Goal: Task Accomplishment & Management: Manage account settings

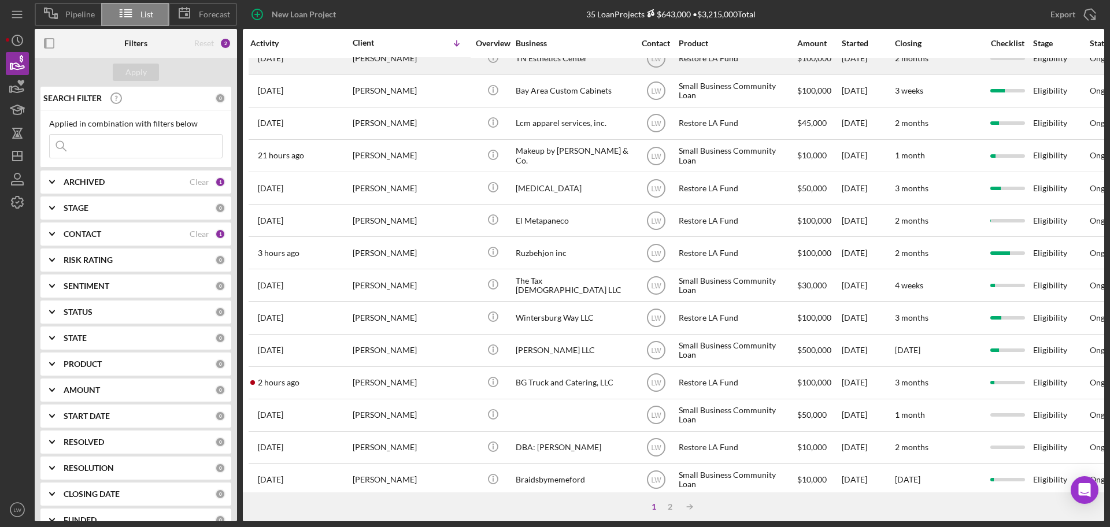
scroll to position [393, 0]
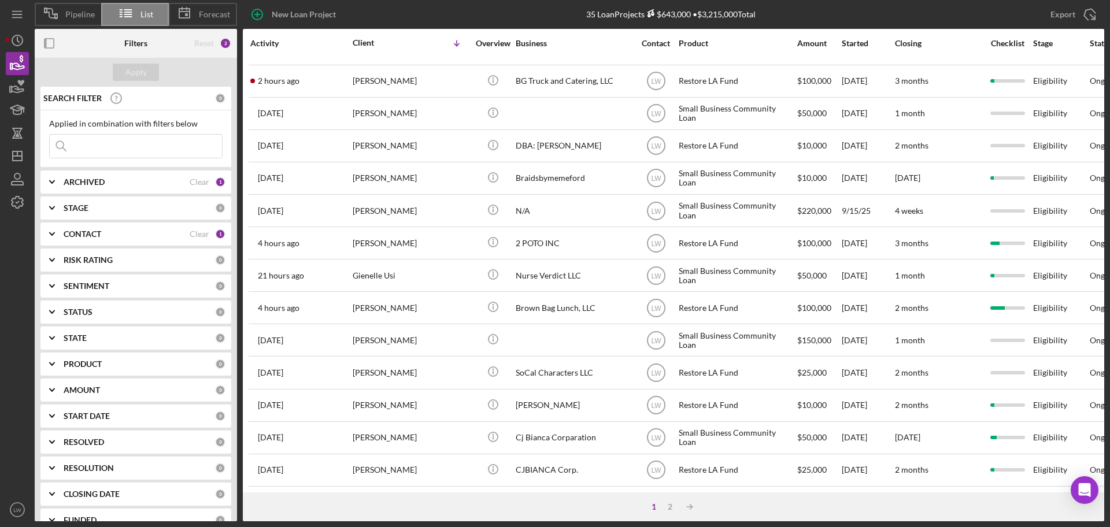
click at [674, 513] on div "1 2 Icon/Table Sort Arrow" at bounding box center [673, 507] width 861 height 29
click at [671, 510] on div "2" at bounding box center [670, 506] width 16 height 9
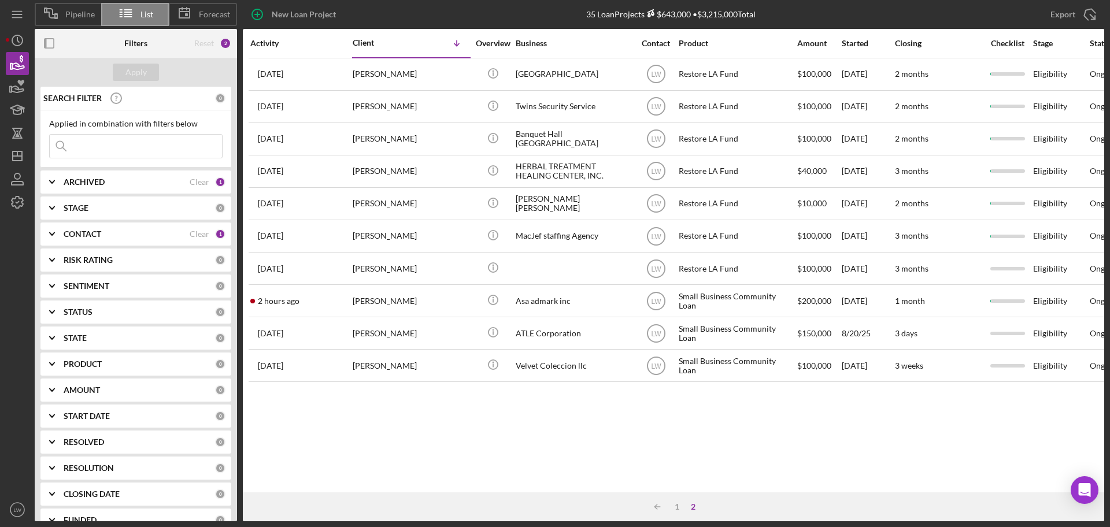
scroll to position [0, 0]
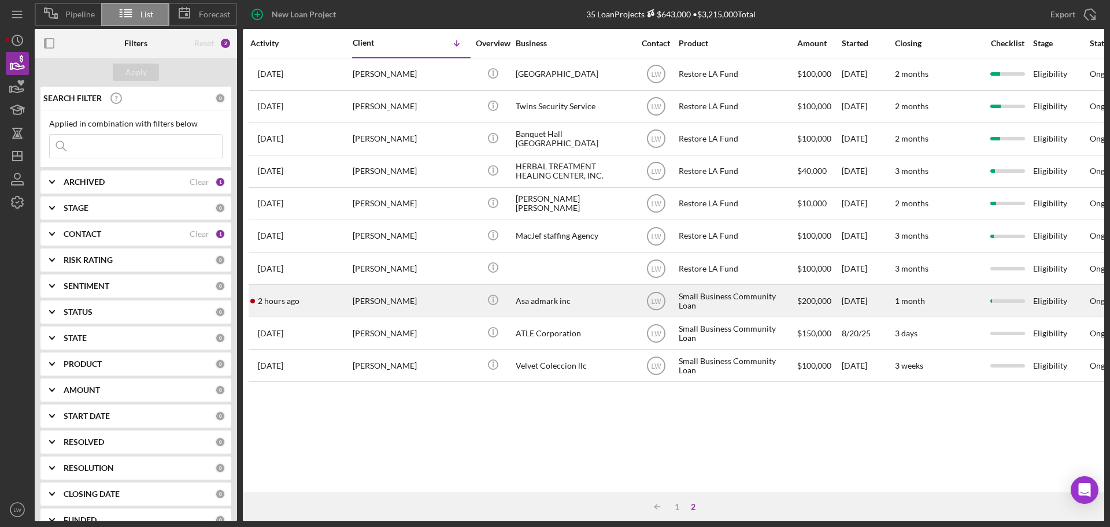
click at [534, 300] on div "Asa admark inc" at bounding box center [574, 301] width 116 height 31
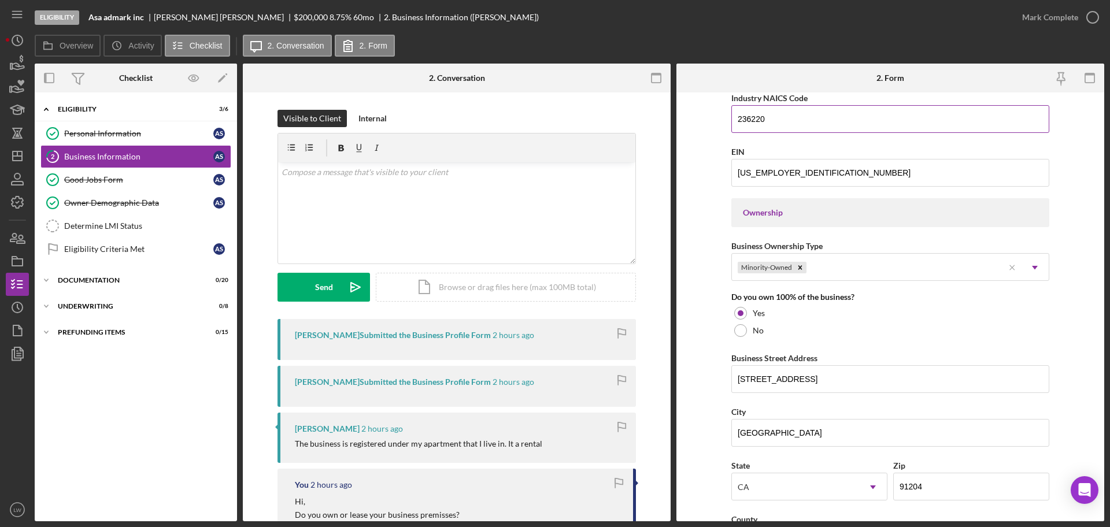
scroll to position [854, 0]
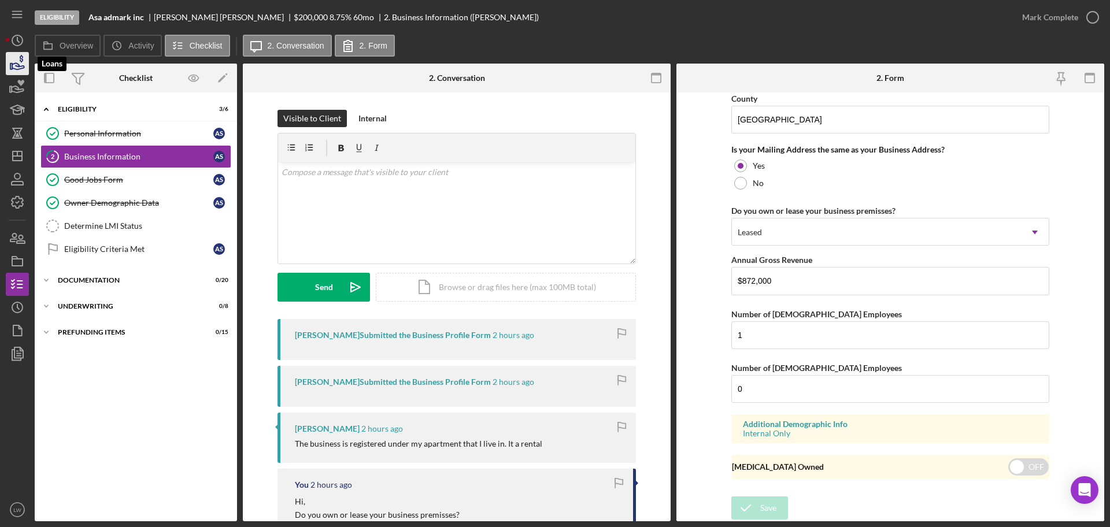
click at [23, 61] on icon "button" at bounding box center [17, 63] width 29 height 29
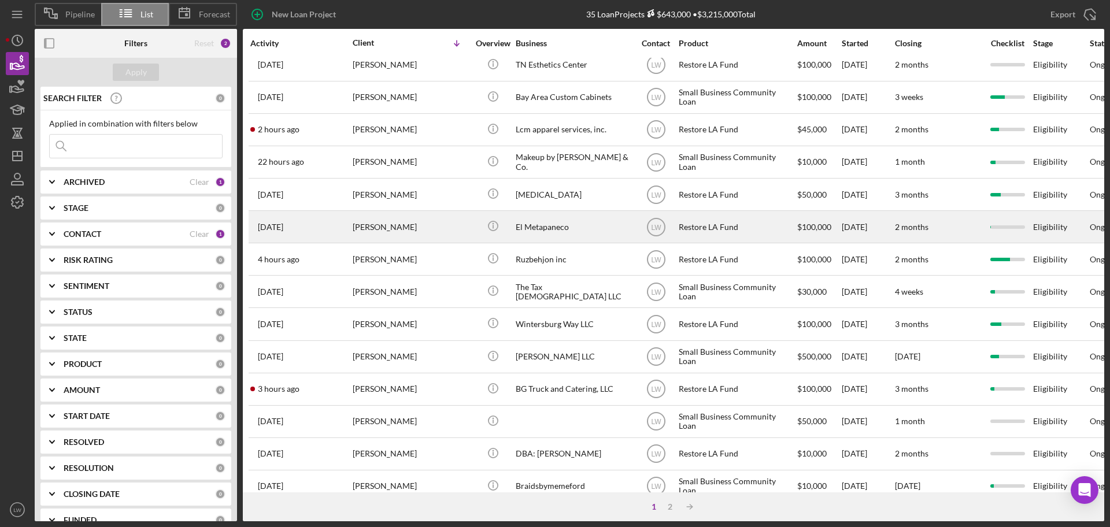
scroll to position [145, 0]
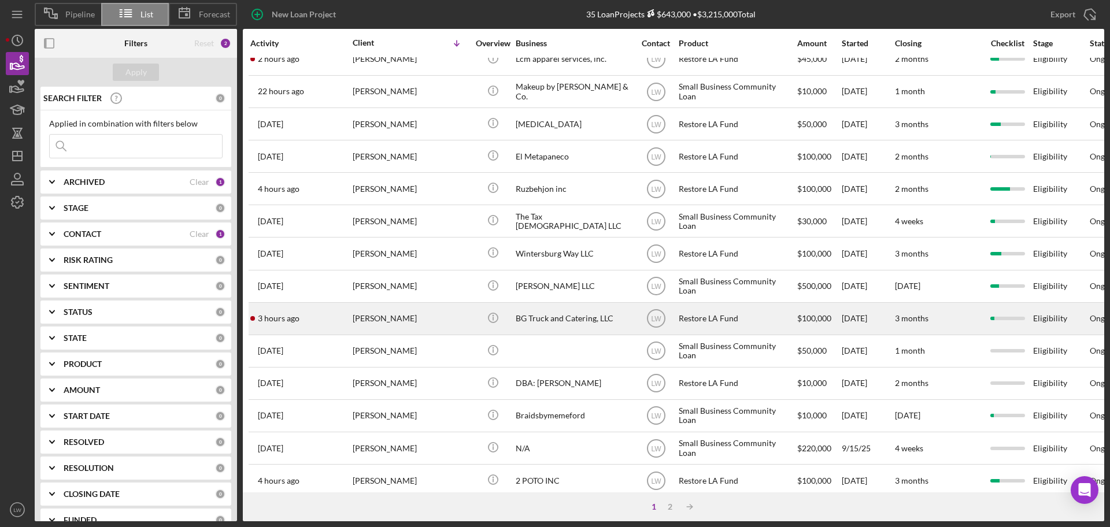
click at [378, 329] on div "Mary Milliken" at bounding box center [411, 319] width 116 height 31
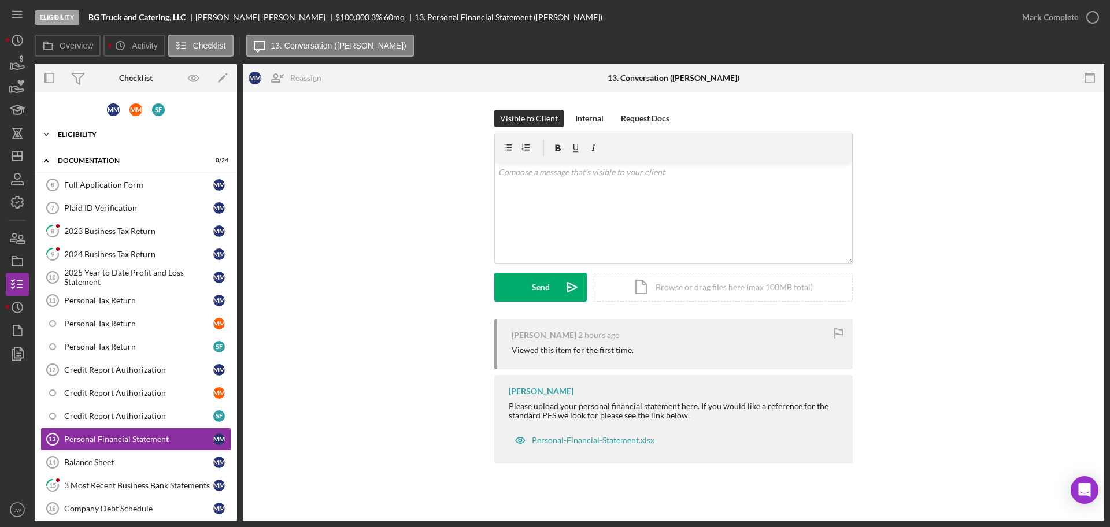
click at [115, 134] on div "Eligibility" at bounding box center [140, 134] width 165 height 7
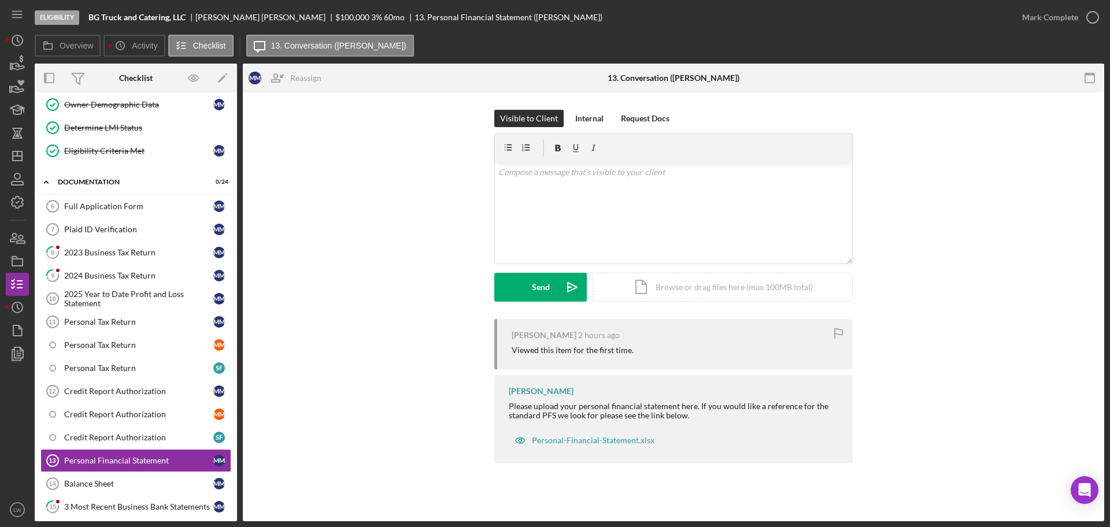
scroll to position [217, 0]
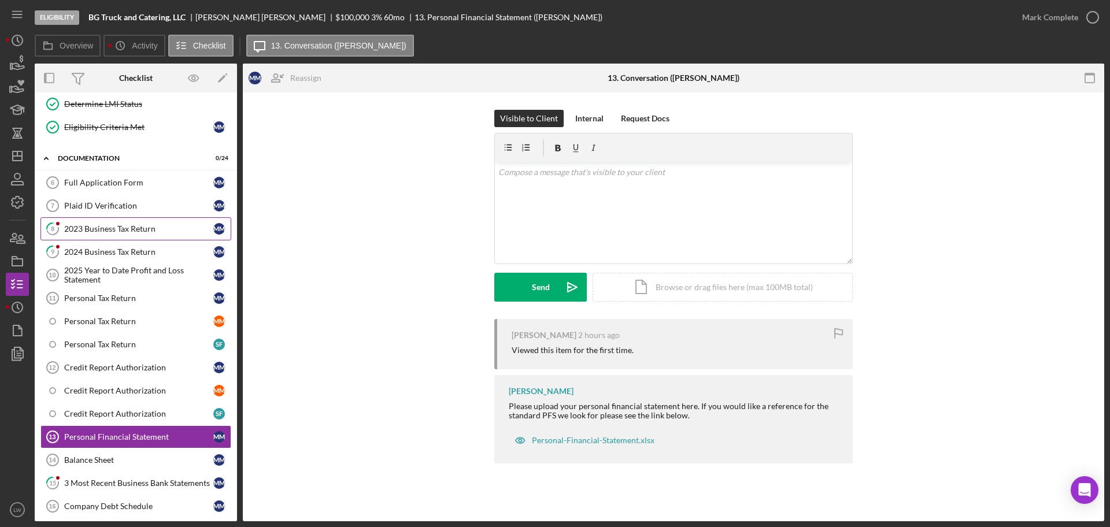
click at [121, 223] on link "8 2023 Business Tax Return M M" at bounding box center [135, 228] width 191 height 23
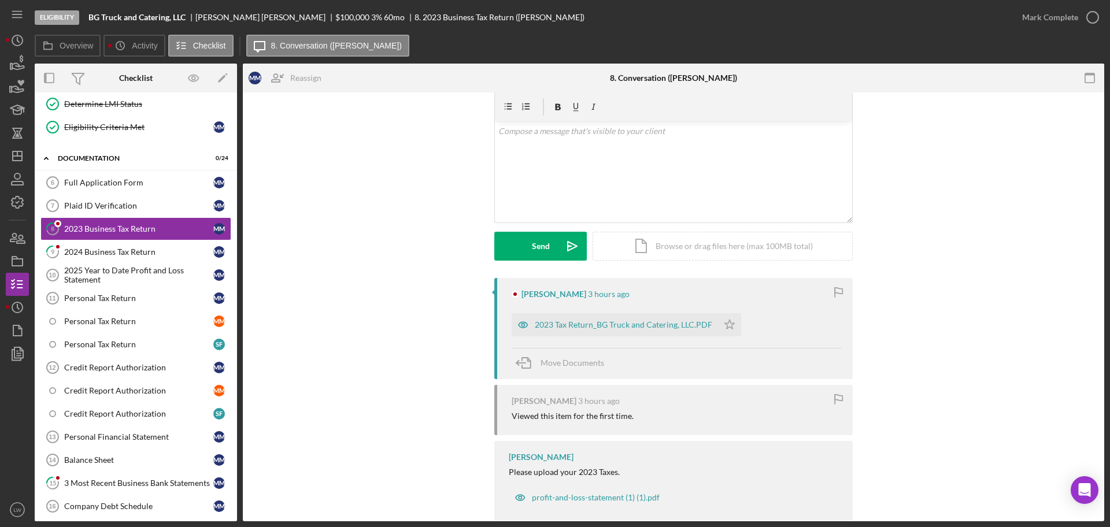
scroll to position [64, 0]
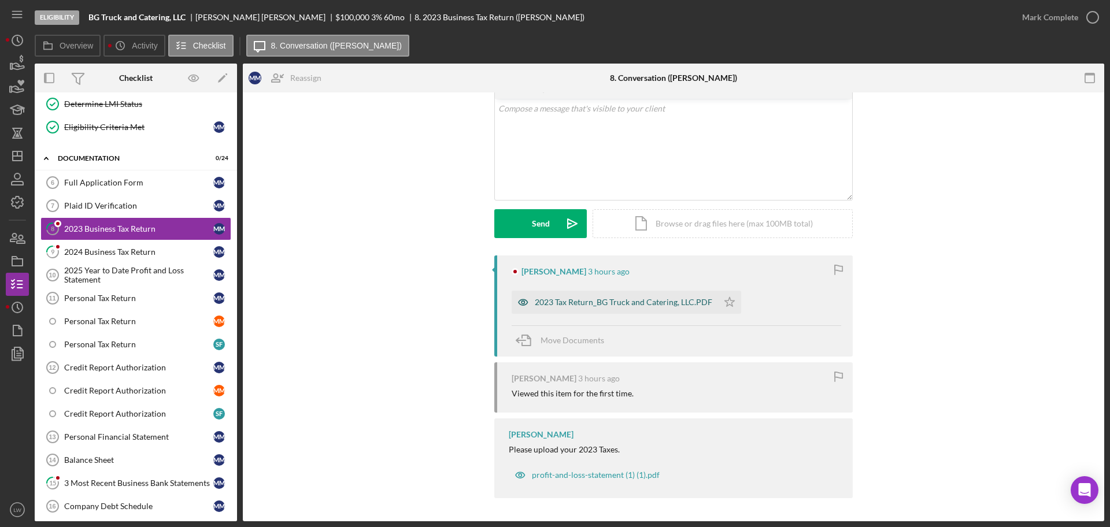
click at [635, 302] on div "2023 Tax Return_BG Truck and Catering, LLC.PDF" at bounding box center [623, 302] width 177 height 9
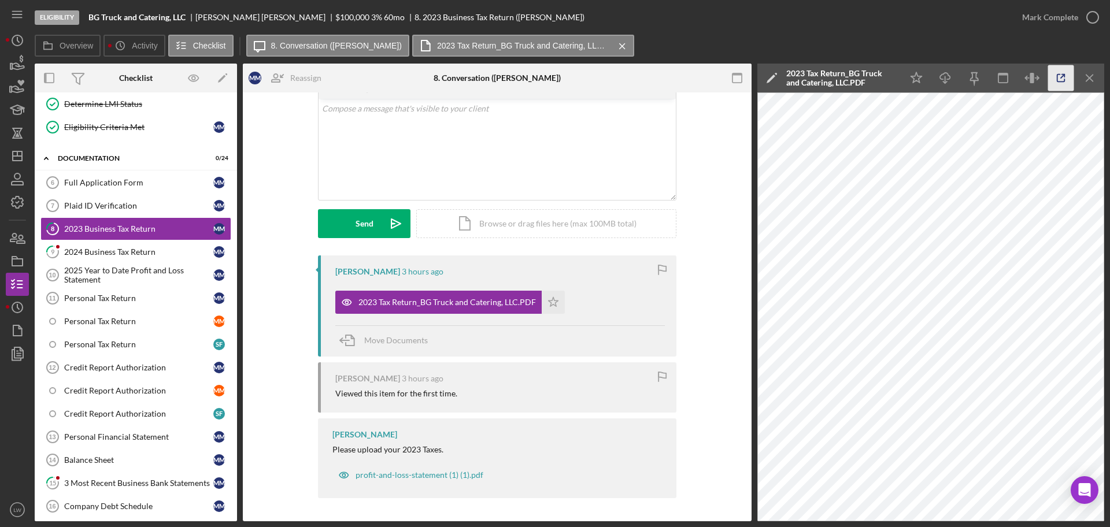
click at [1063, 79] on icon "button" at bounding box center [1061, 78] width 26 height 26
click at [125, 253] on div "2024 Business Tax Return" at bounding box center [138, 251] width 149 height 9
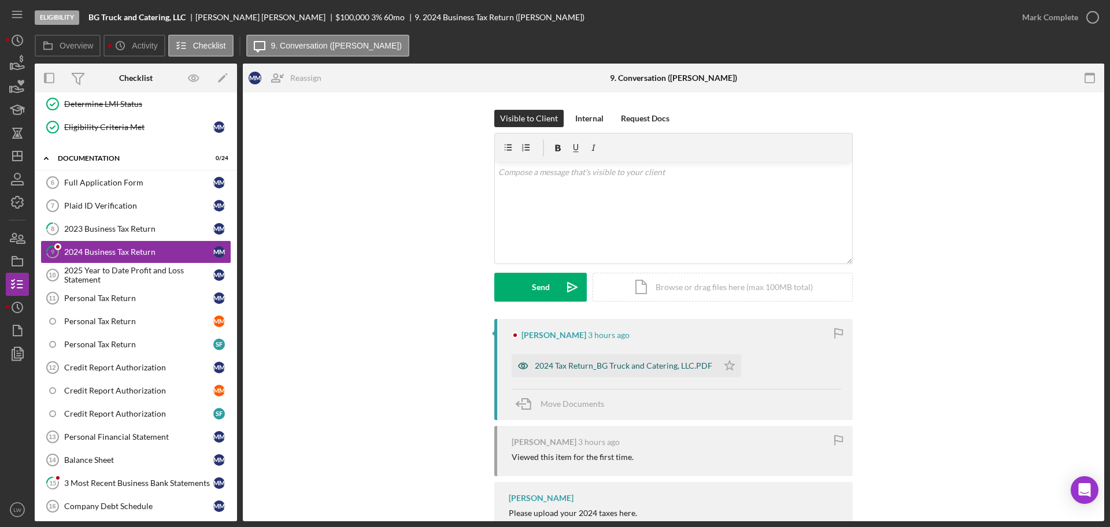
click at [650, 372] on div "2024 Tax Return_BG Truck and Catering, LLC.PDF" at bounding box center [615, 365] width 206 height 23
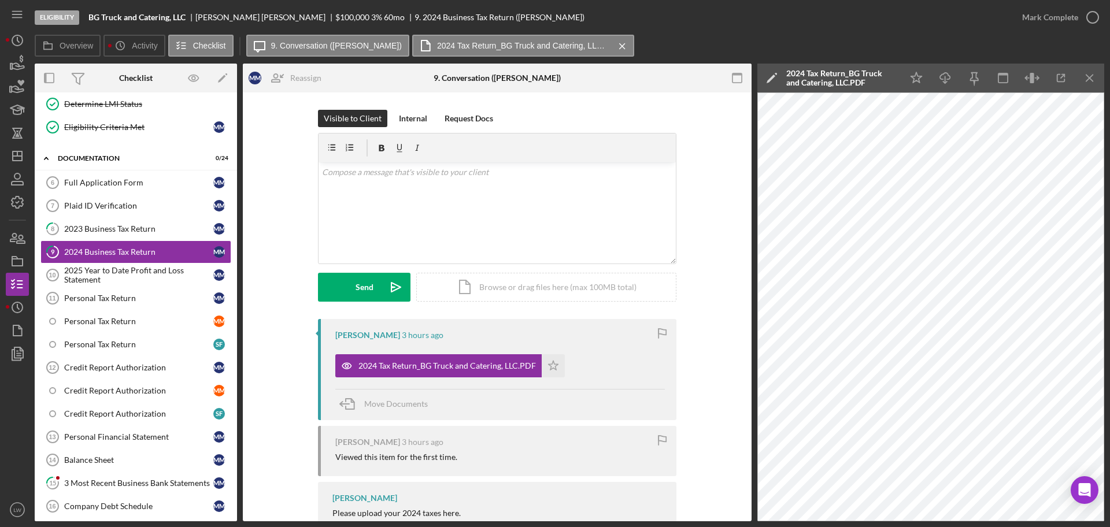
click at [1089, 64] on div "Icon/Star Icon/Download Icon/Menu Close" at bounding box center [1003, 78] width 202 height 29
click at [138, 228] on div "2023 Business Tax Return" at bounding box center [138, 228] width 149 height 9
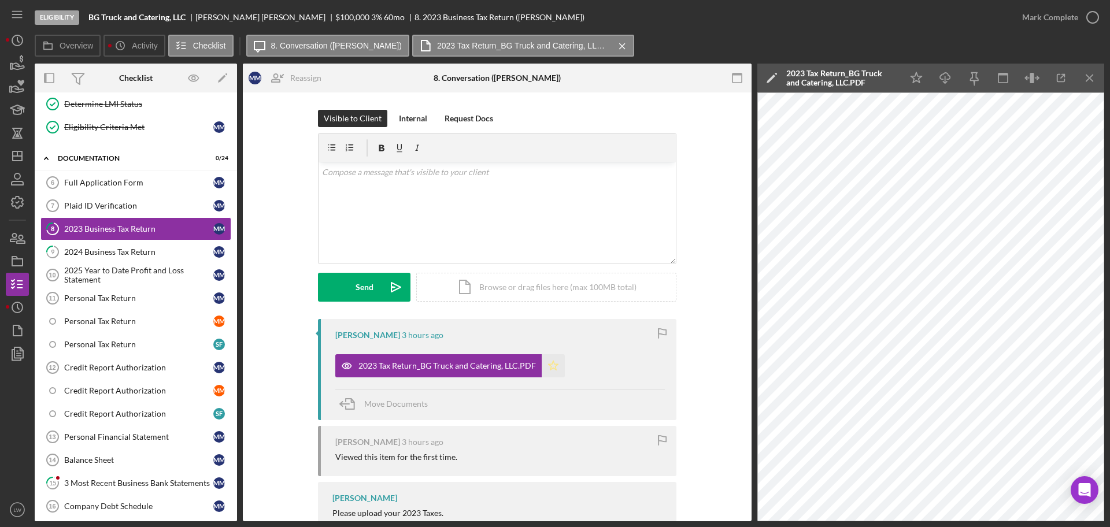
click at [553, 370] on icon "Icon/Star" at bounding box center [553, 365] width 23 height 23
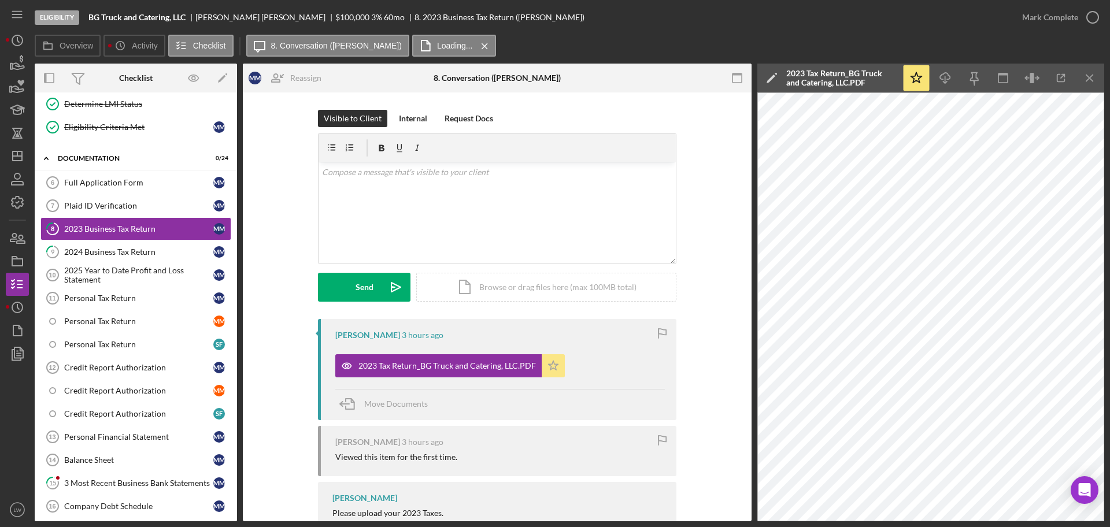
click at [553, 370] on icon "Icon/Star" at bounding box center [553, 365] width 23 height 23
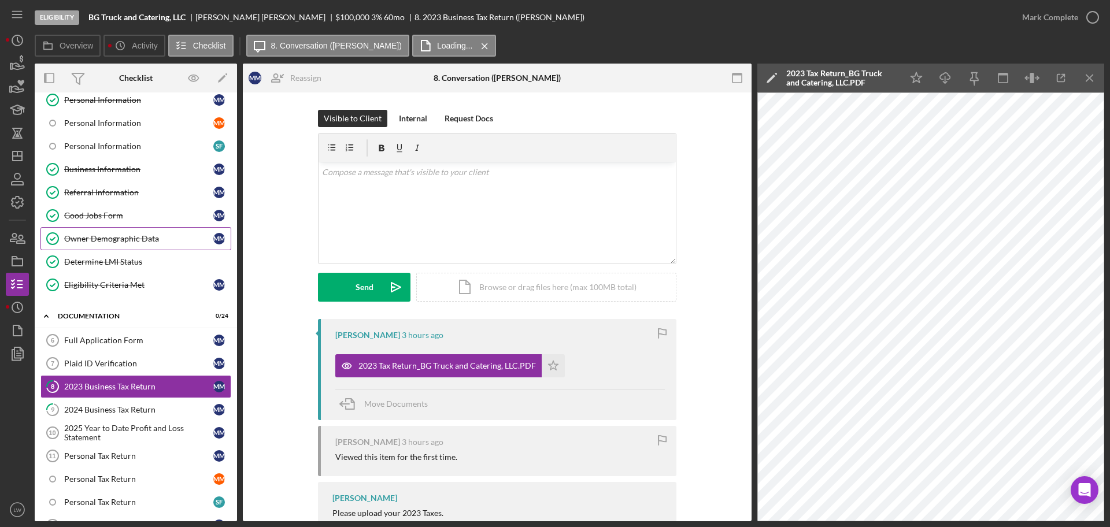
scroll to position [145, 0]
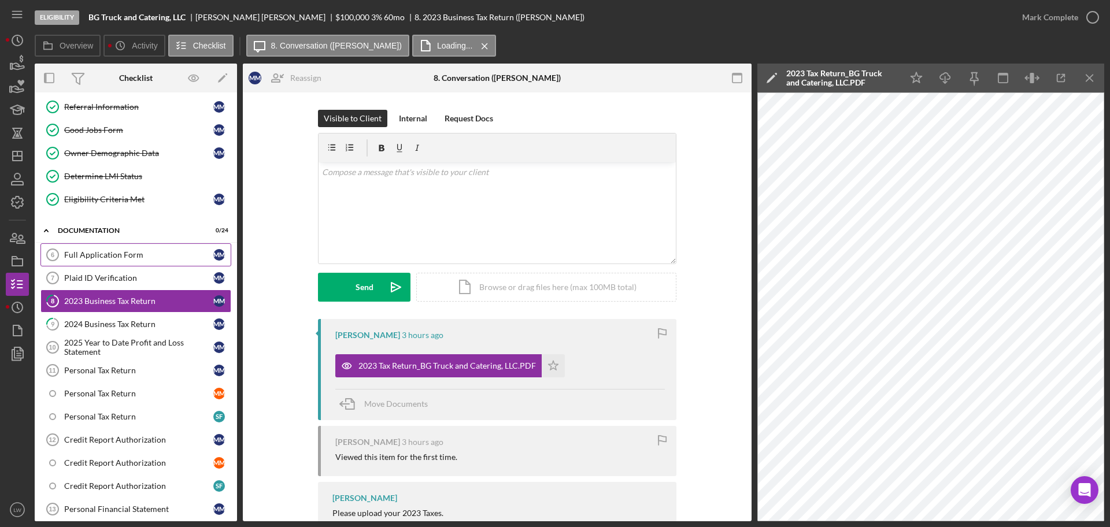
click at [91, 255] on div "Full Application Form" at bounding box center [138, 254] width 149 height 9
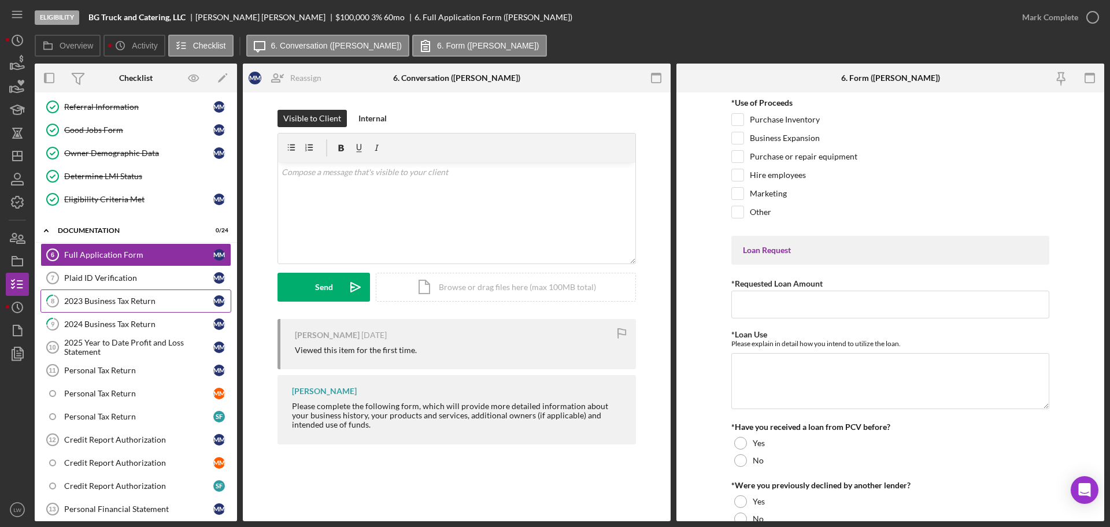
click at [145, 299] on div "2023 Business Tax Return" at bounding box center [138, 301] width 149 height 9
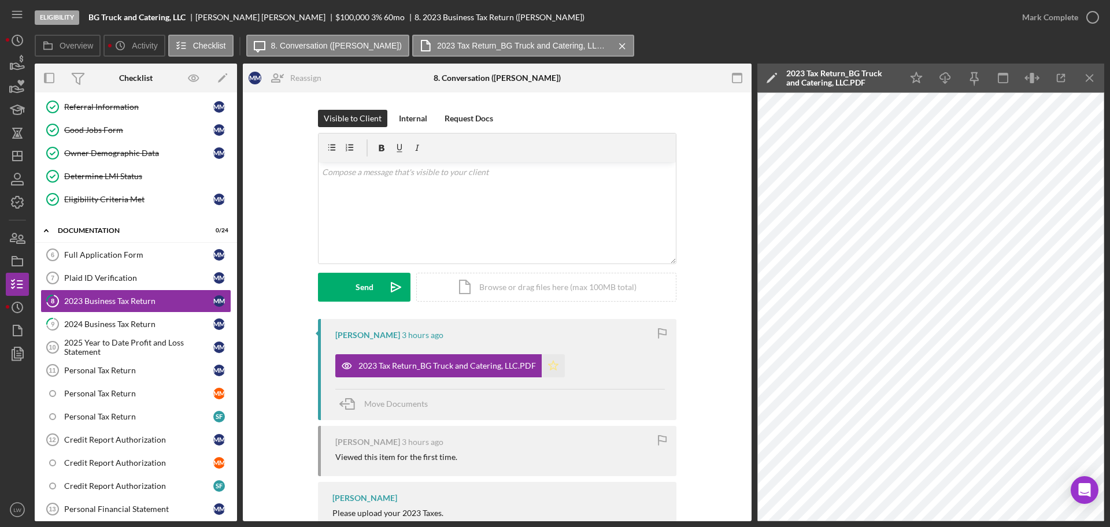
click at [549, 372] on icon "Icon/Star" at bounding box center [553, 365] width 23 height 23
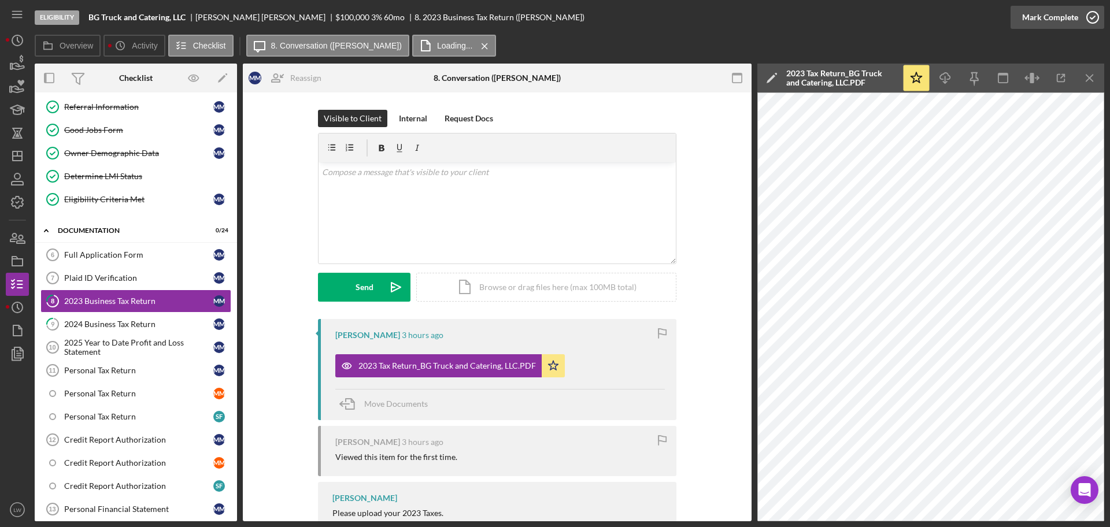
click at [1037, 17] on div "Mark Complete" at bounding box center [1050, 17] width 56 height 23
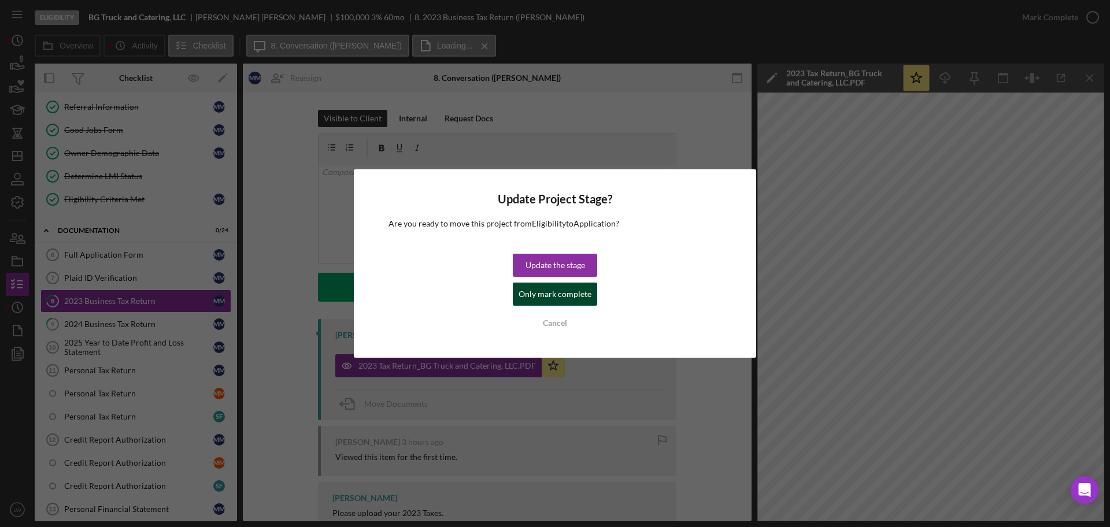
click at [565, 298] on div "Only mark complete" at bounding box center [555, 294] width 73 height 23
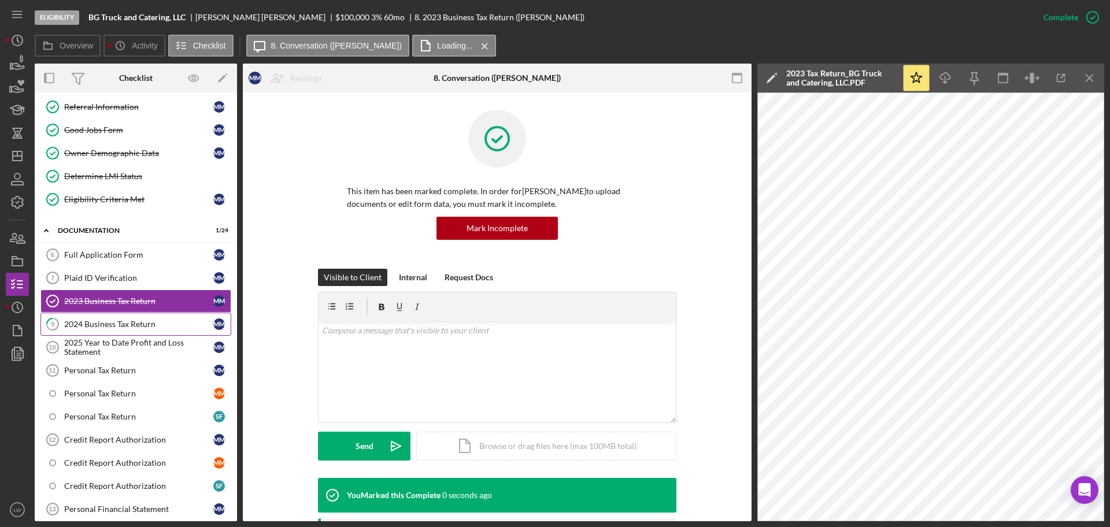
click at [131, 324] on div "2024 Business Tax Return" at bounding box center [138, 324] width 149 height 9
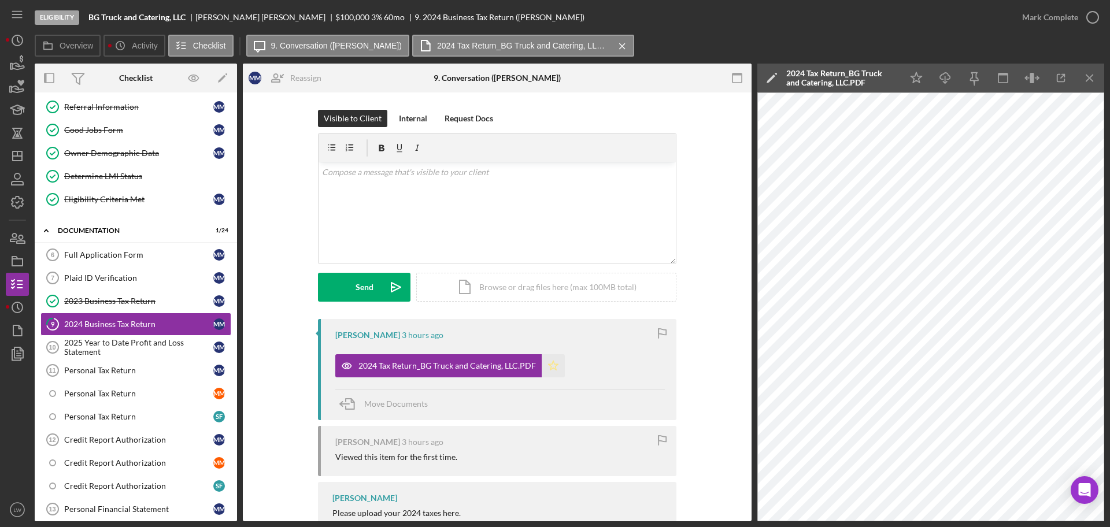
click at [554, 369] on icon "Icon/Star" at bounding box center [553, 365] width 23 height 23
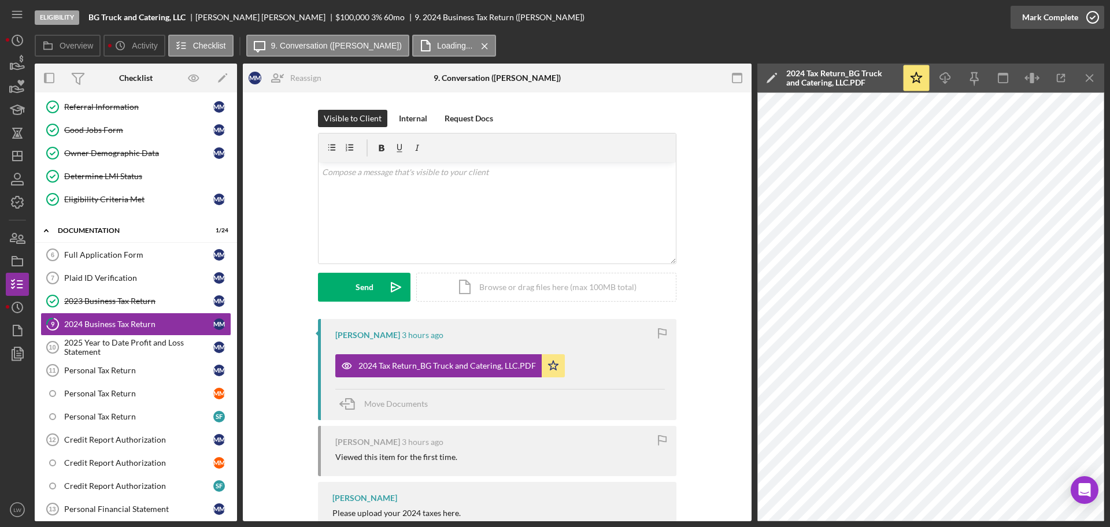
click at [1036, 17] on div "Mark Complete" at bounding box center [1050, 17] width 56 height 23
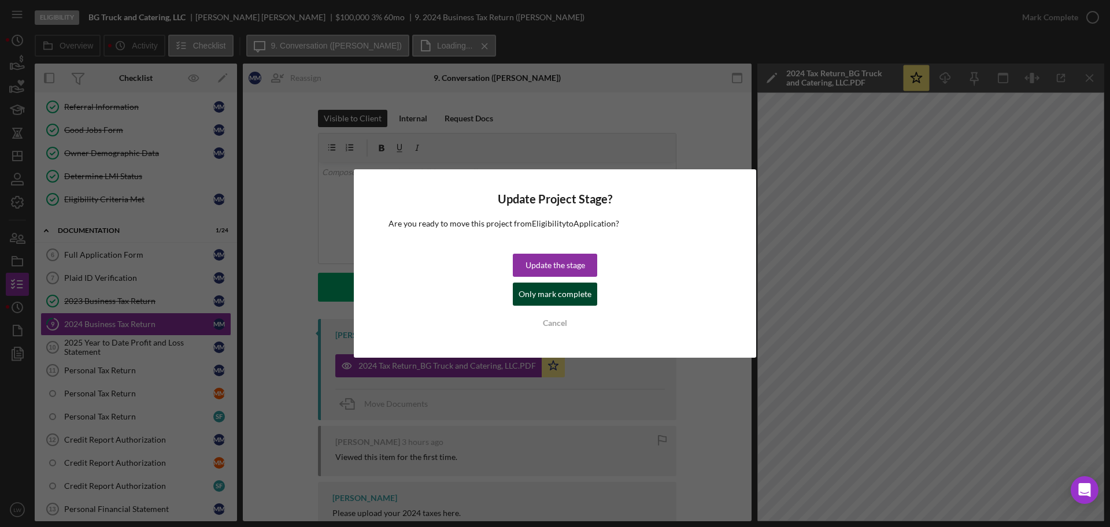
click at [541, 299] on div "Only mark complete" at bounding box center [555, 294] width 73 height 23
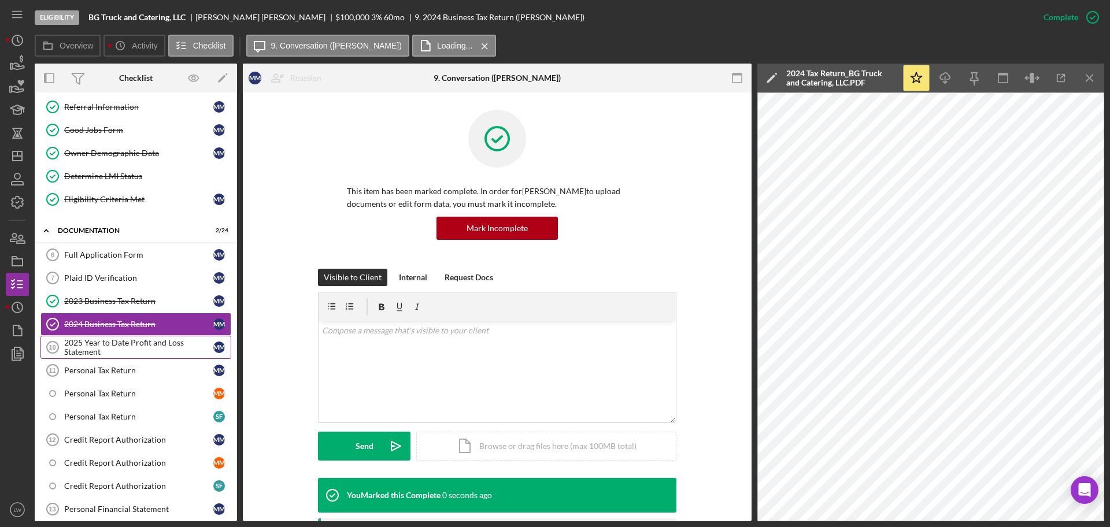
click at [60, 355] on icon "2025 Year to Date Profit and Loss Statement 10" at bounding box center [52, 347] width 29 height 29
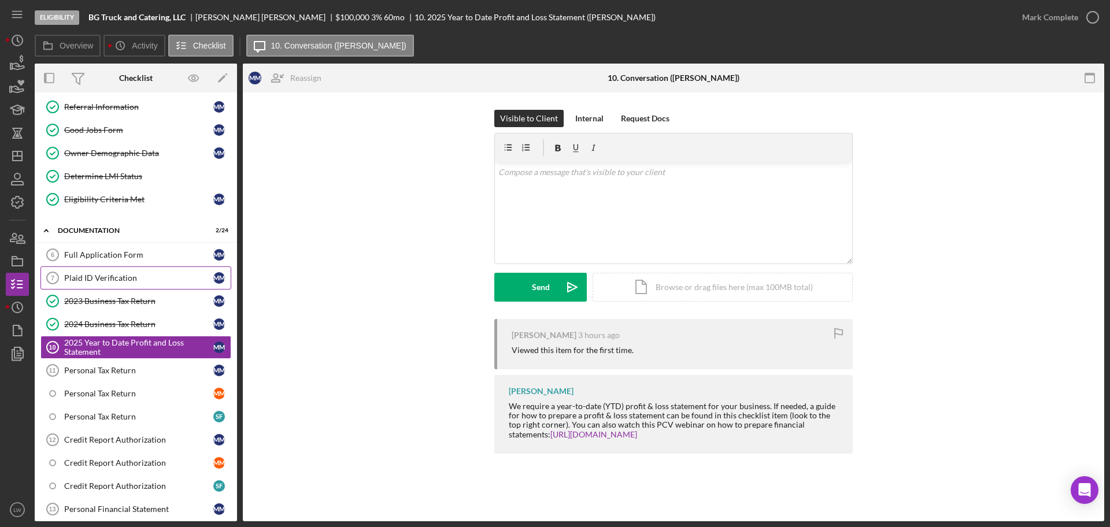
click at [105, 278] on div "Plaid ID Verification" at bounding box center [138, 277] width 149 height 9
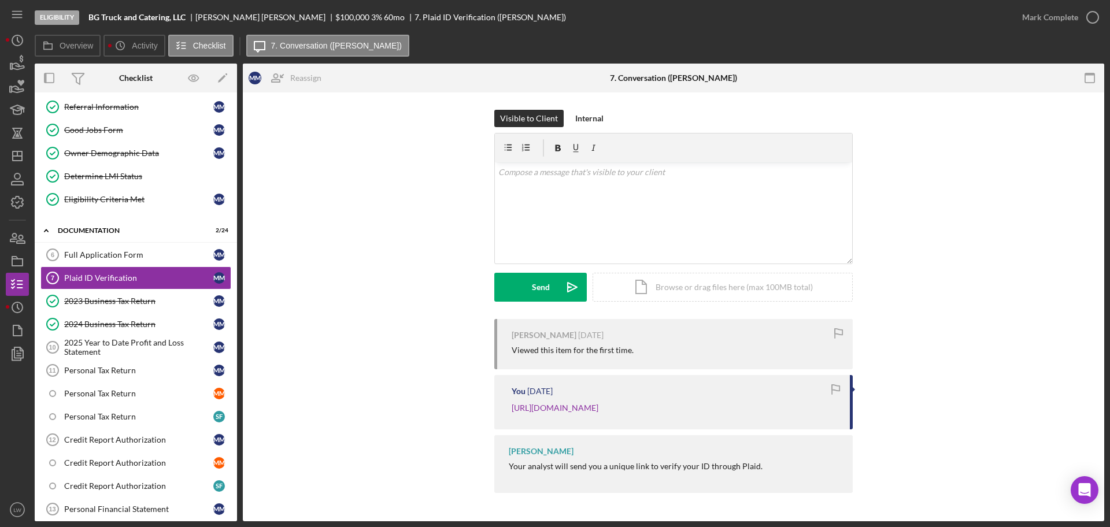
click at [217, 13] on div "Mary Milliken" at bounding box center [265, 17] width 140 height 9
copy div "Mary Milliken"
click at [662, 206] on div "v Color teal Color pink Remove color Add row above Add row below Add column bef…" at bounding box center [673, 212] width 357 height 101
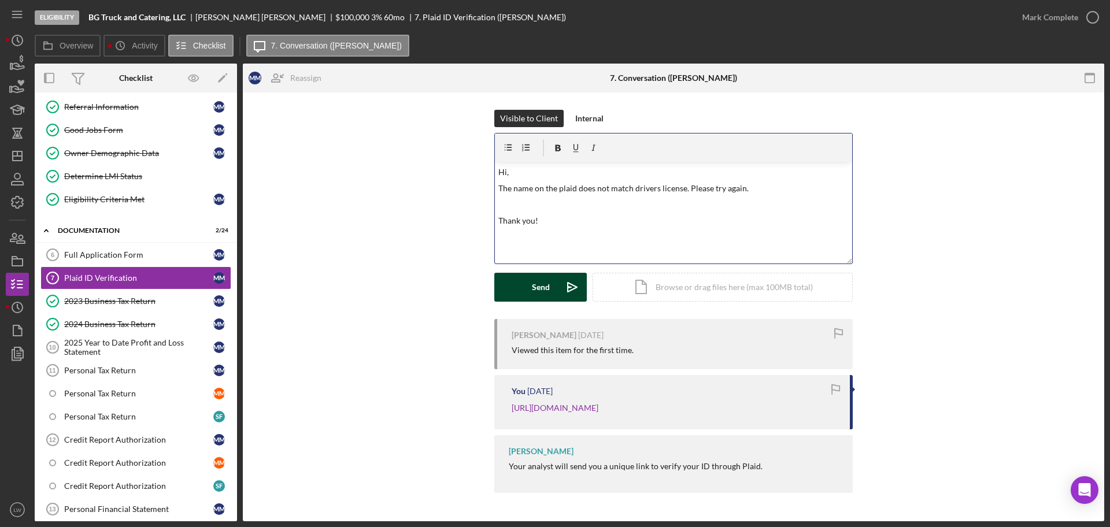
click at [550, 290] on button "Send Icon/icon-invite-send" at bounding box center [540, 287] width 93 height 29
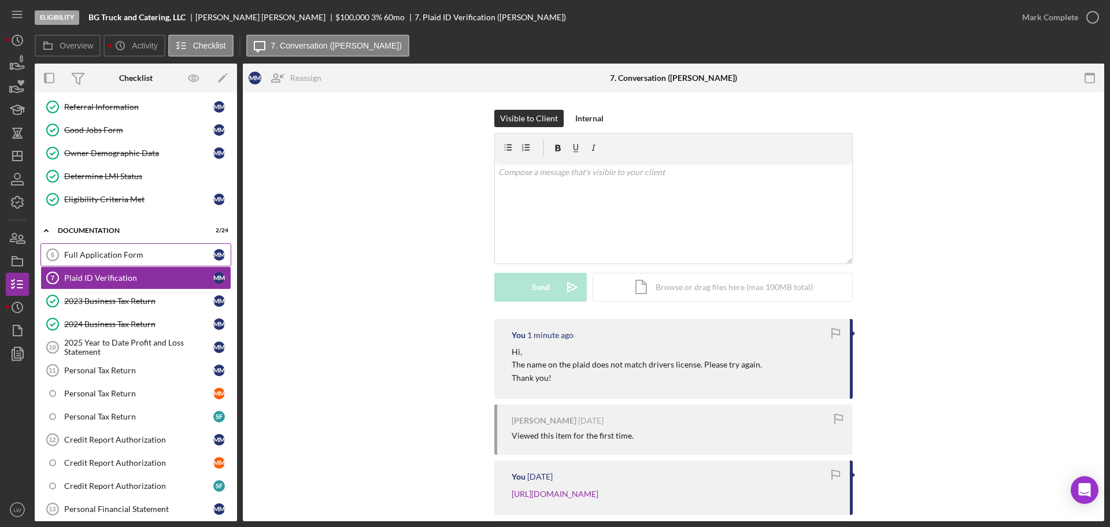
click at [135, 249] on link "Full Application Form 6 Full Application Form M M" at bounding box center [135, 254] width 191 height 23
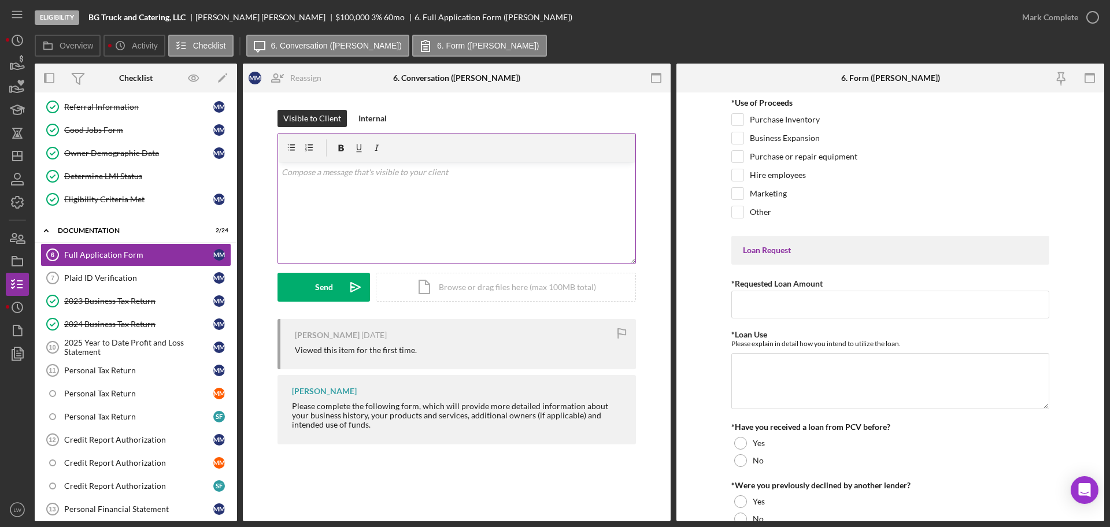
click at [552, 209] on div "v Color teal Color pink Remove color Add row above Add row below Add column bef…" at bounding box center [456, 212] width 357 height 101
click at [320, 288] on div "Send" at bounding box center [324, 287] width 18 height 29
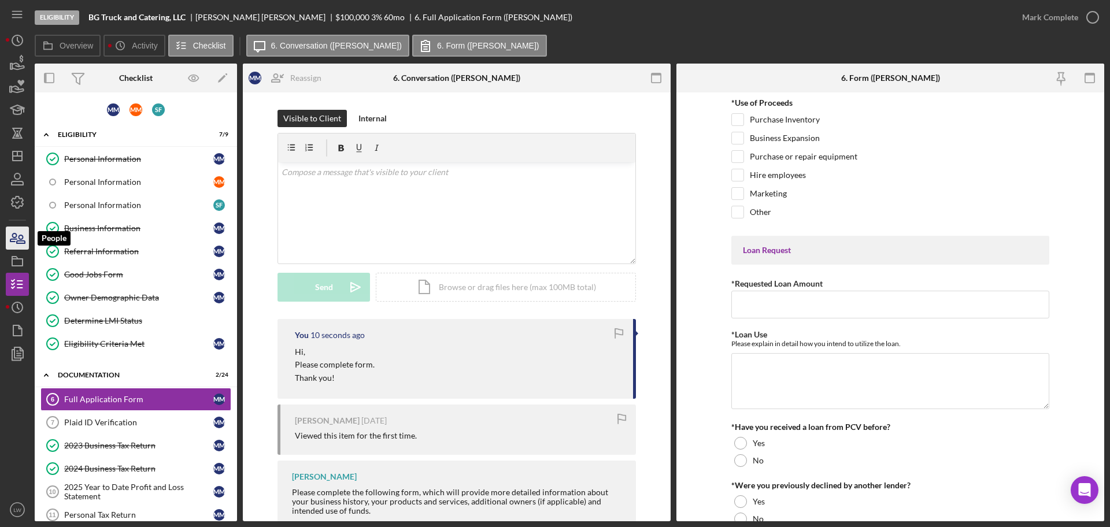
click at [17, 230] on icon "button" at bounding box center [17, 238] width 29 height 29
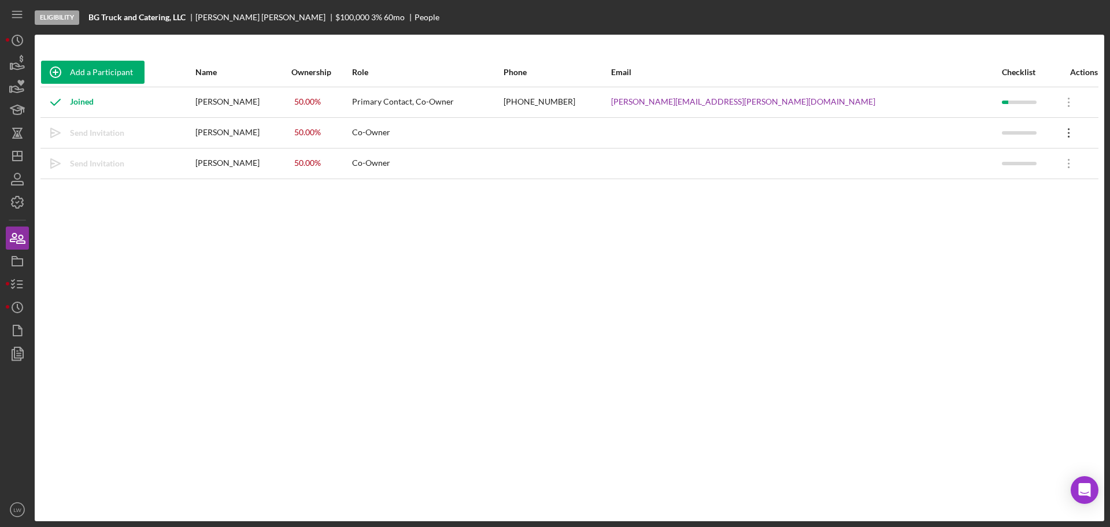
click at [1055, 133] on icon "Icon/Overflow" at bounding box center [1069, 133] width 29 height 29
click at [1027, 165] on div "Icon/Edit Edit" at bounding box center [1004, 163] width 127 height 24
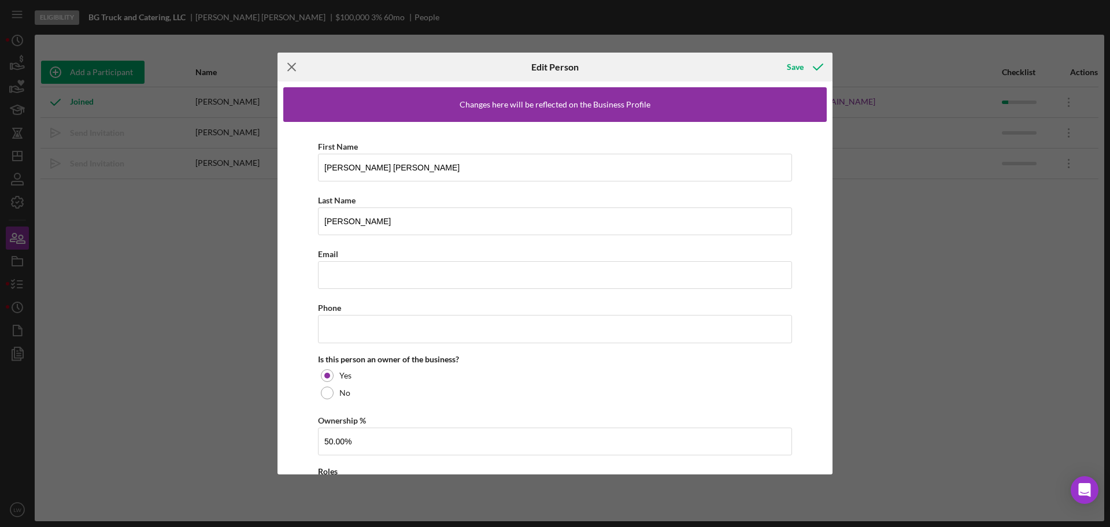
click at [289, 64] on line at bounding box center [292, 68] width 8 height 8
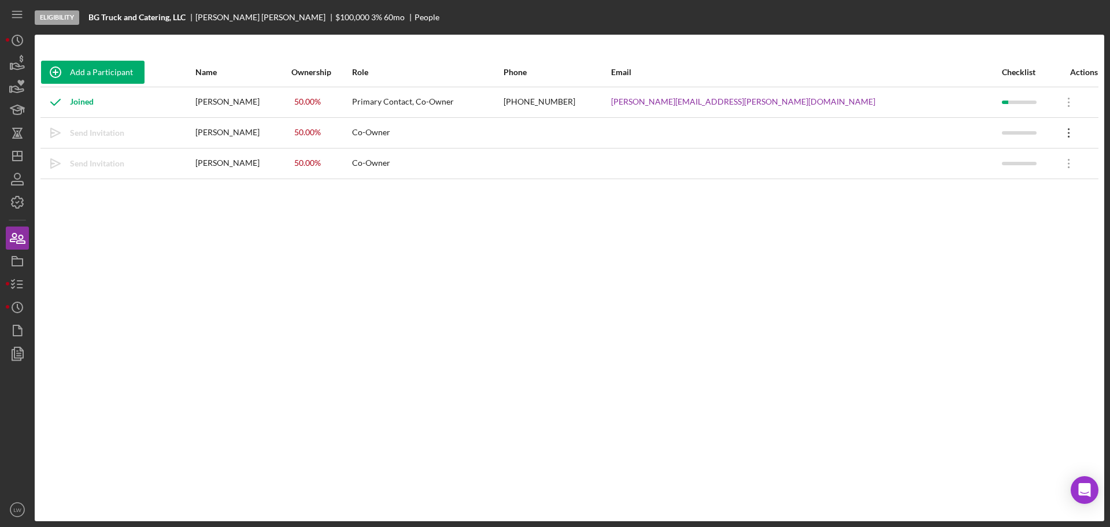
click at [1060, 131] on icon "Icon/Overflow" at bounding box center [1069, 133] width 29 height 29
click at [994, 156] on div "Icon/Edit Edit" at bounding box center [1004, 163] width 127 height 24
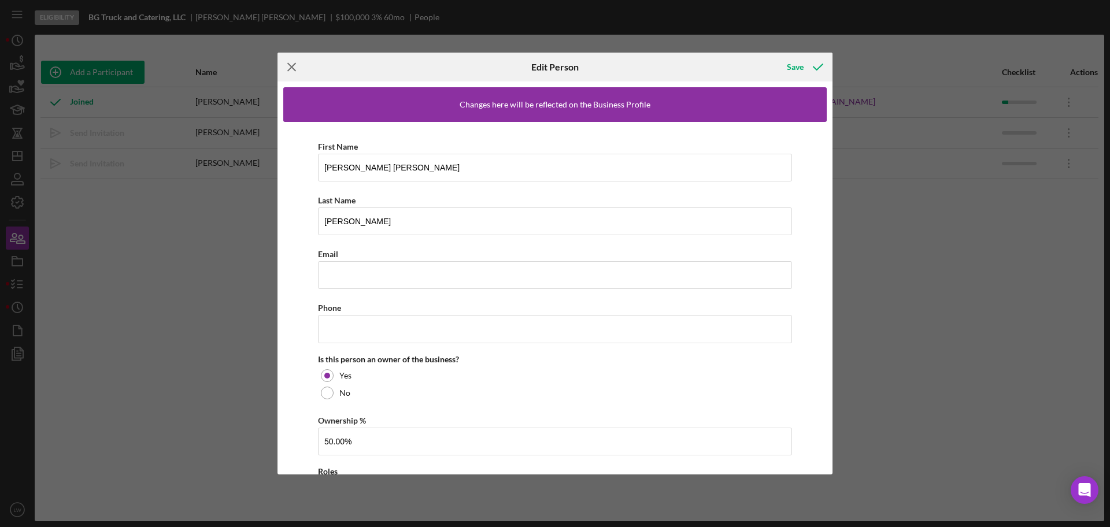
click at [295, 68] on icon "Icon/Menu Close" at bounding box center [292, 67] width 29 height 29
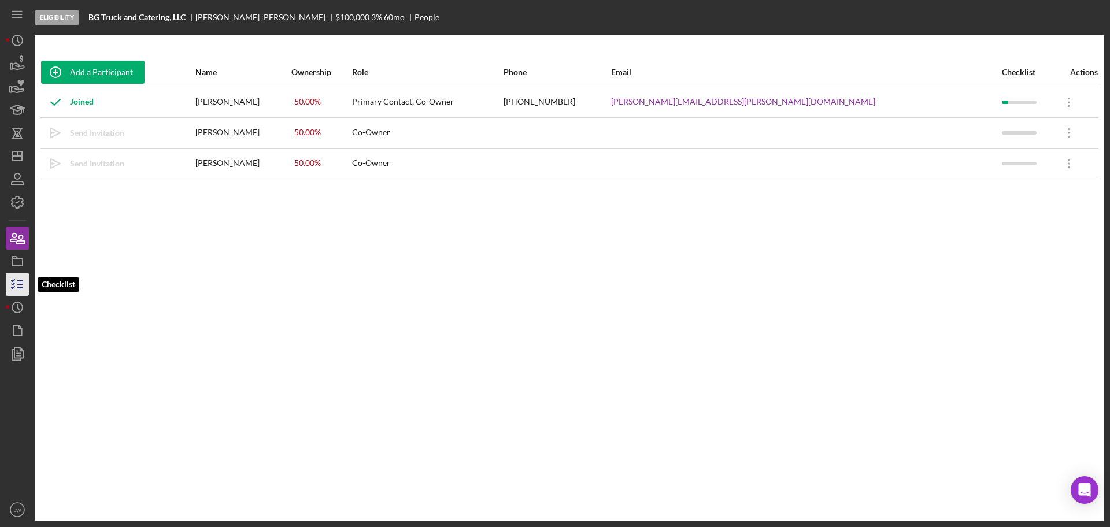
click at [18, 281] on line "button" at bounding box center [19, 281] width 5 height 0
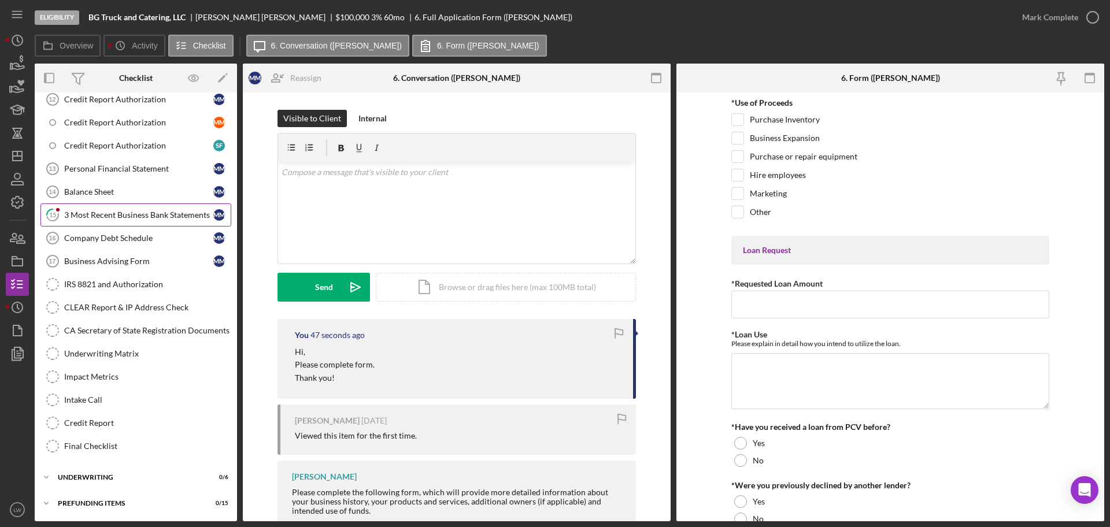
click at [89, 214] on div "3 Most Recent Business Bank Statements" at bounding box center [138, 214] width 149 height 9
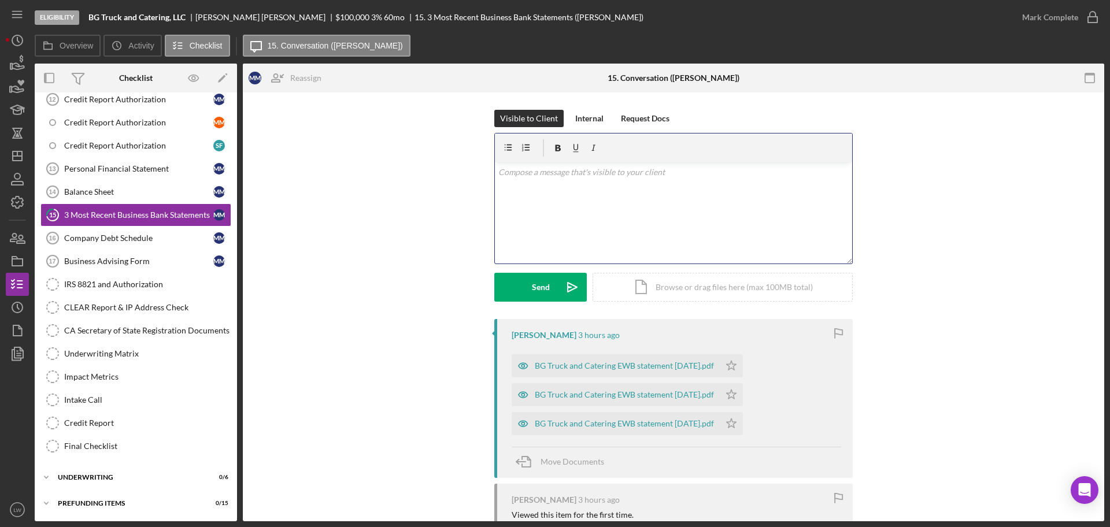
drag, startPoint x: 679, startPoint y: 228, endPoint x: 680, endPoint y: 222, distance: 5.9
click at [680, 222] on div "v Color teal Color pink Remove color Add row above Add row below Add column bef…" at bounding box center [673, 212] width 357 height 101
click at [5, 60] on div "Eligibility BG Truck and Catering, LLC Mary Milliken $100,000 $20,000 3 % 60 mo…" at bounding box center [555, 263] width 1110 height 527
click at [23, 60] on icon "button" at bounding box center [17, 63] width 29 height 29
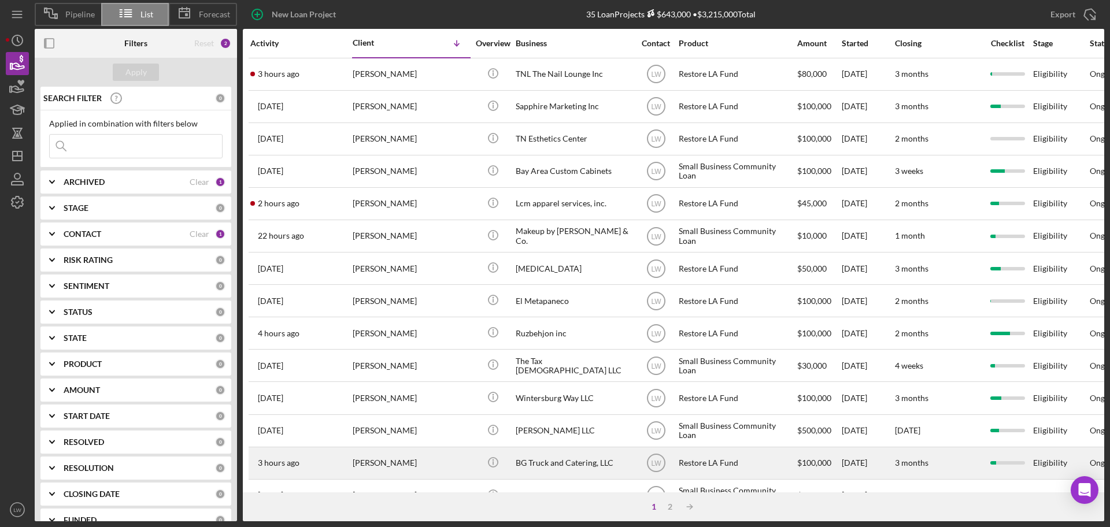
click at [387, 469] on div "Mary Milliken" at bounding box center [411, 463] width 116 height 31
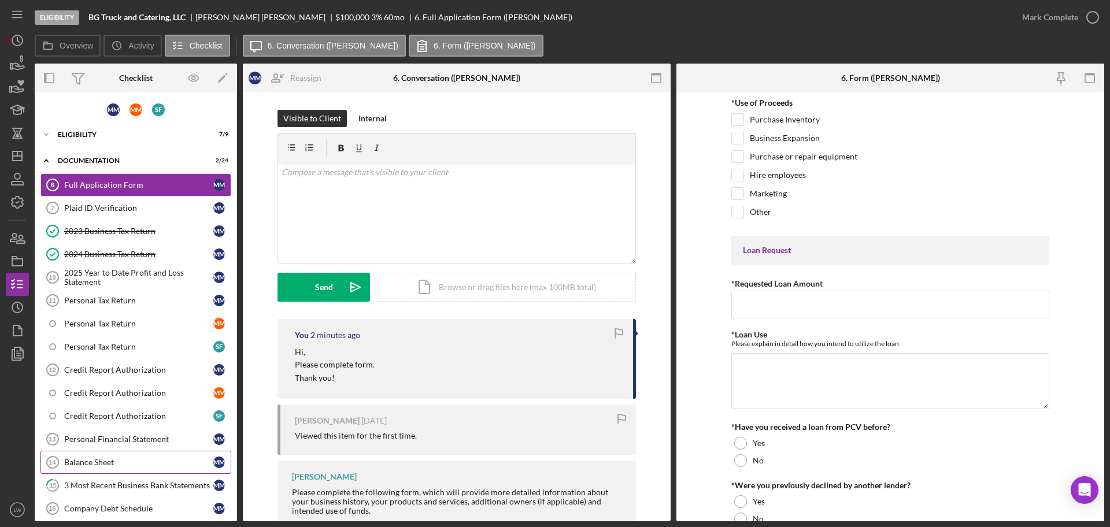
scroll to position [72, 0]
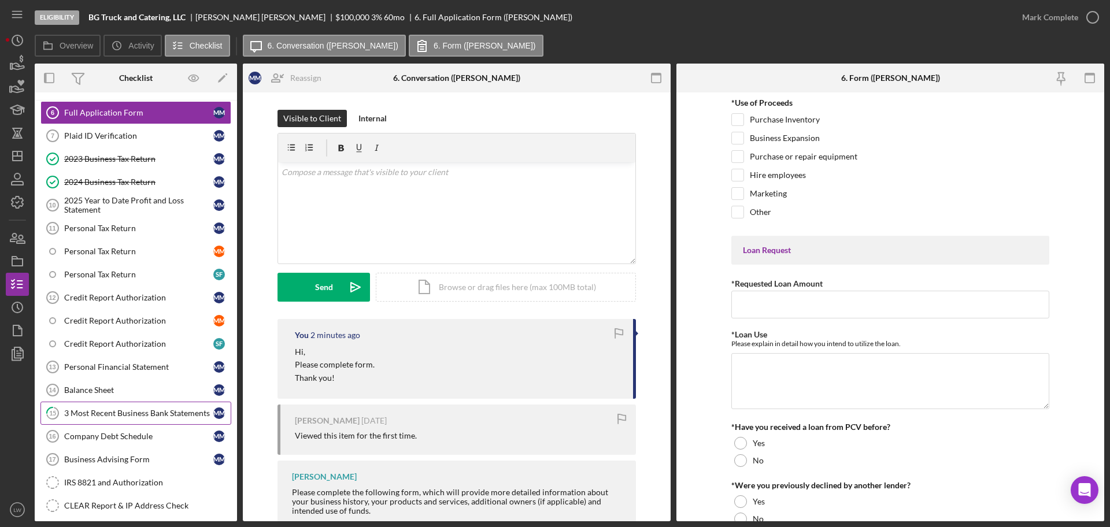
click at [131, 418] on div "3 Most Recent Business Bank Statements" at bounding box center [138, 413] width 149 height 9
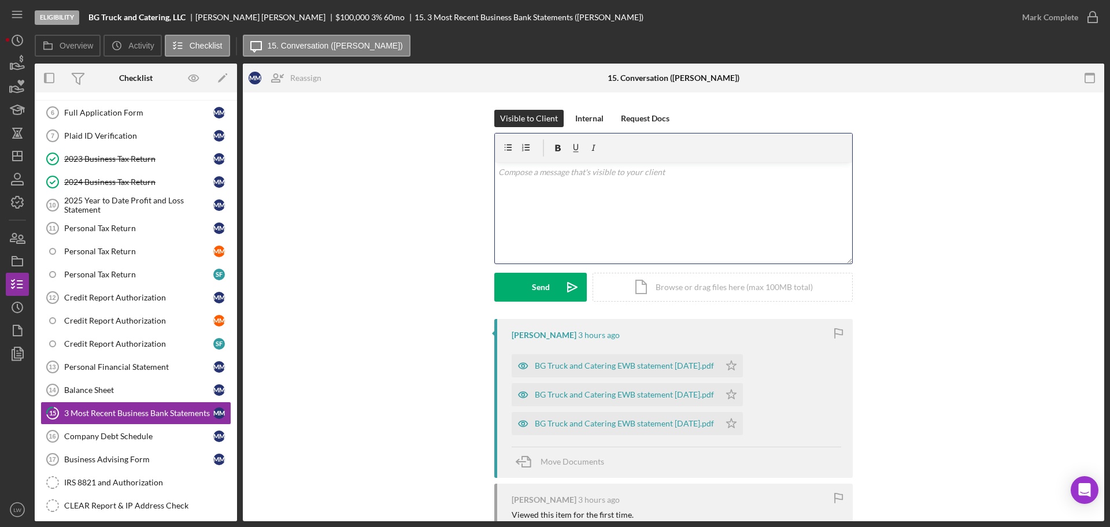
click at [630, 234] on div "v Color teal Color pink Remove color Add row above Add row below Add column bef…" at bounding box center [673, 212] width 357 height 101
click at [656, 188] on p "February 2024, March 2024, and April 2025 Bank statements." at bounding box center [673, 188] width 351 height 13
click at [657, 187] on p "February 2024, March 2024, and April 2025 , November 2024, Bank statements." at bounding box center [673, 188] width 351 height 13
click at [553, 187] on p "February 2024, March 2024, and April 2025 , October 2024, November 2024, Bank s…" at bounding box center [673, 188] width 351 height 13
drag, startPoint x: 558, startPoint y: 202, endPoint x: 565, endPoint y: 208, distance: 9.1
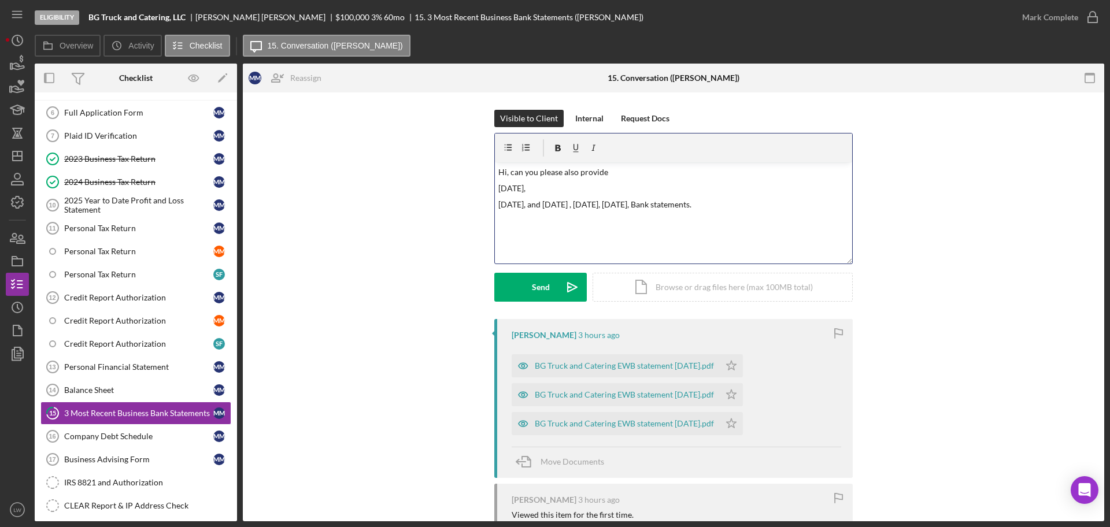
click at [558, 202] on p "March 2024, and April 2025 , October 2024, November 2024, Bank statements." at bounding box center [673, 204] width 351 height 13
click at [539, 222] on p "April 2025 , October 2024, November 2024, Bank statements." at bounding box center [673, 220] width 351 height 13
click at [574, 209] on p "March 2024, and" at bounding box center [673, 204] width 351 height 13
click at [554, 183] on p "February 2024," at bounding box center [673, 188] width 351 height 13
click at [549, 206] on p "March 2024," at bounding box center [673, 204] width 351 height 13
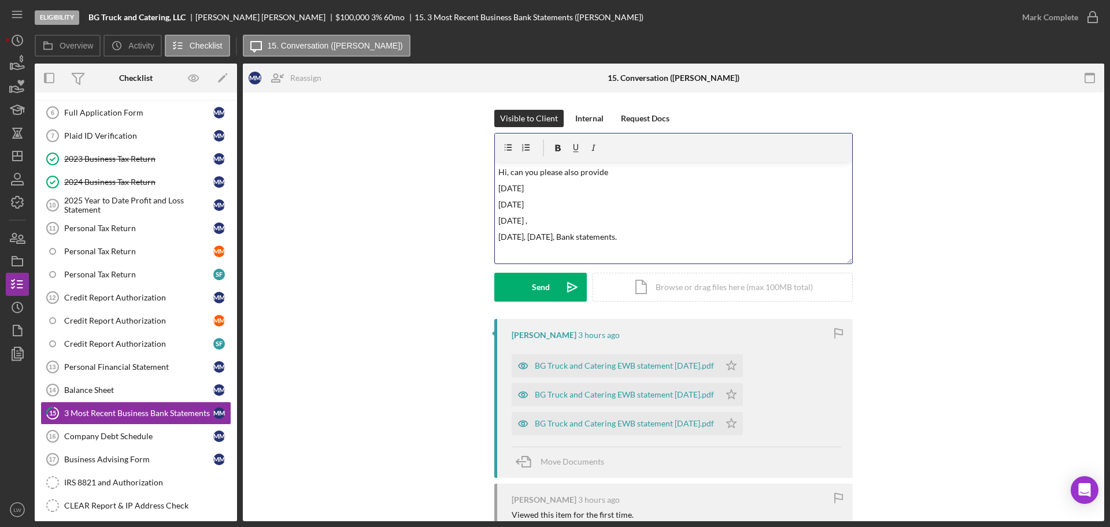
click at [542, 218] on p "April 2025 ," at bounding box center [673, 220] width 351 height 13
click at [622, 167] on p "Hi, can you please also provide" at bounding box center [673, 172] width 351 height 13
click at [540, 222] on p "April 2025" at bounding box center [673, 220] width 351 height 13
click at [552, 238] on p "October 2024, November 2024, Bank statements." at bounding box center [673, 237] width 351 height 13
click at [555, 252] on p "November 2024, Bank statements." at bounding box center [673, 253] width 351 height 13
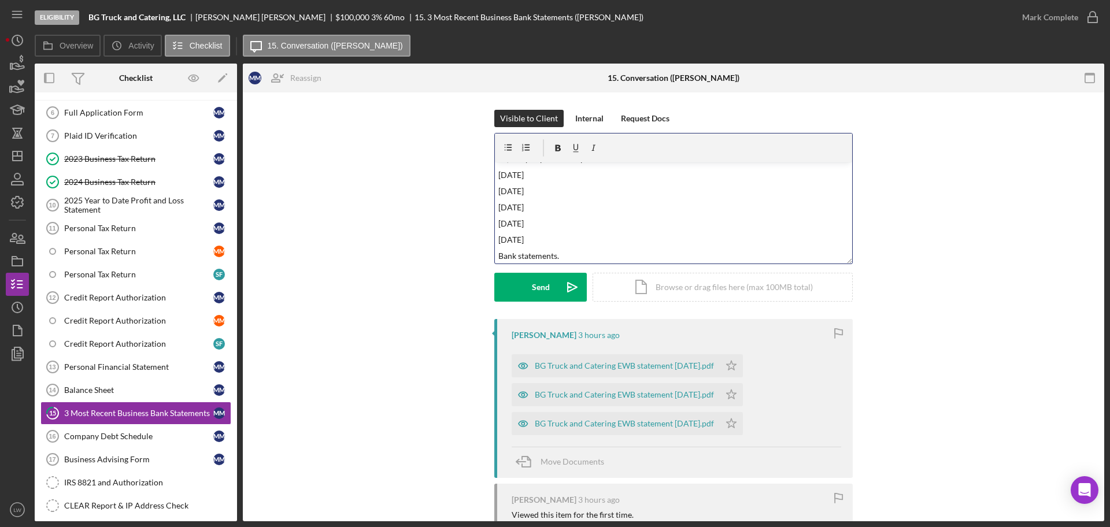
scroll to position [15, 0]
drag, startPoint x: 552, startPoint y: 256, endPoint x: 457, endPoint y: 254, distance: 95.4
click at [457, 254] on div "Visible to Client Internal Request Docs v Color teal Color pink Remove color Ad…" at bounding box center [673, 214] width 827 height 209
click at [604, 173] on p "Hi, can you please also provide bank statements:" at bounding box center [673, 172] width 351 height 13
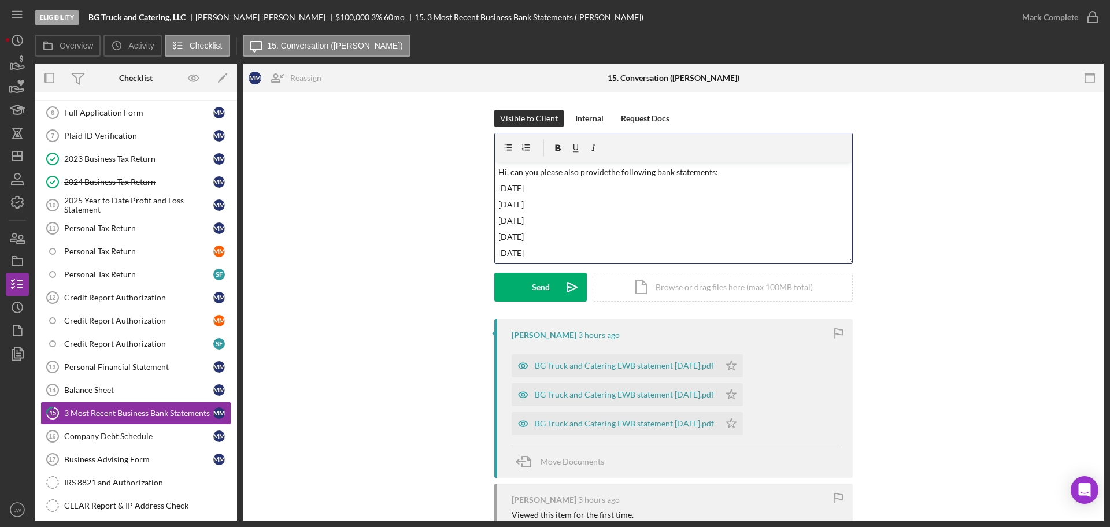
drag, startPoint x: 603, startPoint y: 170, endPoint x: 672, endPoint y: 191, distance: 72.0
click at [604, 170] on p "Hi, can you please also providethe following bank statements:" at bounding box center [673, 172] width 351 height 13
click at [556, 173] on p "February 2024" at bounding box center [673, 173] width 351 height 13
click at [541, 194] on p "March 2024" at bounding box center [673, 189] width 351 height 13
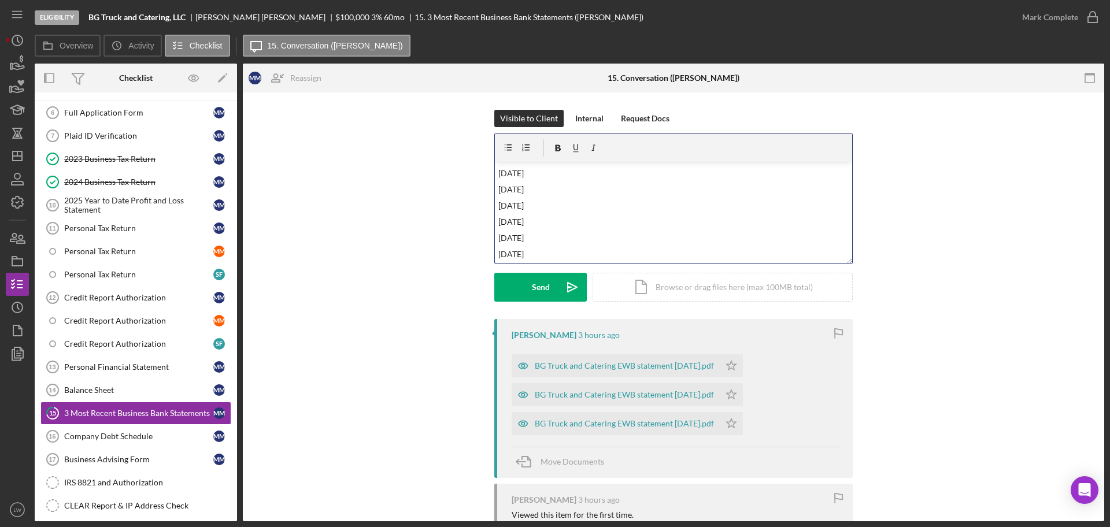
click at [537, 206] on p "April 2024" at bounding box center [673, 205] width 351 height 13
drag, startPoint x: 561, startPoint y: 253, endPoint x: 490, endPoint y: 223, distance: 77.0
click at [490, 222] on div "Visible to Client Internal Request Docs v Color teal Color pink Remove color Ad…" at bounding box center [673, 214] width 827 height 209
copy div "October 2024 November 2024 December 2024"
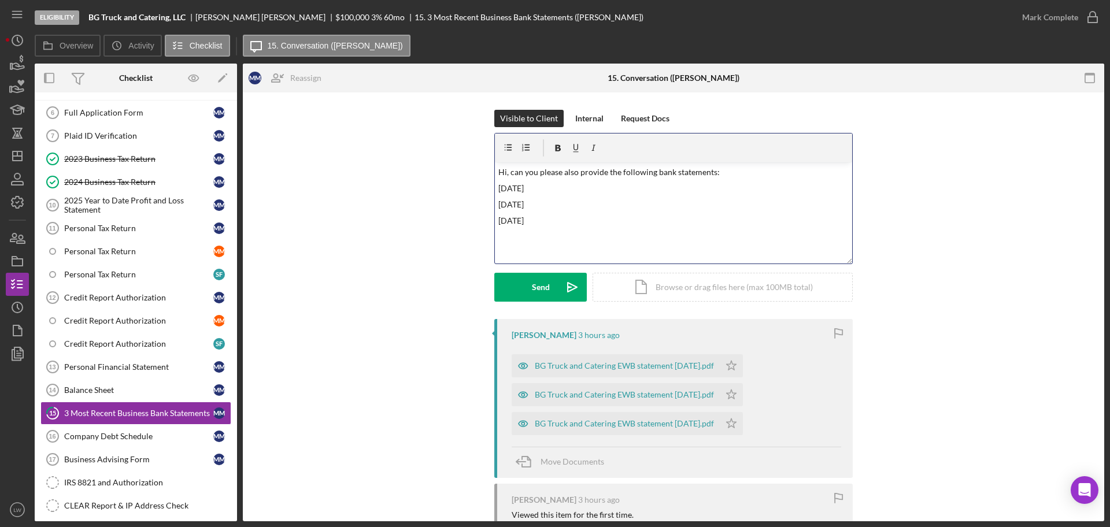
click at [498, 190] on p "February 2025" at bounding box center [673, 188] width 351 height 13
drag, startPoint x: 497, startPoint y: 182, endPoint x: 496, endPoint y: 187, distance: 5.8
click at [498, 184] on p at bounding box center [673, 188] width 351 height 13
click at [498, 251] on p "February 2025" at bounding box center [673, 253] width 351 height 13
click at [552, 288] on button "Send Icon/icon-invite-send" at bounding box center [540, 287] width 93 height 29
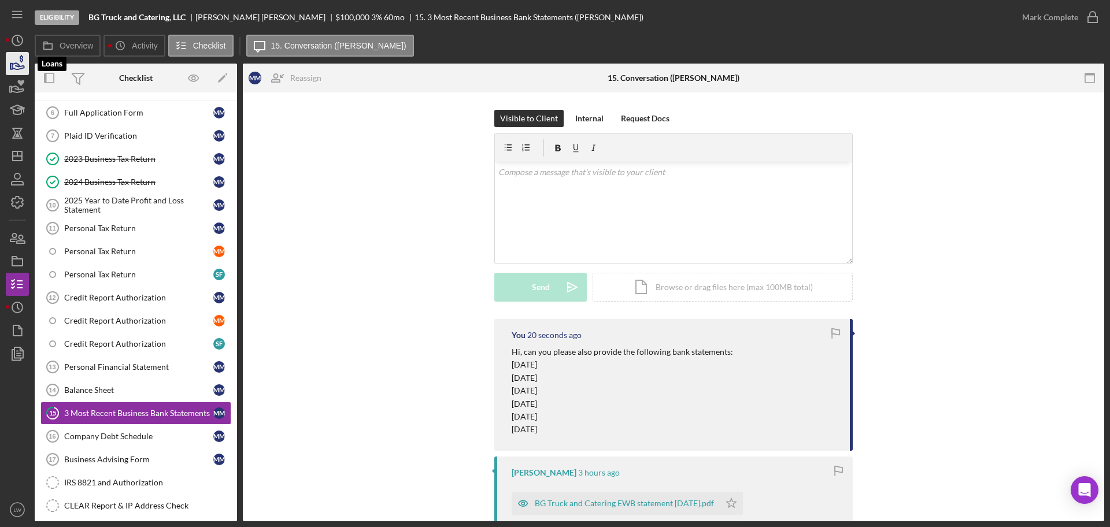
click at [19, 64] on icon "button" at bounding box center [18, 66] width 12 height 6
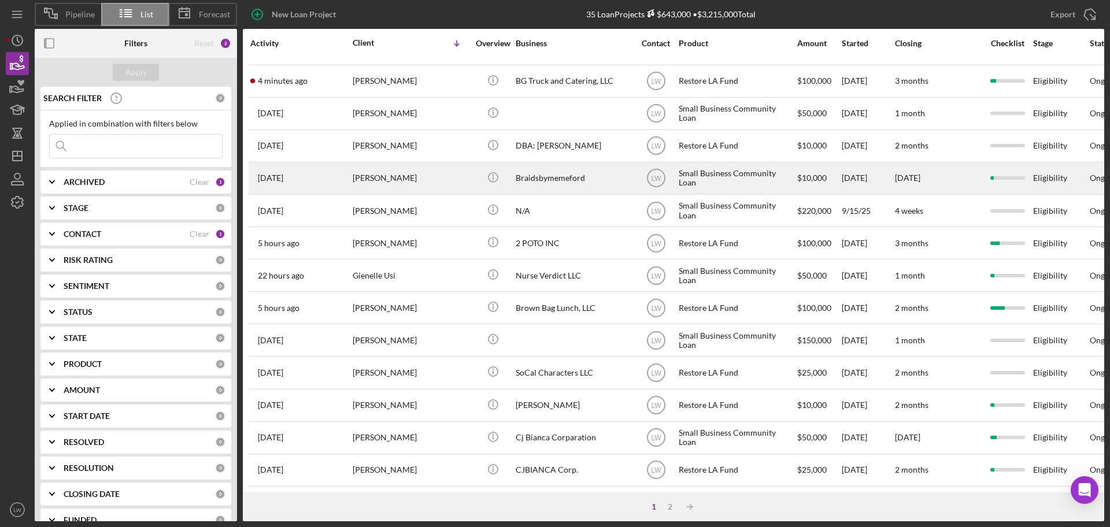
scroll to position [393, 0]
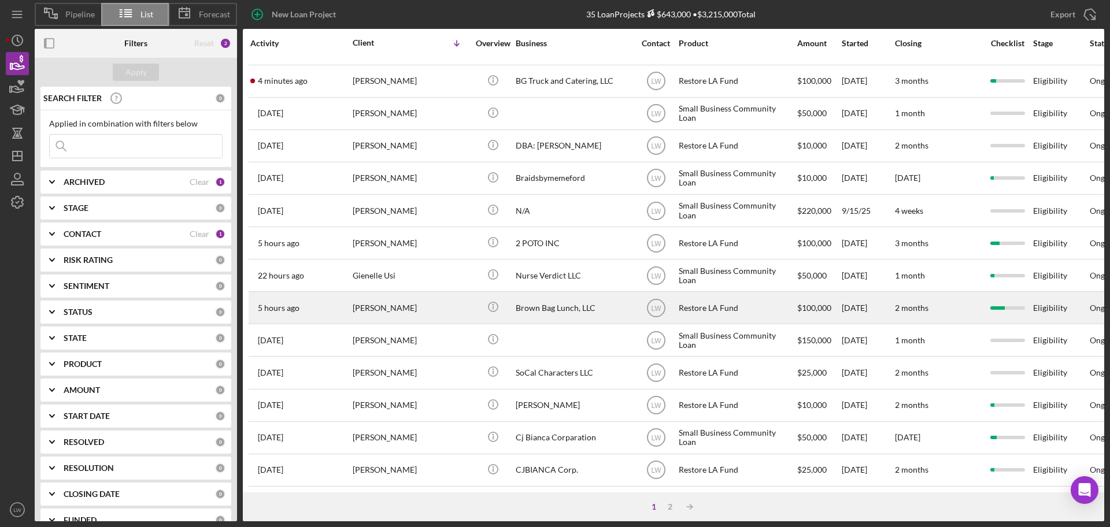
click at [408, 297] on div "Francis Scanlon" at bounding box center [411, 308] width 116 height 31
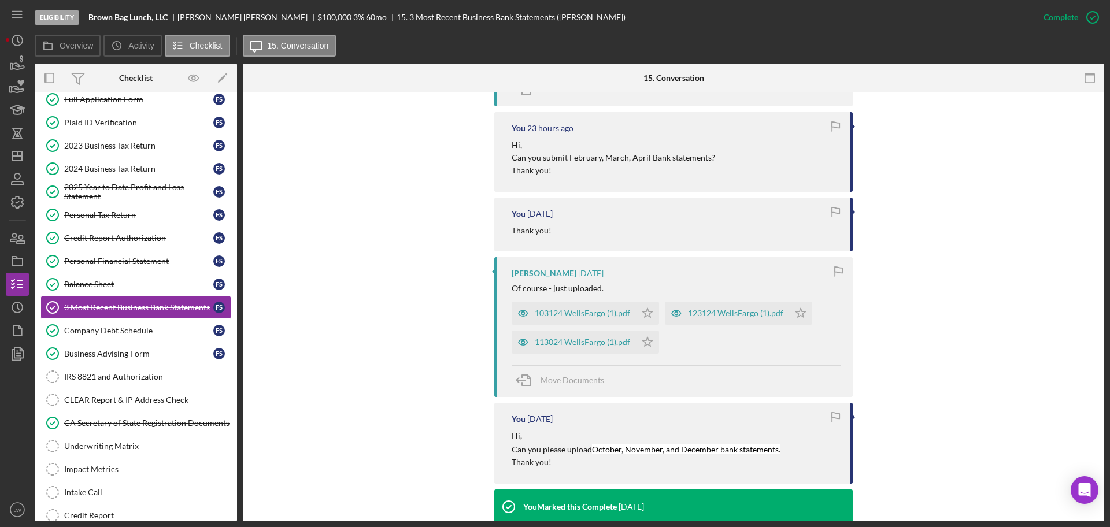
scroll to position [578, 0]
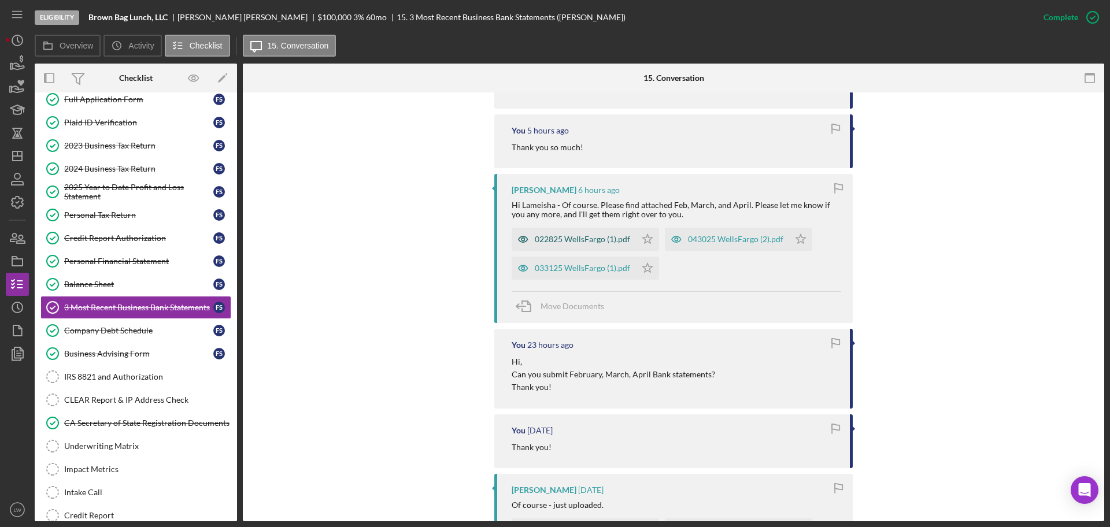
click at [577, 239] on div "022825 WellsFargo (1).pdf" at bounding box center [582, 239] width 95 height 9
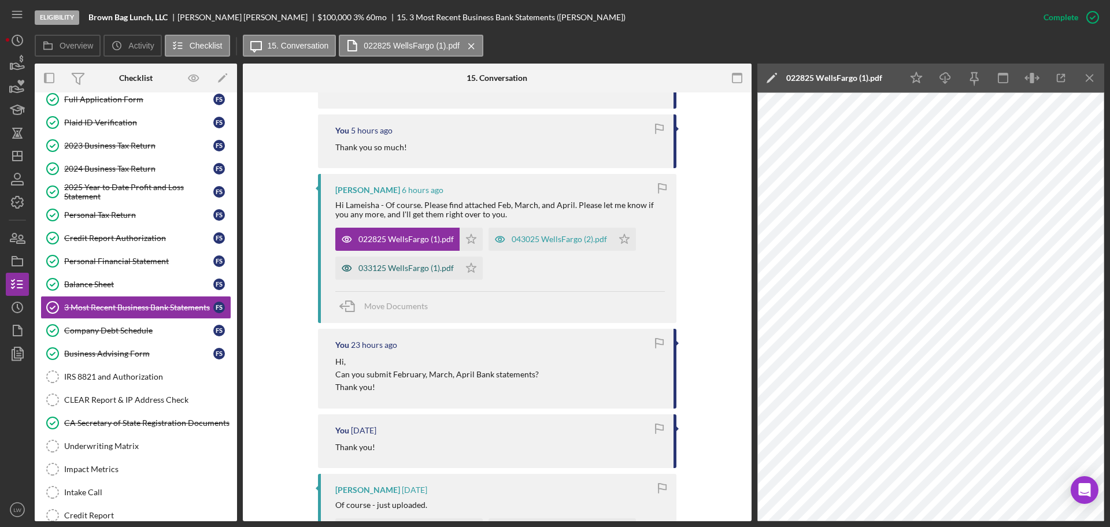
click at [404, 275] on div "033125 WellsFargo (1).pdf" at bounding box center [397, 268] width 124 height 23
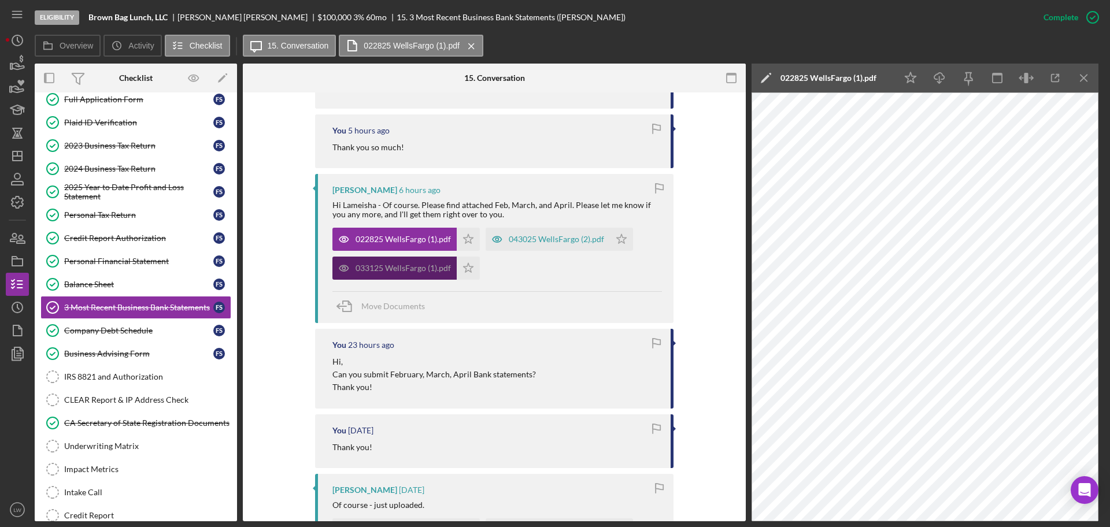
scroll to position [630, 0]
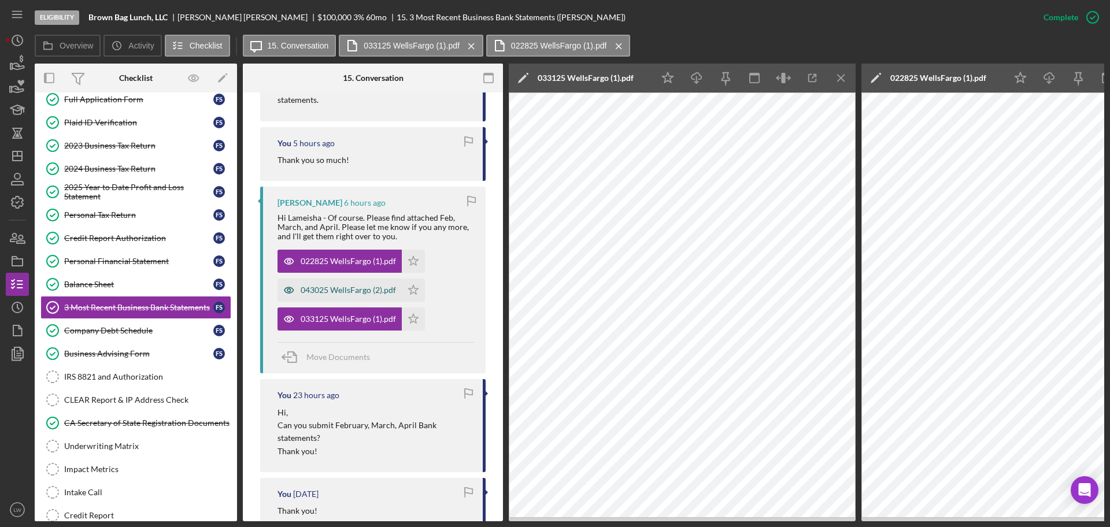
click at [360, 292] on div "043025 WellsFargo (2).pdf" at bounding box center [348, 290] width 95 height 9
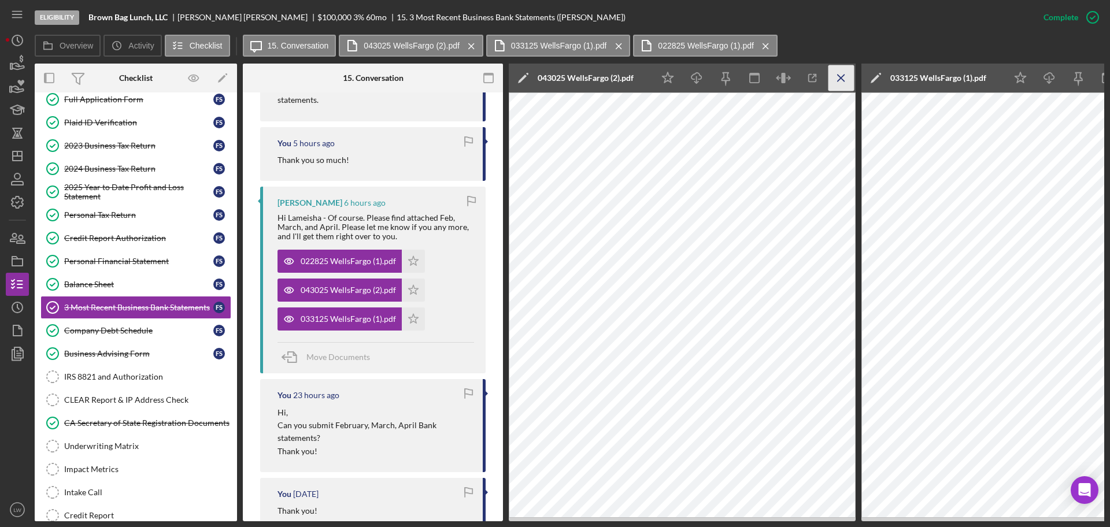
click at [833, 76] on icon "Icon/Menu Close" at bounding box center [841, 78] width 26 height 26
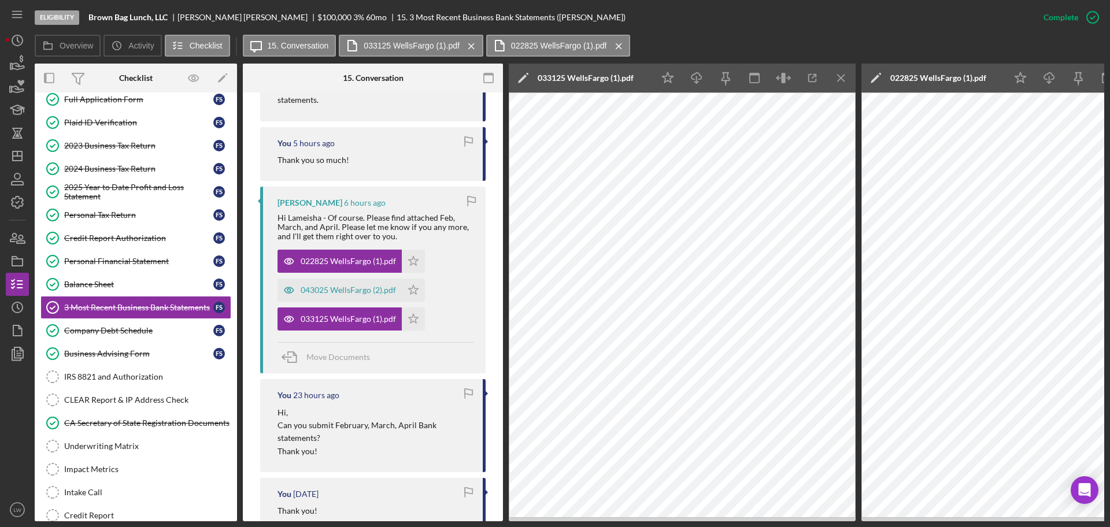
click at [859, 74] on div "Overview Internal Workflow Stage Eligibility Icon/Dropdown Arrow Archive (can u…" at bounding box center [570, 293] width 1070 height 458
click at [849, 73] on icon "Icon/Menu Close" at bounding box center [841, 78] width 26 height 26
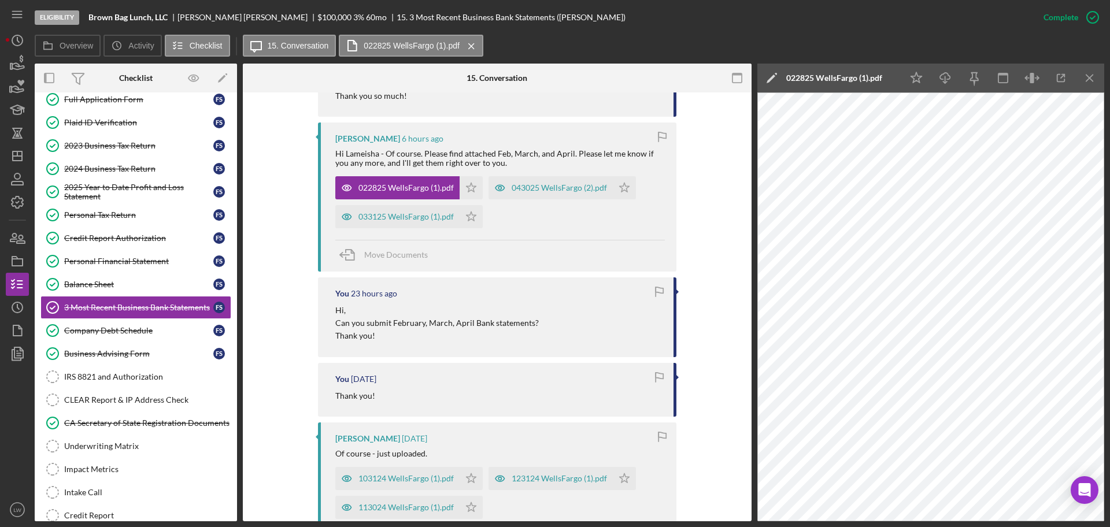
scroll to position [578, 0]
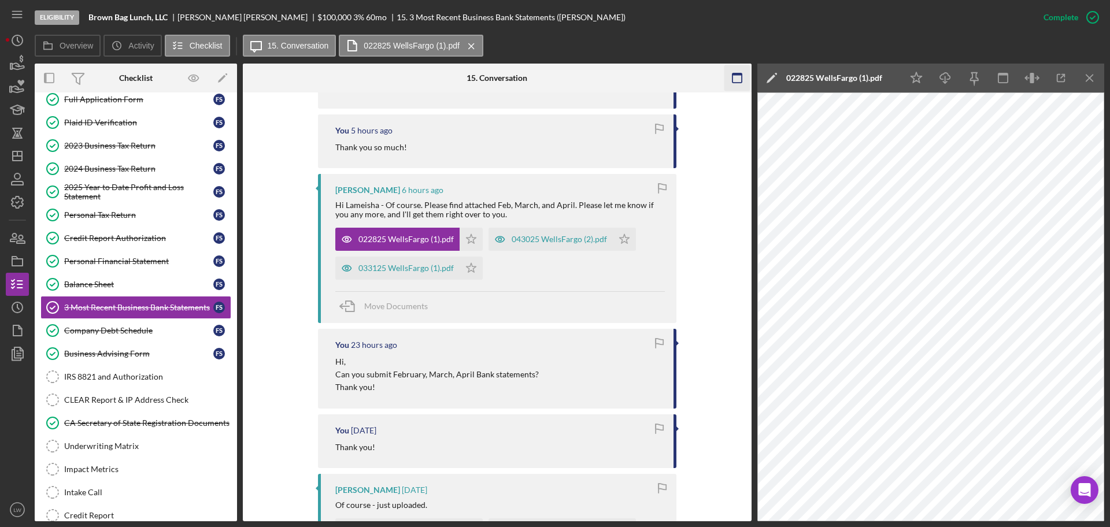
click at [1089, 74] on icon "Icon/Menu Close" at bounding box center [1090, 78] width 26 height 26
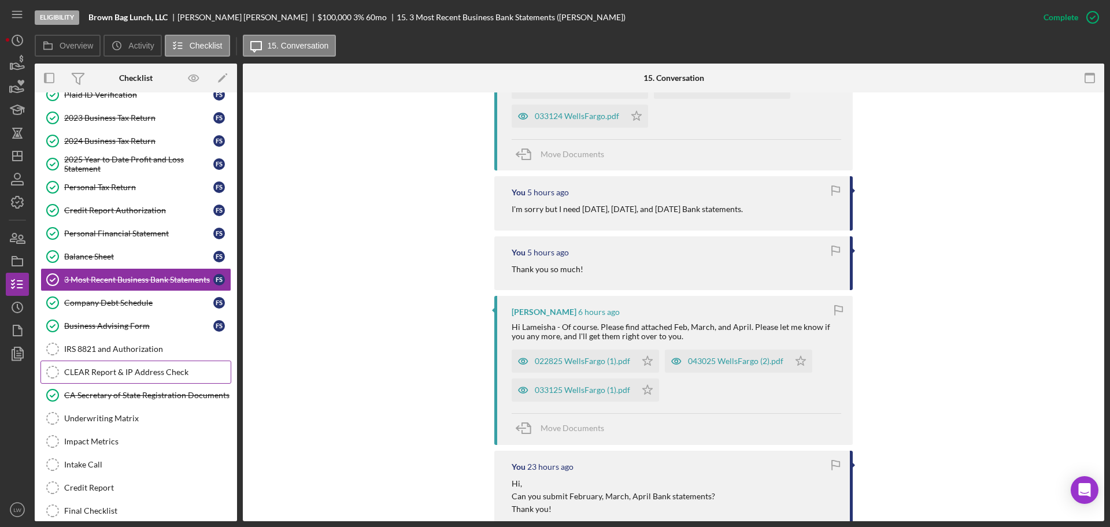
scroll to position [0, 0]
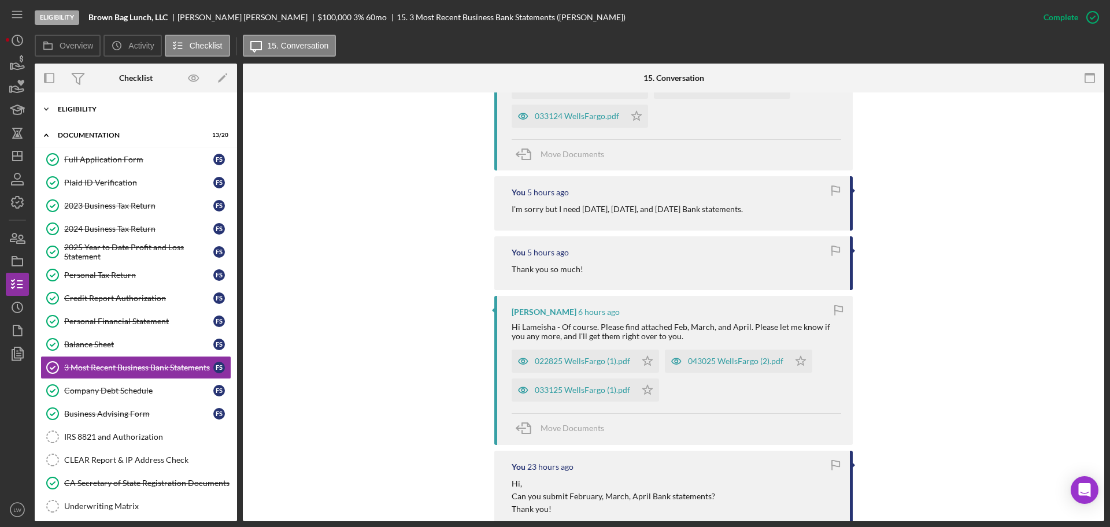
click at [120, 110] on div "Eligibility" at bounding box center [140, 109] width 165 height 7
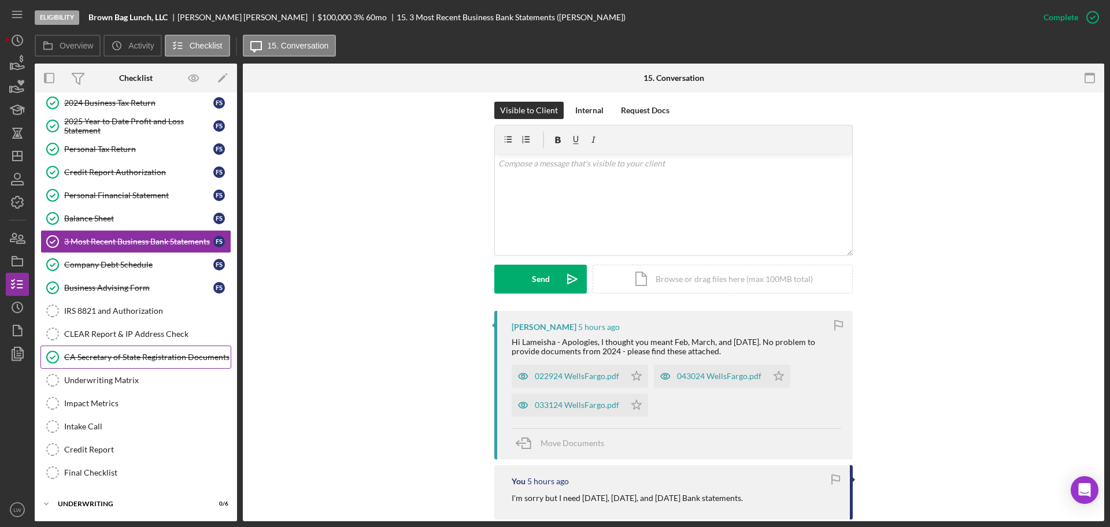
scroll to position [321, 0]
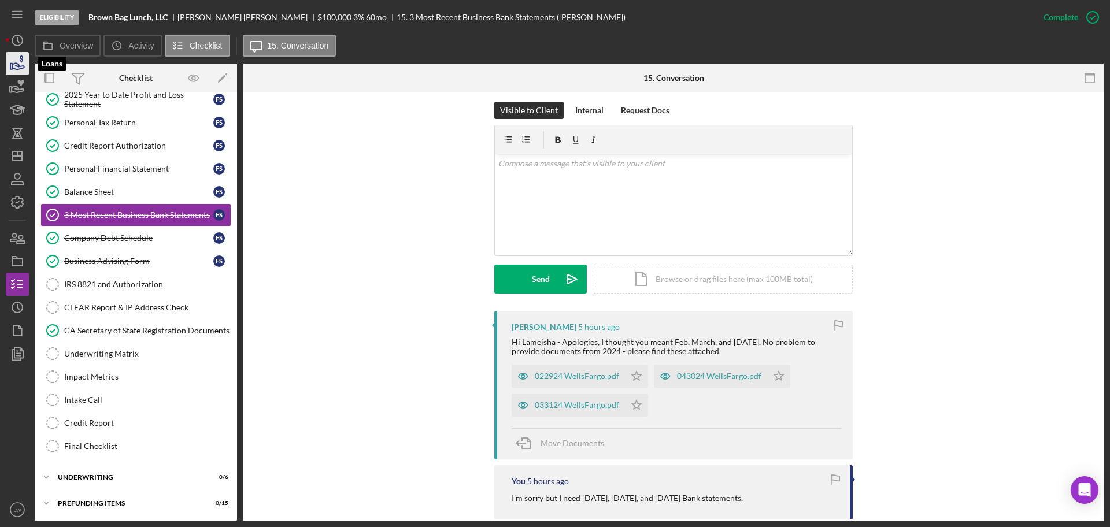
click at [9, 67] on icon "button" at bounding box center [17, 63] width 29 height 29
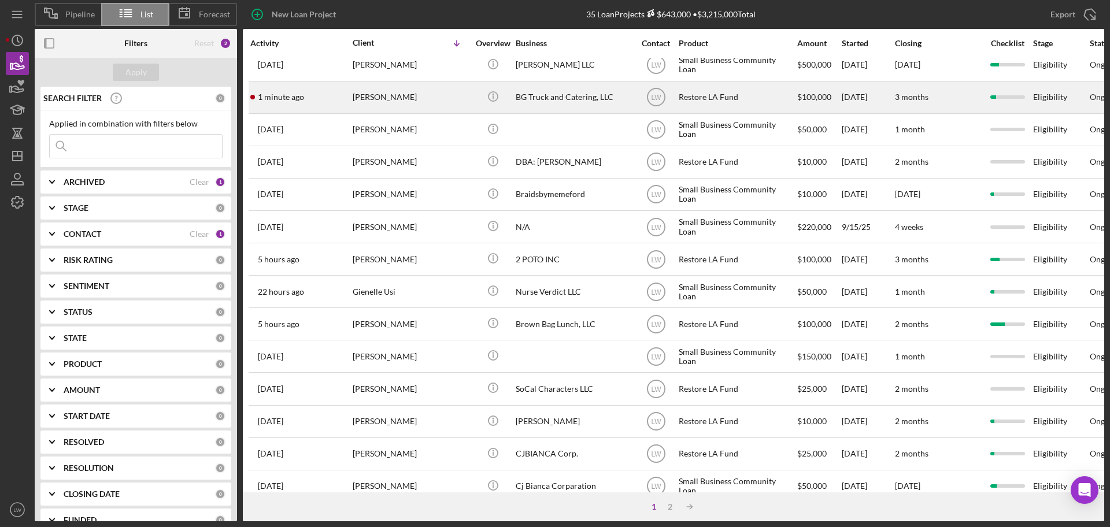
scroll to position [321, 0]
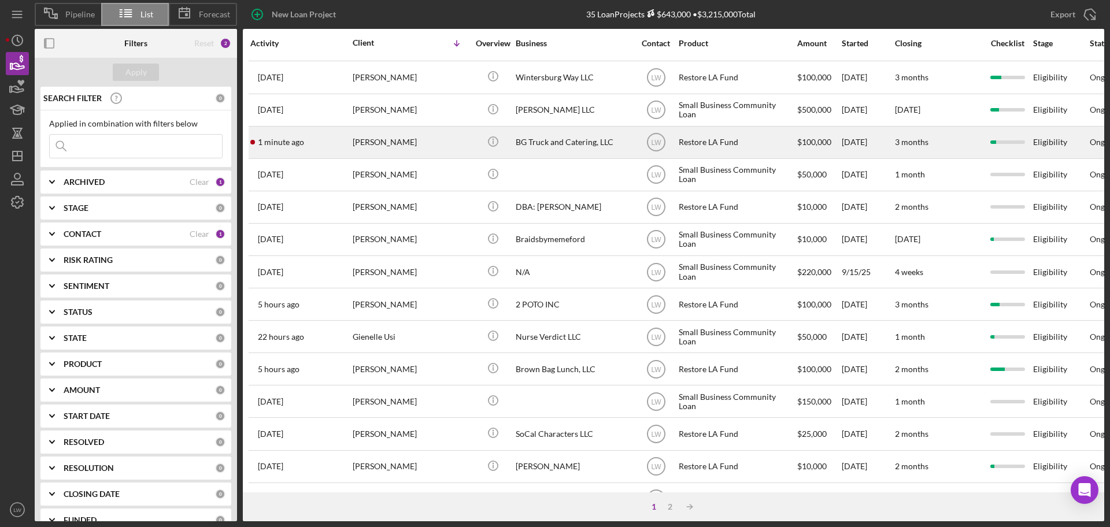
click at [380, 143] on div "Mary Milliken" at bounding box center [411, 142] width 116 height 31
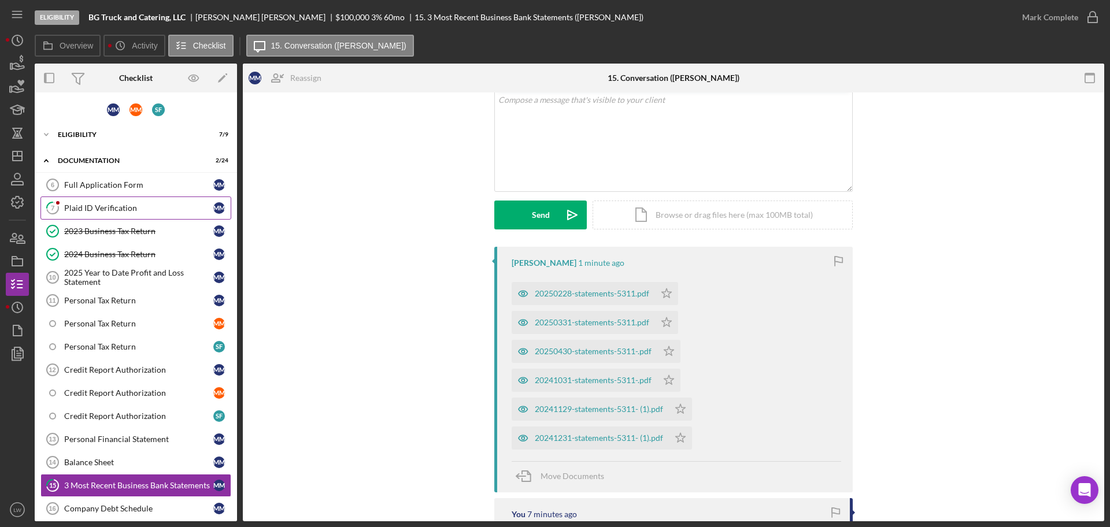
click at [114, 197] on link "7 Plaid ID Verification M M" at bounding box center [135, 208] width 191 height 23
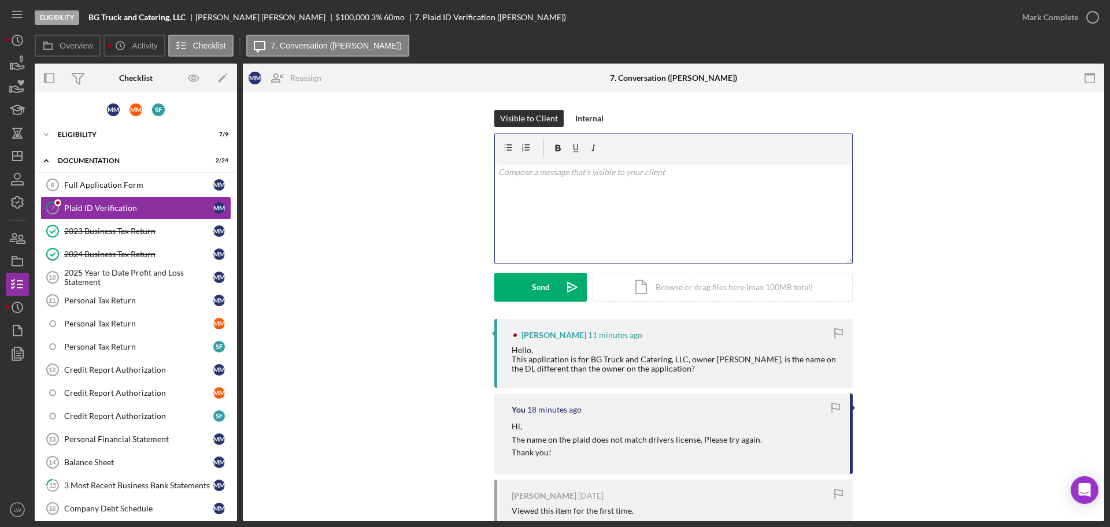
click at [652, 201] on div "v Color teal Color pink Remove color Add row above Add row below Add column bef…" at bounding box center [673, 212] width 357 height 101
drag, startPoint x: 652, startPoint y: 174, endPoint x: 571, endPoint y: 176, distance: 81.0
click at [571, 176] on p "The application says MARY SCHWEITZER" at bounding box center [673, 172] width 351 height 13
click at [556, 146] on icon "button" at bounding box center [559, 148] width 6 height 6
drag, startPoint x: 805, startPoint y: 132, endPoint x: 805, endPoint y: 120, distance: 11.6
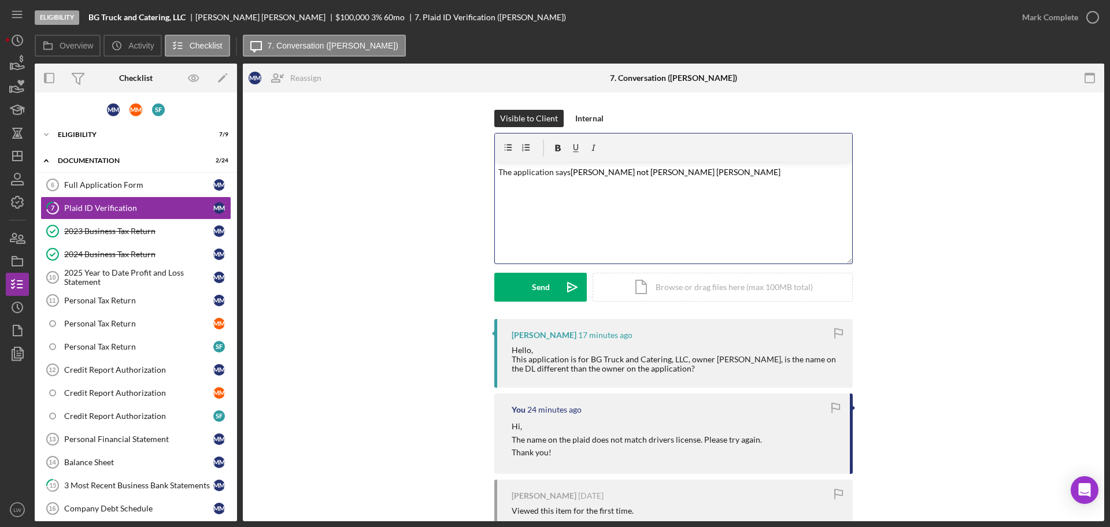
click at [805, 132] on div "Visible to Client Internal v Color teal Color pink Remove color Add row above A…" at bounding box center [673, 214] width 358 height 209
click at [806, 110] on div "Visible to Client Internal" at bounding box center [673, 118] width 358 height 17
click at [1002, 392] on div "Mary Milliken 31 minutes ago Hello, This application is for BG Truck and Cateri…" at bounding box center [673, 489] width 827 height 340
click at [76, 133] on div "Eligibility" at bounding box center [140, 134] width 165 height 7
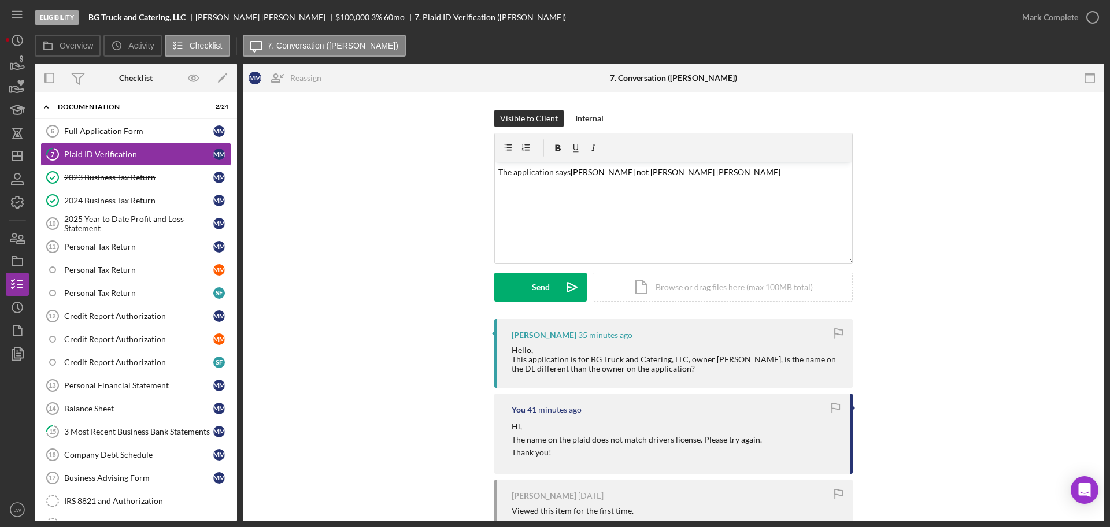
scroll to position [72, 0]
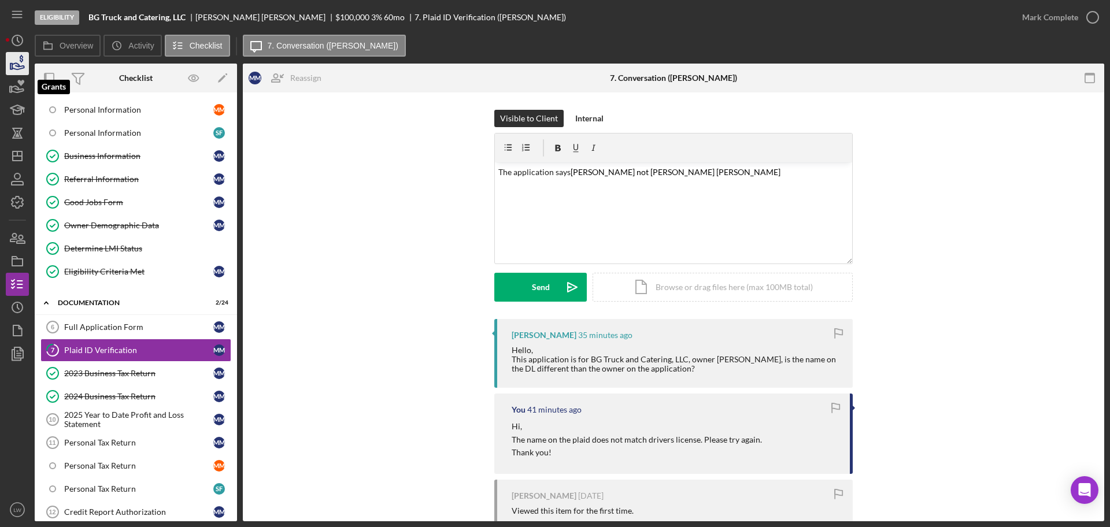
click at [21, 66] on icon "button" at bounding box center [18, 66] width 12 height 6
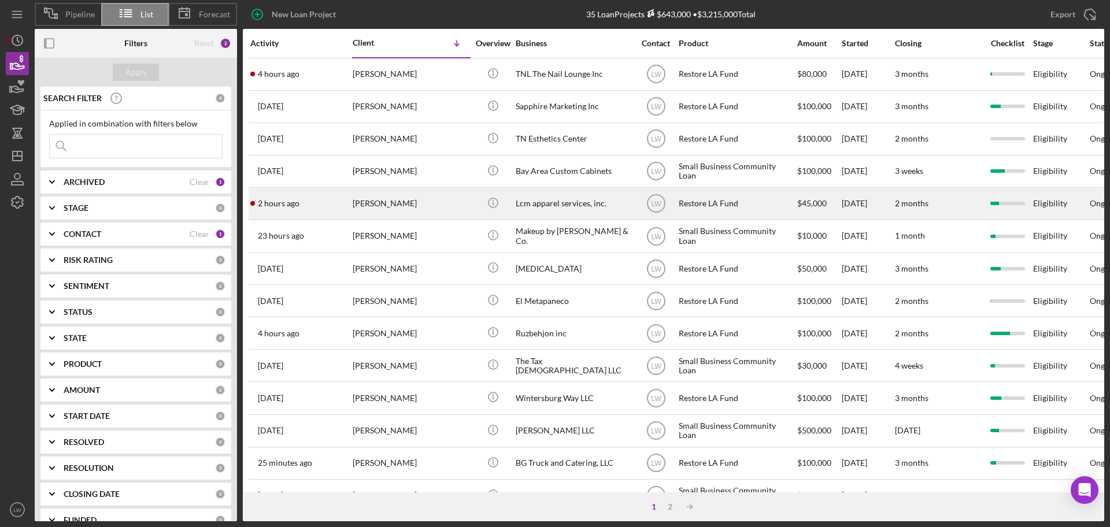
click at [402, 202] on div "[PERSON_NAME]" at bounding box center [411, 203] width 116 height 31
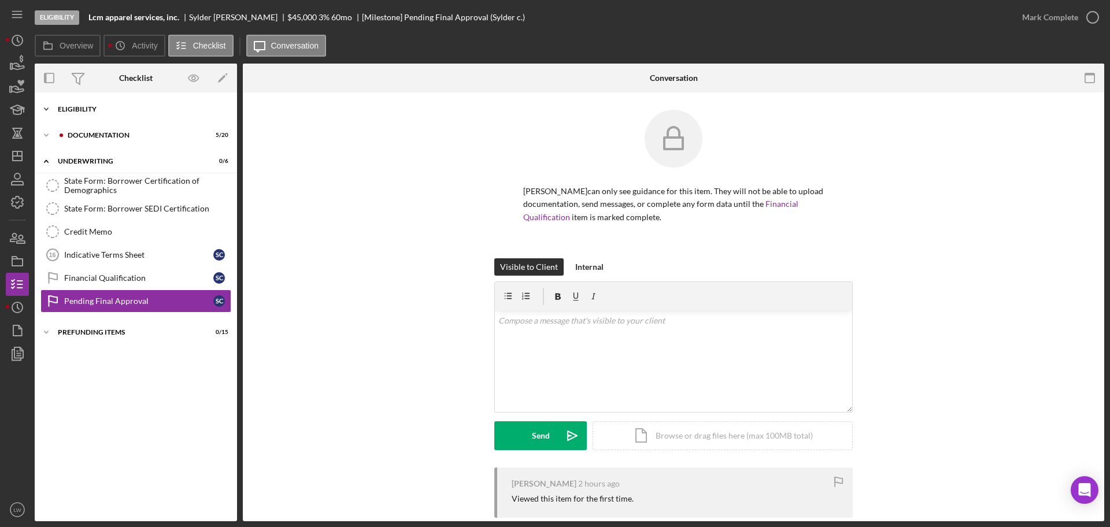
click at [130, 105] on div "Icon/Expander Eligibility 7 / 7" at bounding box center [136, 109] width 202 height 23
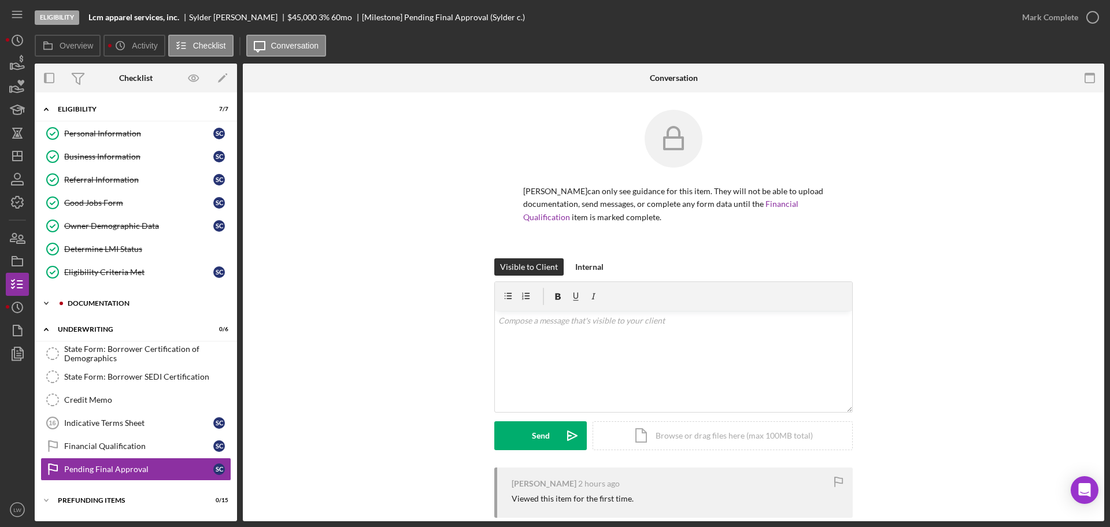
click at [145, 306] on div "Documentation" at bounding box center [145, 303] width 155 height 7
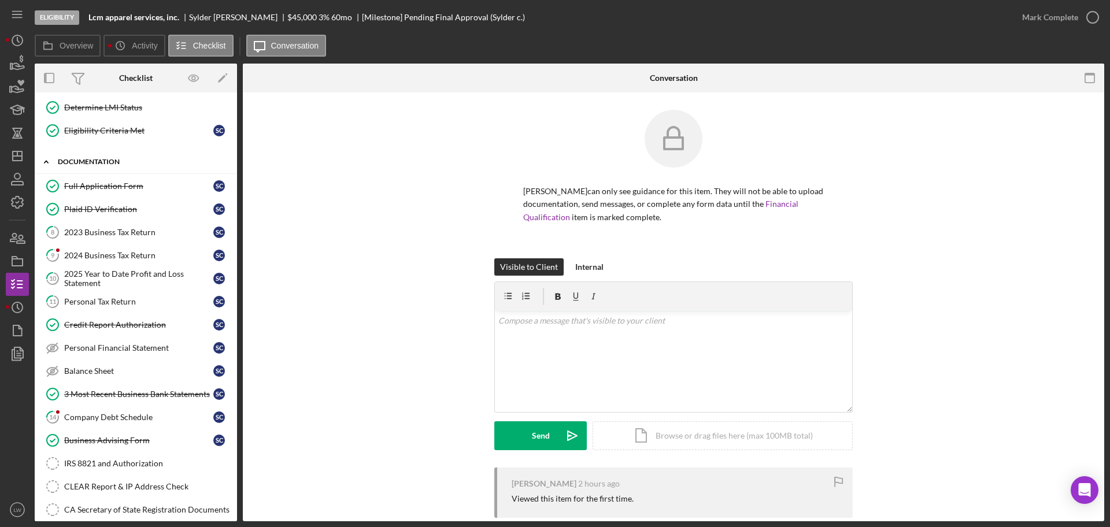
scroll to position [145, 0]
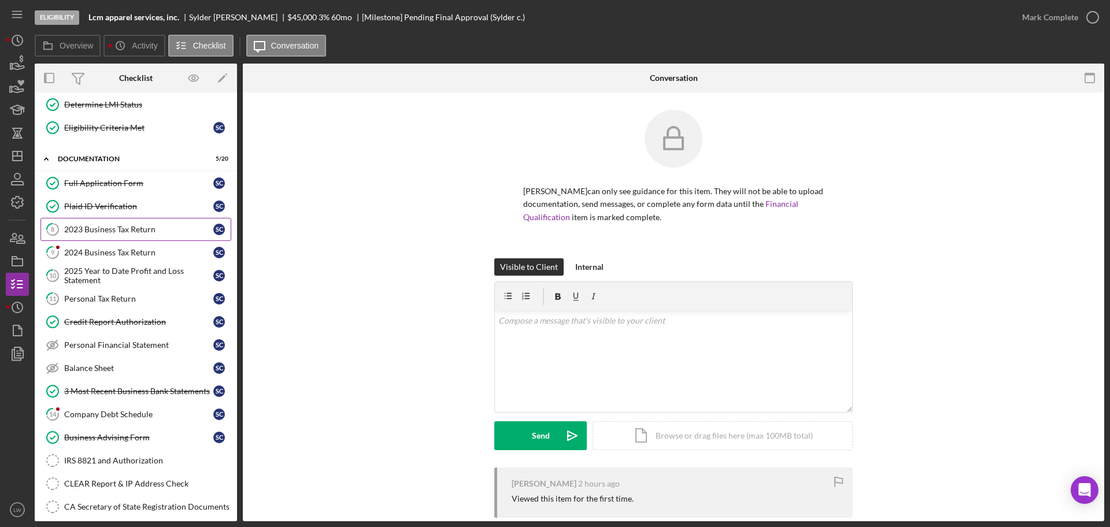
click at [120, 229] on div "2023 Business Tax Return" at bounding box center [138, 229] width 149 height 9
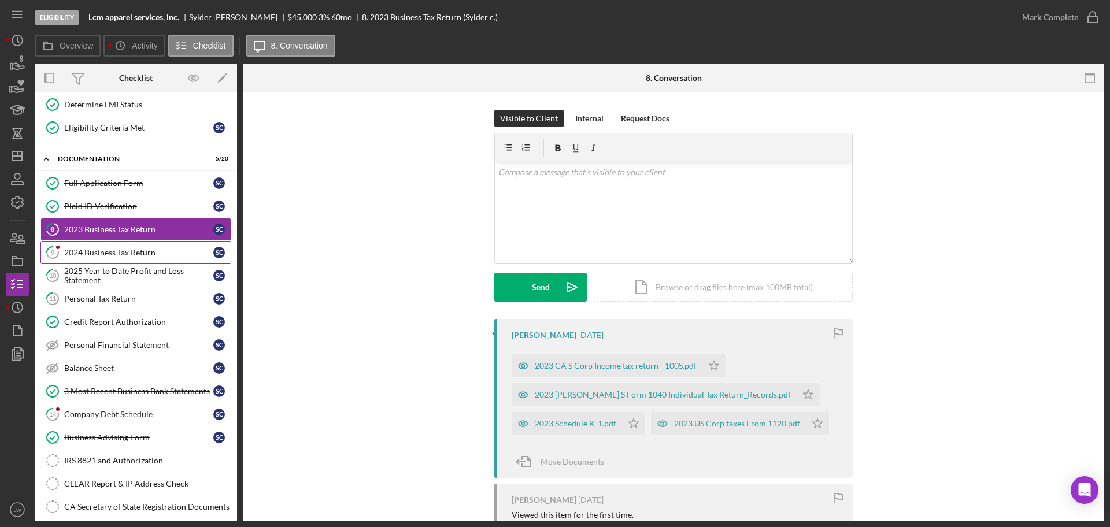
click at [121, 247] on link "9 2024 Business Tax Return S c" at bounding box center [135, 252] width 191 height 23
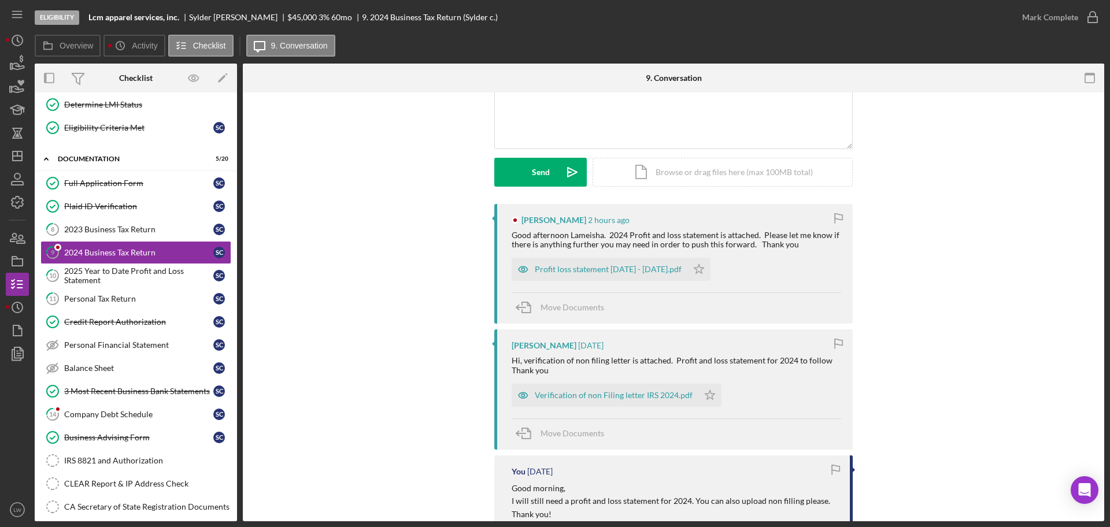
scroll to position [145, 0]
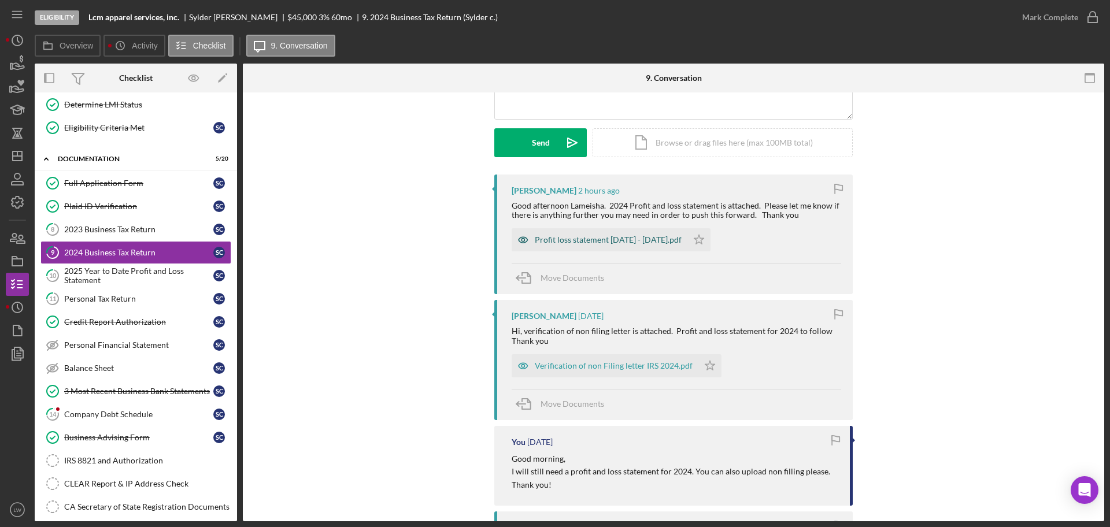
click at [597, 230] on div "Profit loss statement [DATE] - [DATE].pdf" at bounding box center [600, 239] width 176 height 23
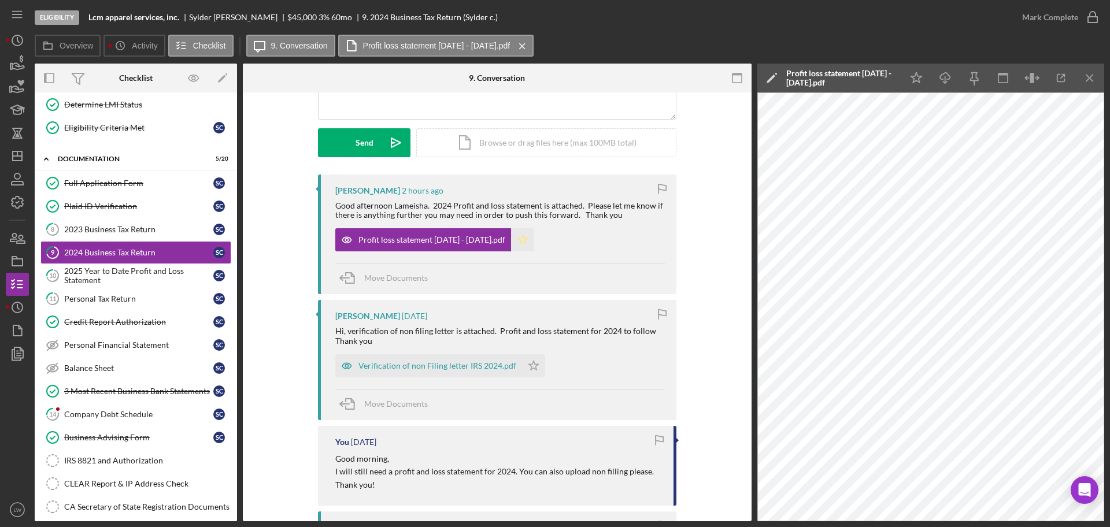
drag, startPoint x: 540, startPoint y: 239, endPoint x: 546, endPoint y: 239, distance: 5.8
click at [534, 239] on icon "Icon/Star" at bounding box center [522, 239] width 23 height 23
click at [1098, 12] on icon "button" at bounding box center [1092, 17] width 29 height 29
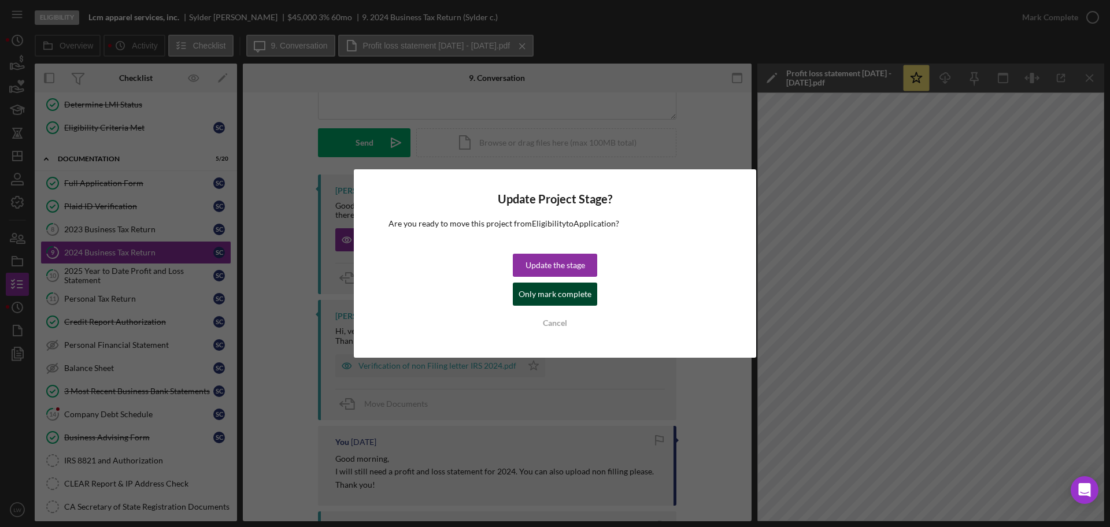
click at [535, 292] on div "Only mark complete" at bounding box center [555, 294] width 73 height 23
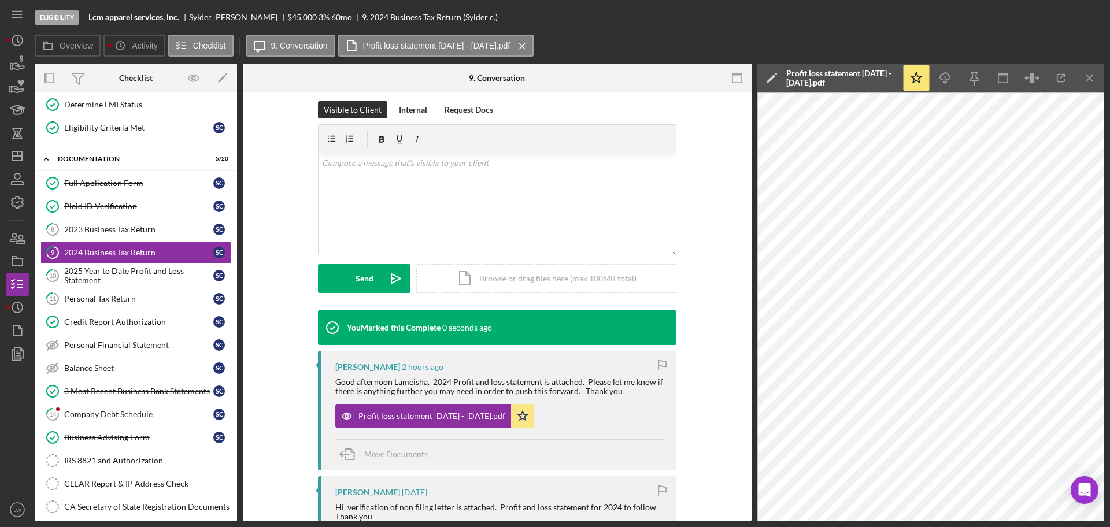
scroll to position [304, 0]
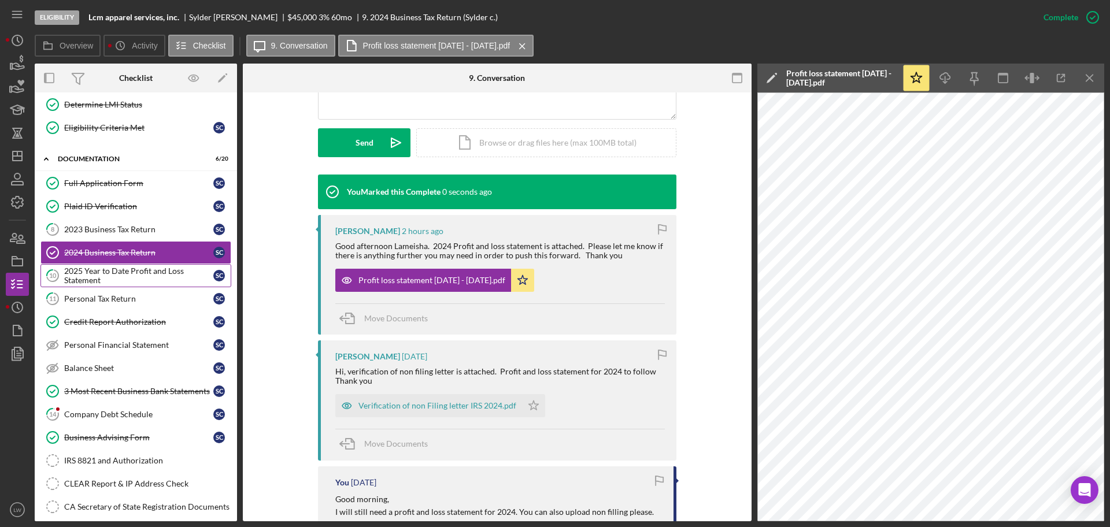
click at [153, 275] on div "2025 Year to Date Profit and Loss Statement" at bounding box center [138, 276] width 149 height 19
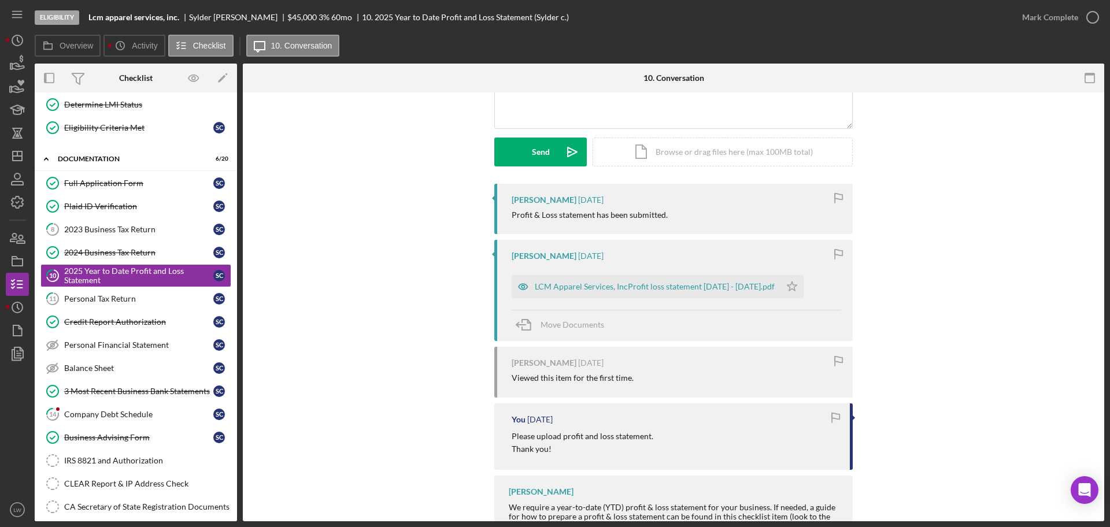
scroll to position [145, 0]
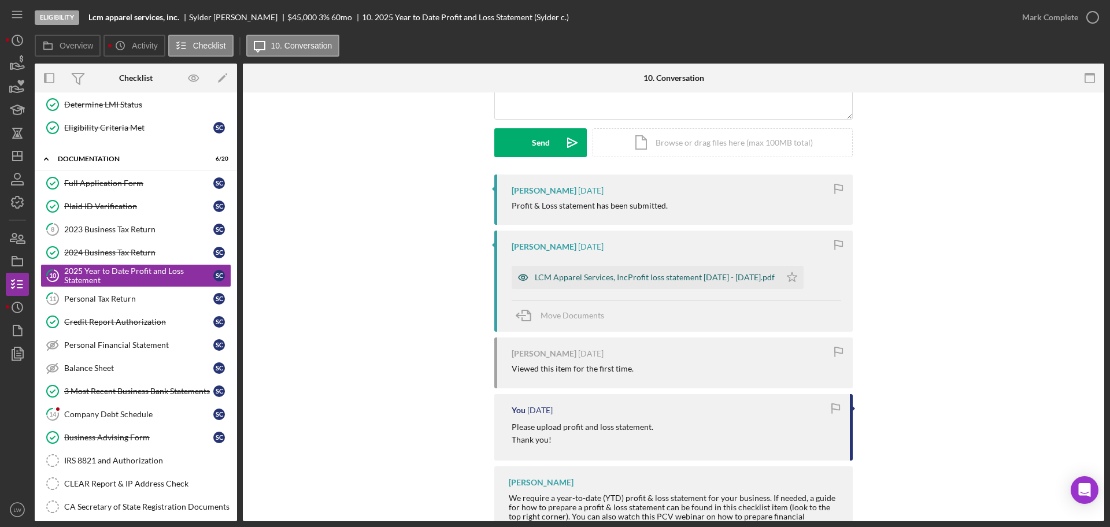
click at [614, 278] on div "LCM Apparel Services, IncProfit loss statement Jan 2025 - Sep 23 2025.pdf" at bounding box center [655, 277] width 240 height 9
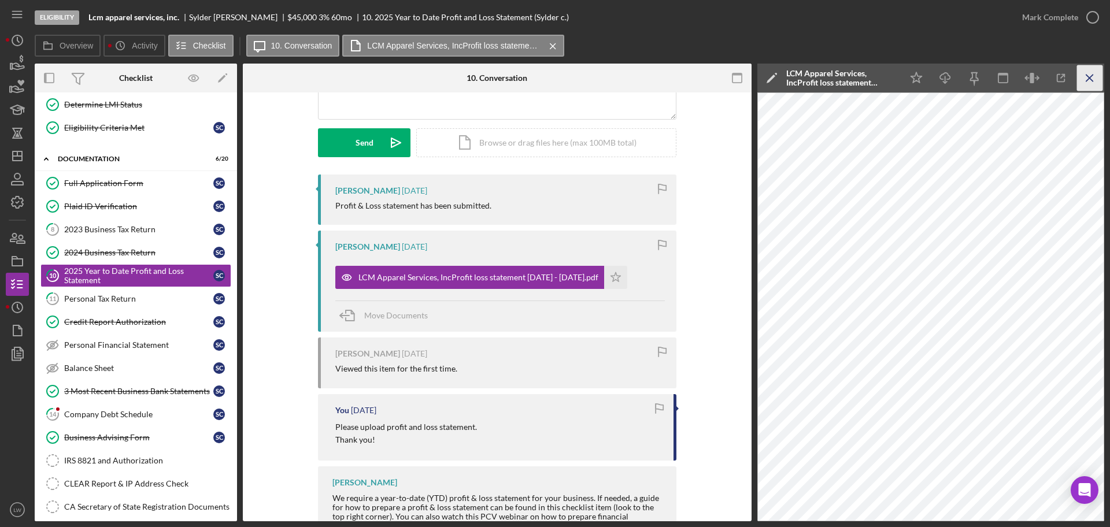
click at [1089, 82] on icon "Icon/Menu Close" at bounding box center [1090, 78] width 26 height 26
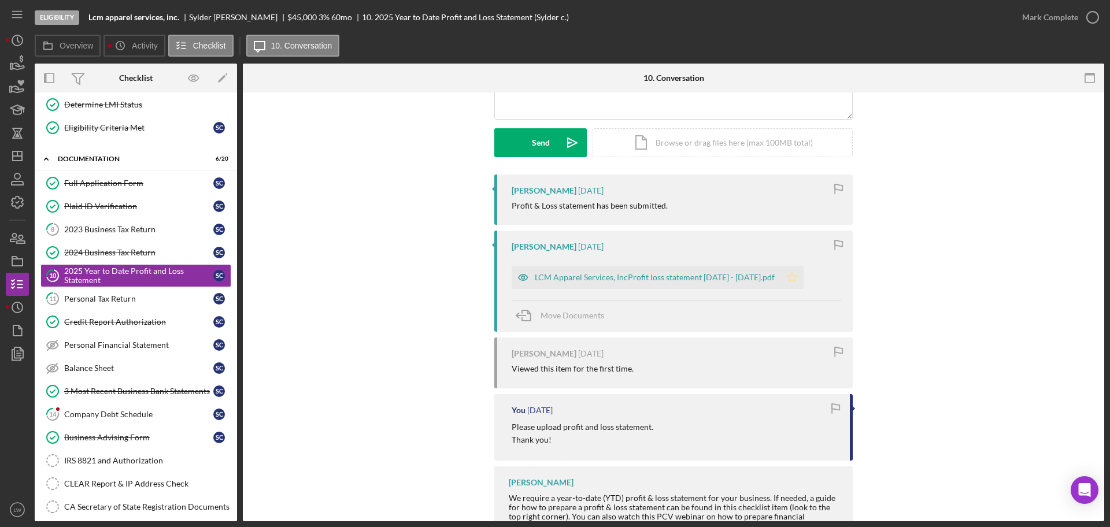
click at [804, 278] on icon "Icon/Star" at bounding box center [791, 277] width 23 height 23
click at [1066, 26] on div "Mark Complete" at bounding box center [1050, 17] width 56 height 23
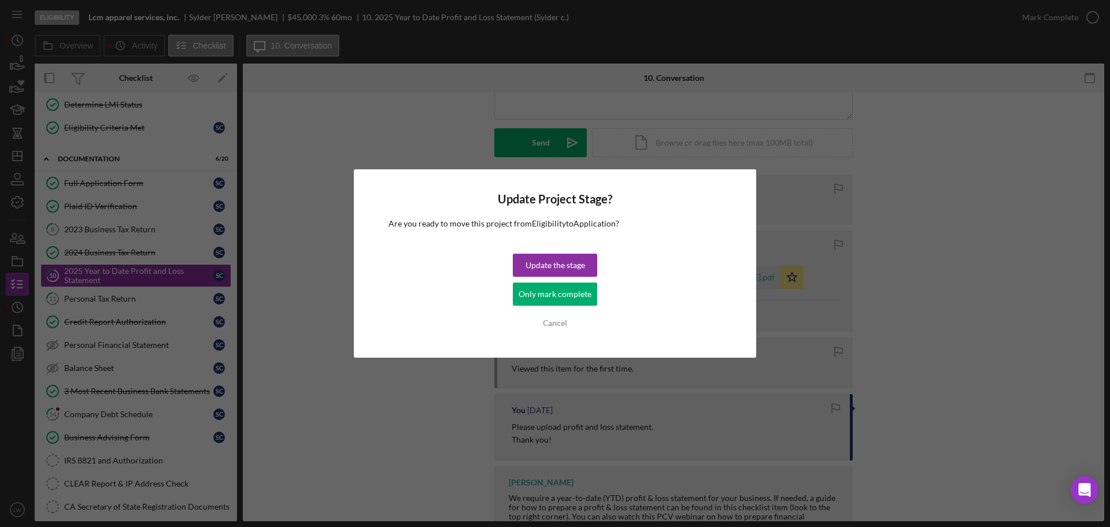
click at [572, 290] on div "Only mark complete" at bounding box center [555, 294] width 73 height 23
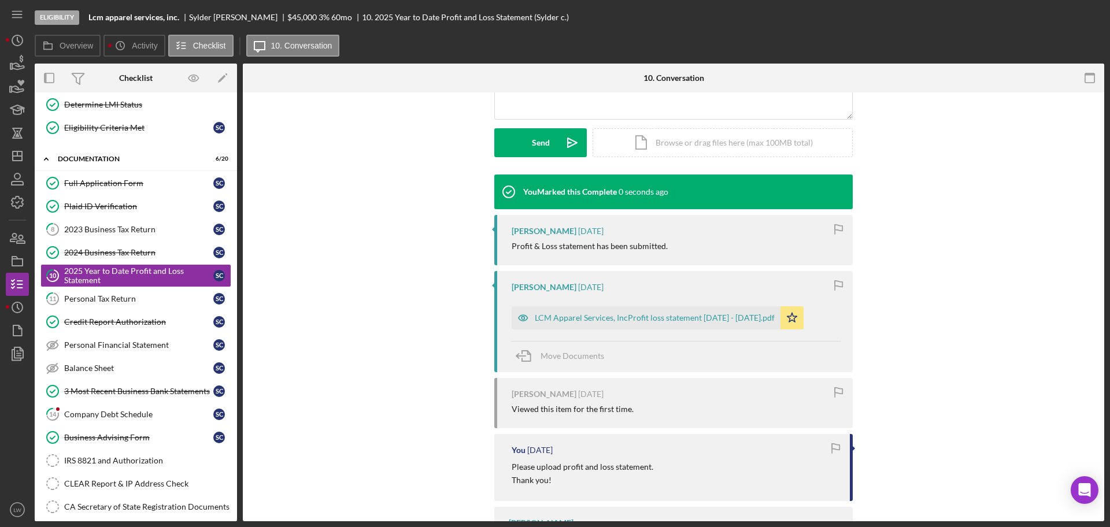
scroll to position [304, 0]
click at [128, 297] on div "Personal Tax Return" at bounding box center [138, 298] width 149 height 9
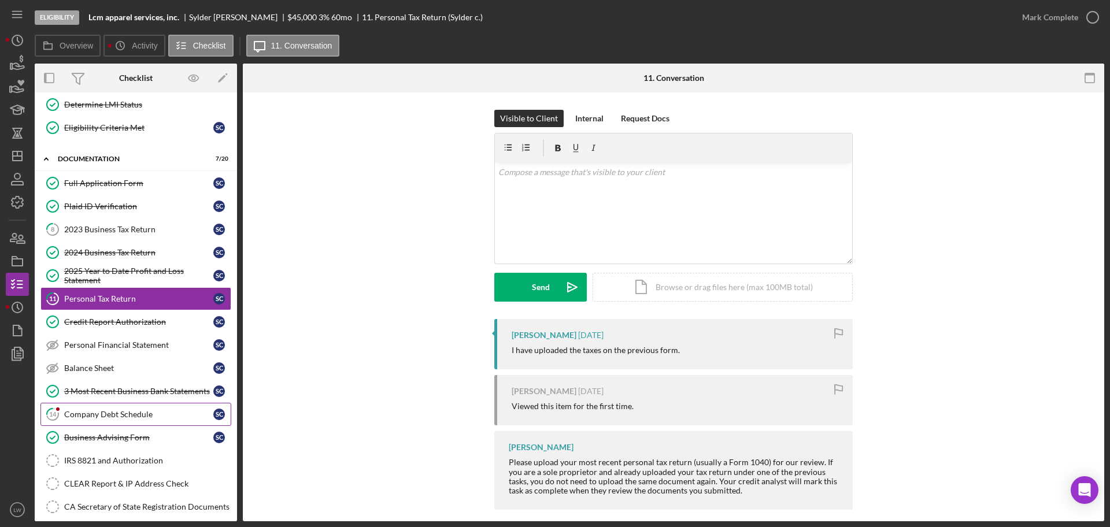
click at [114, 419] on link "14 Company Debt Schedule S c" at bounding box center [135, 414] width 191 height 23
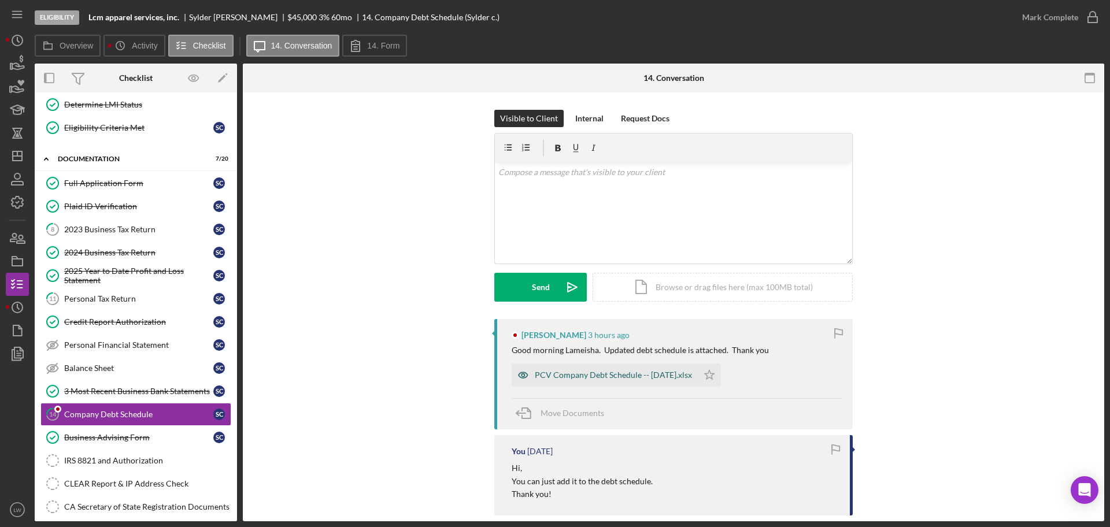
click at [583, 371] on div "PCV Company Debt Schedule -- 2025-09-27.xlsx" at bounding box center [613, 375] width 157 height 9
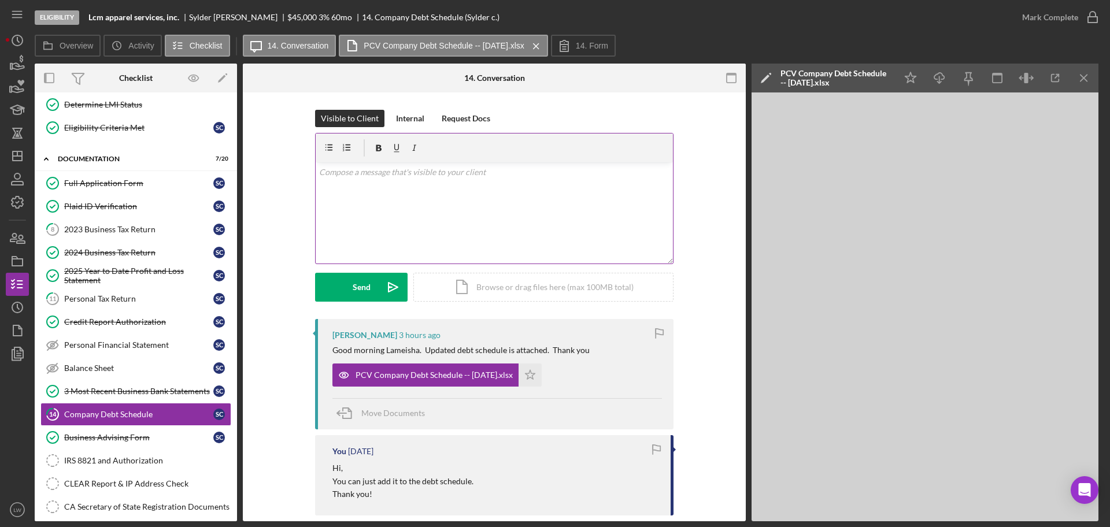
click at [548, 238] on div "v Color teal Color pink Remove color Add row above Add row below Add column bef…" at bounding box center [494, 212] width 357 height 101
click at [542, 373] on icon "Icon/Star" at bounding box center [530, 375] width 23 height 23
click at [1046, 13] on div "Mark Complete" at bounding box center [1050, 17] width 56 height 23
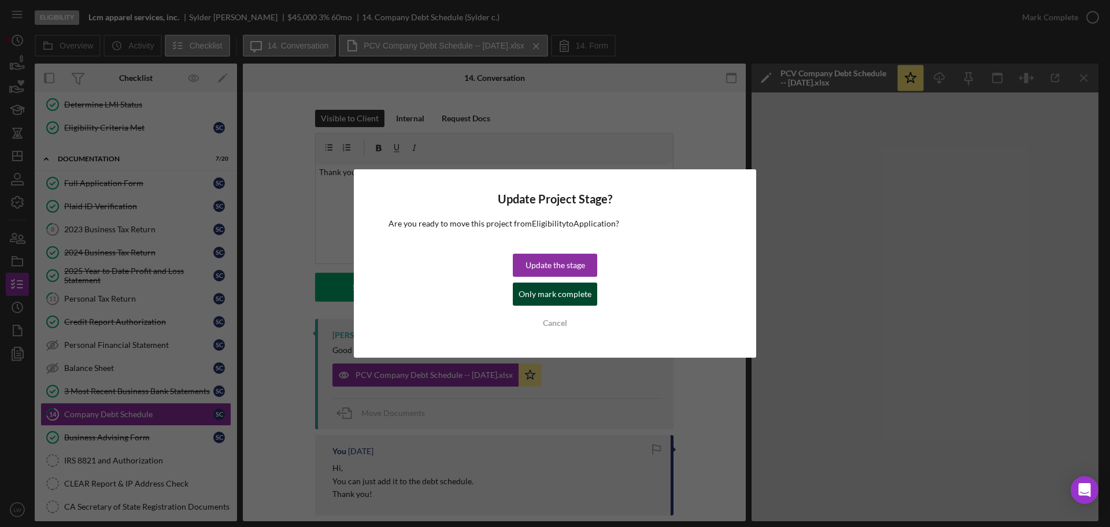
click at [556, 295] on div "Only mark complete" at bounding box center [555, 294] width 73 height 23
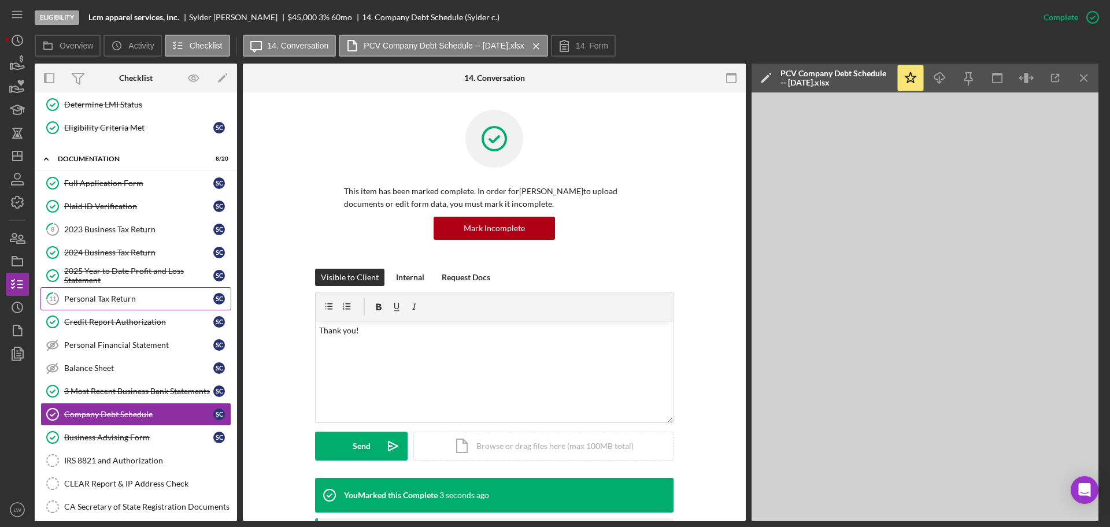
click at [151, 298] on div "Personal Tax Return" at bounding box center [138, 298] width 149 height 9
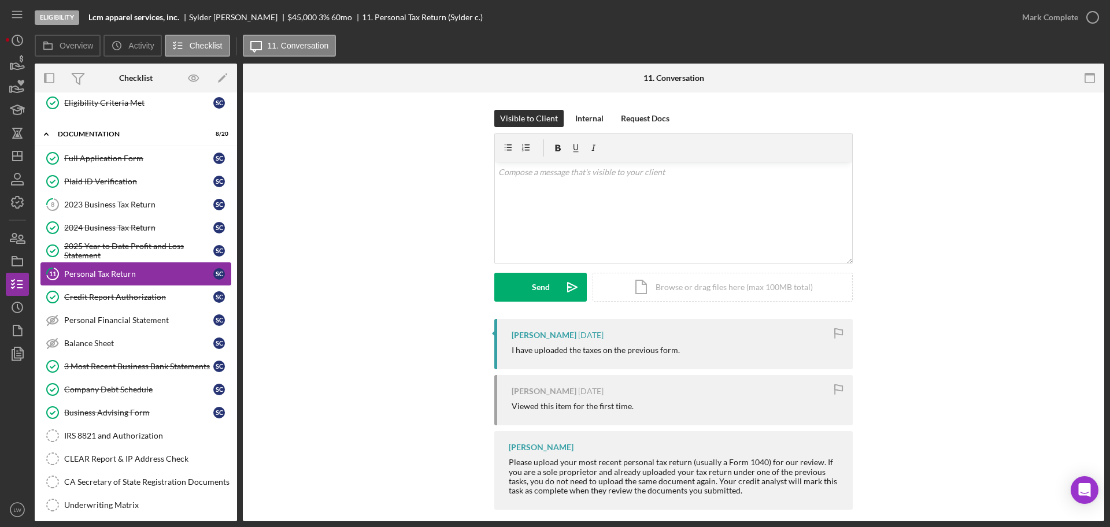
scroll to position [145, 0]
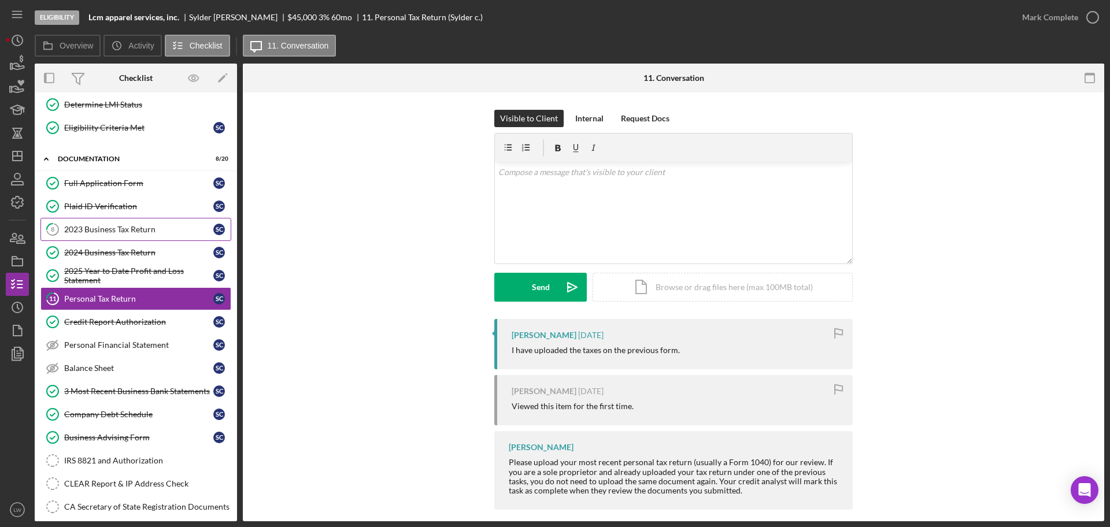
click at [147, 224] on link "8 2023 Business Tax Return S c" at bounding box center [135, 229] width 191 height 23
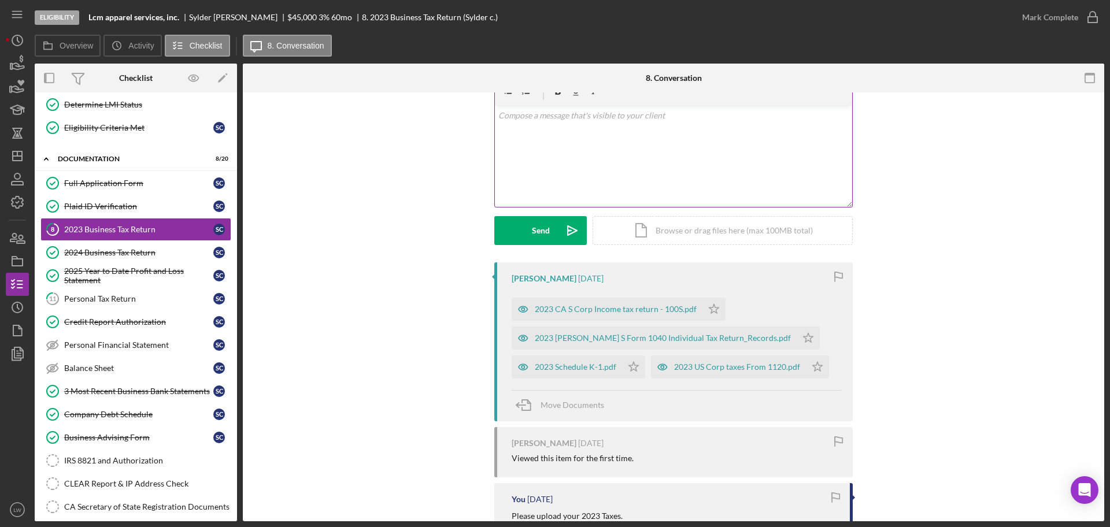
scroll to position [145, 0]
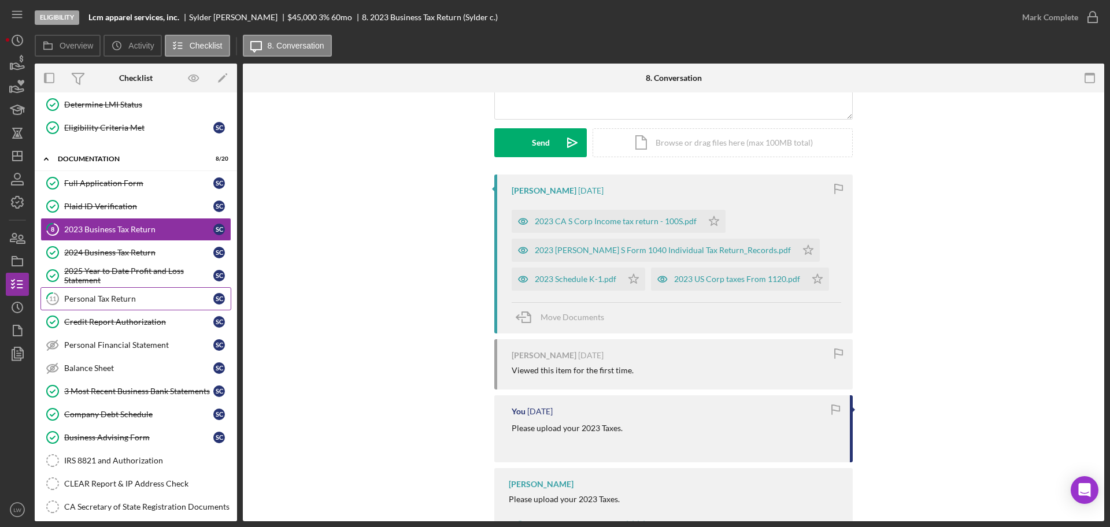
click at [146, 299] on div "Personal Tax Return" at bounding box center [138, 298] width 149 height 9
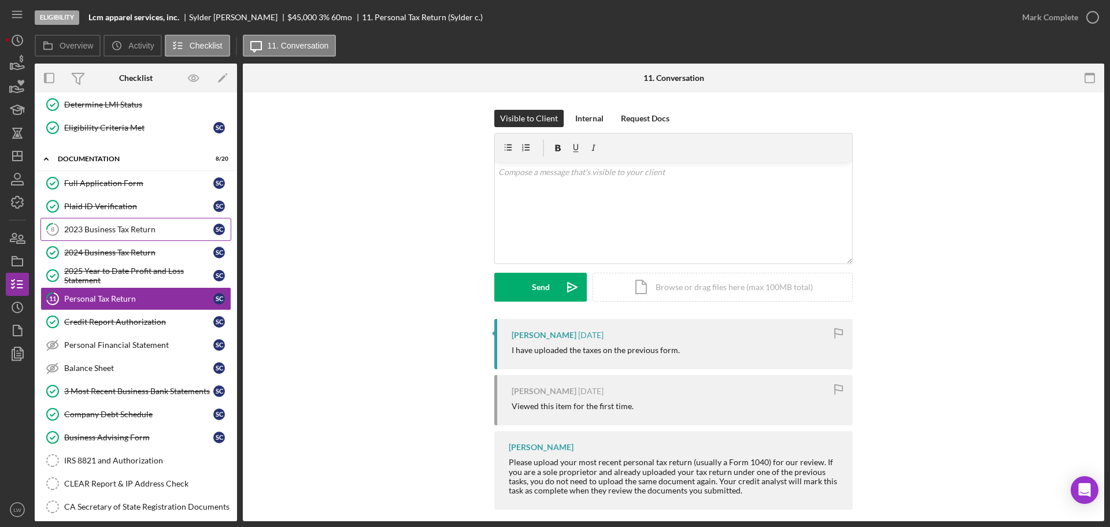
click at [103, 234] on link "8 2023 Business Tax Return S c" at bounding box center [135, 229] width 191 height 23
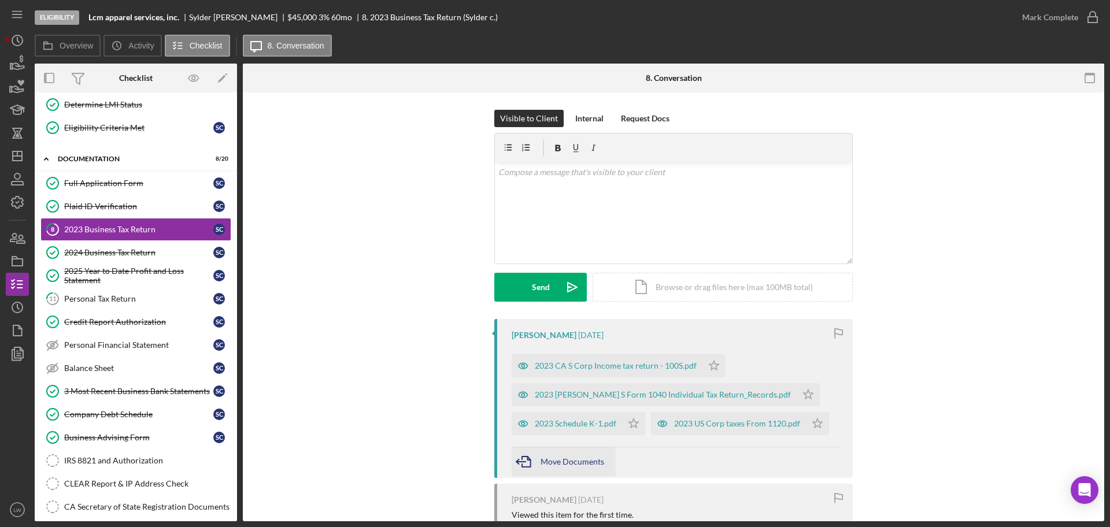
click at [591, 460] on span "Move Documents" at bounding box center [573, 462] width 64 height 10
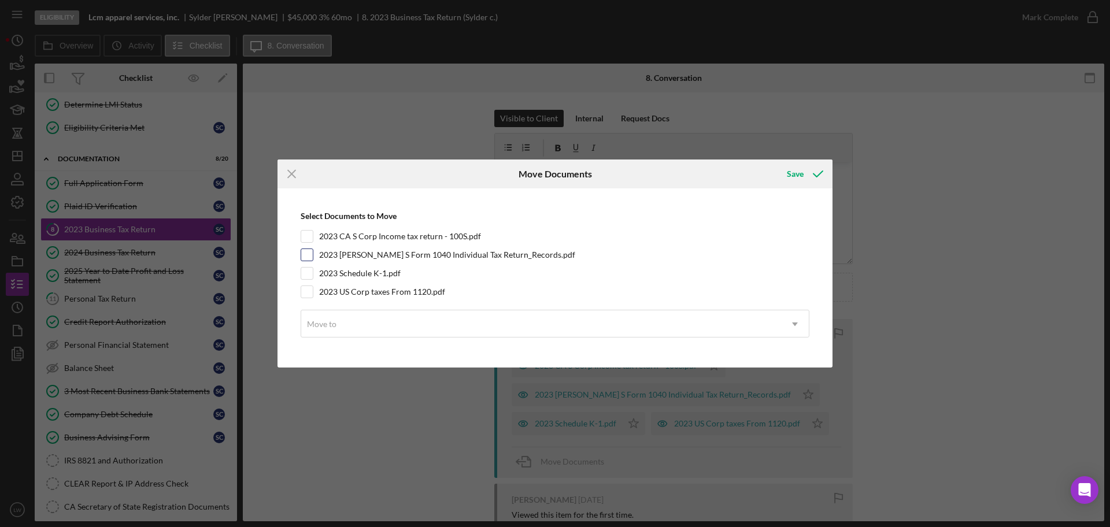
click at [317, 256] on div "2023 CRUZ S Form 1040 Individual Tax Return_Records.pdf" at bounding box center [555, 255] width 509 height 13
click at [307, 256] on input "2023 CRUZ S Form 1040 Individual Tax Return_Records.pdf" at bounding box center [307, 255] width 12 height 12
checkbox input "true"
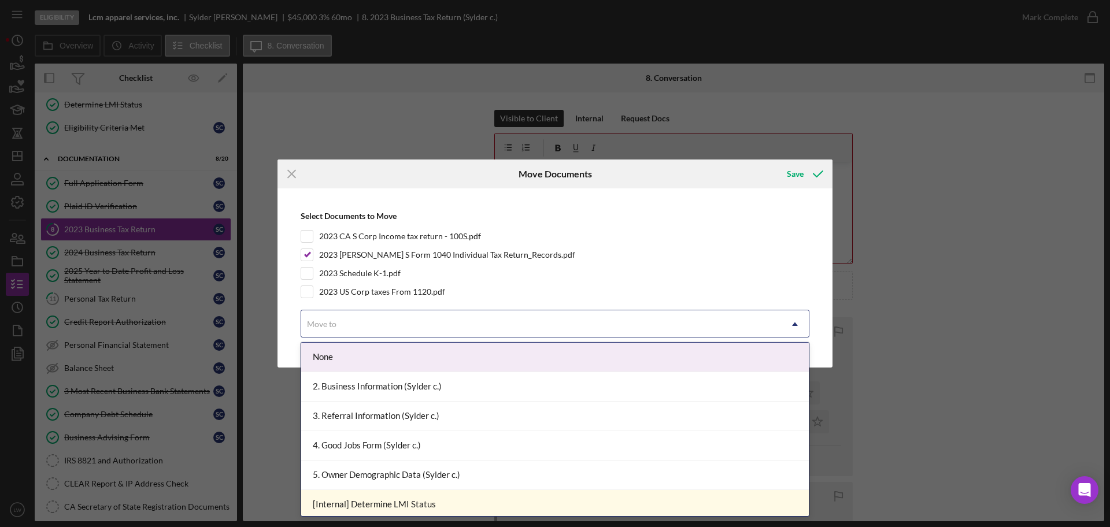
click at [379, 319] on div "Move to" at bounding box center [541, 324] width 480 height 27
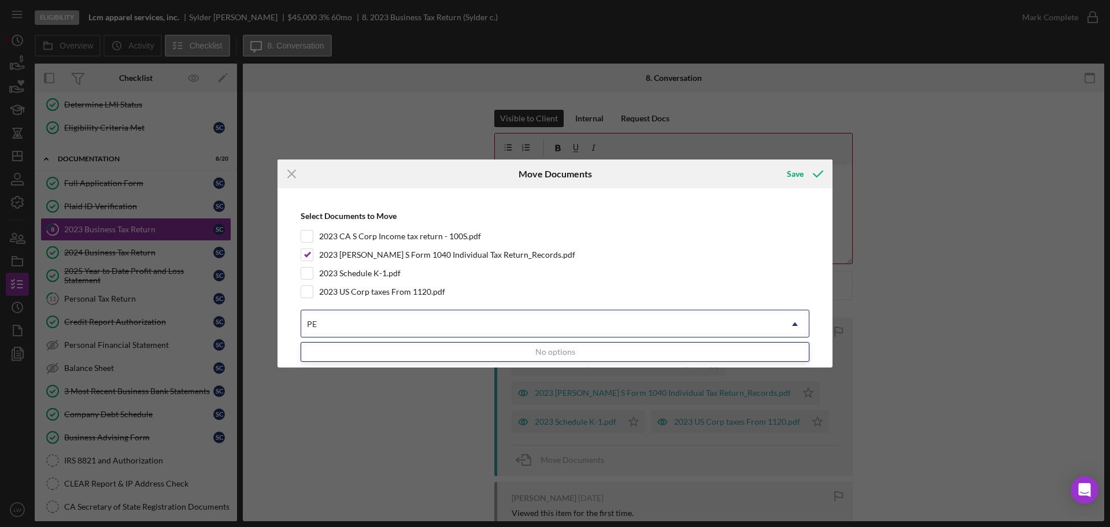
type input "P"
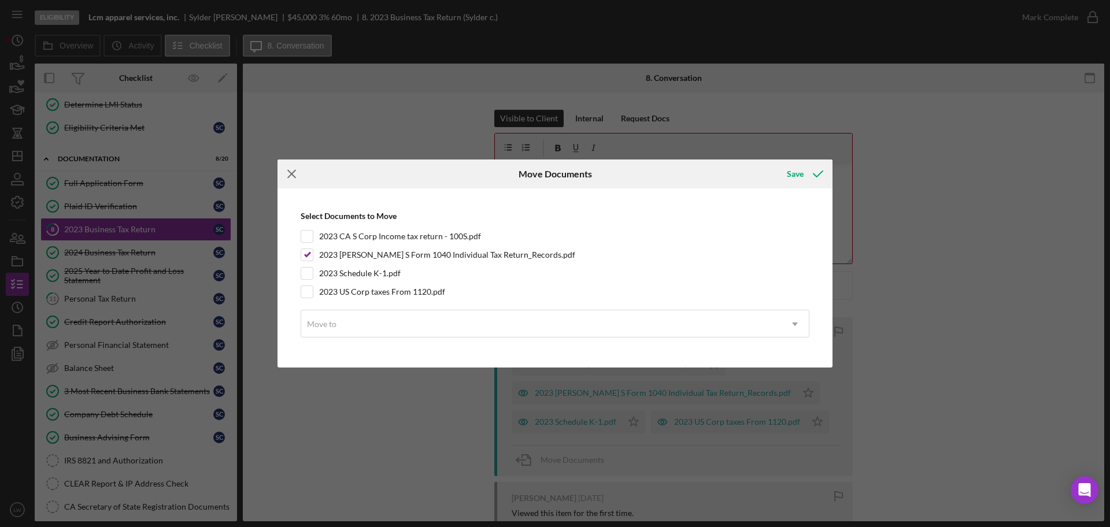
click at [295, 174] on icon "Icon/Menu Close" at bounding box center [292, 174] width 29 height 29
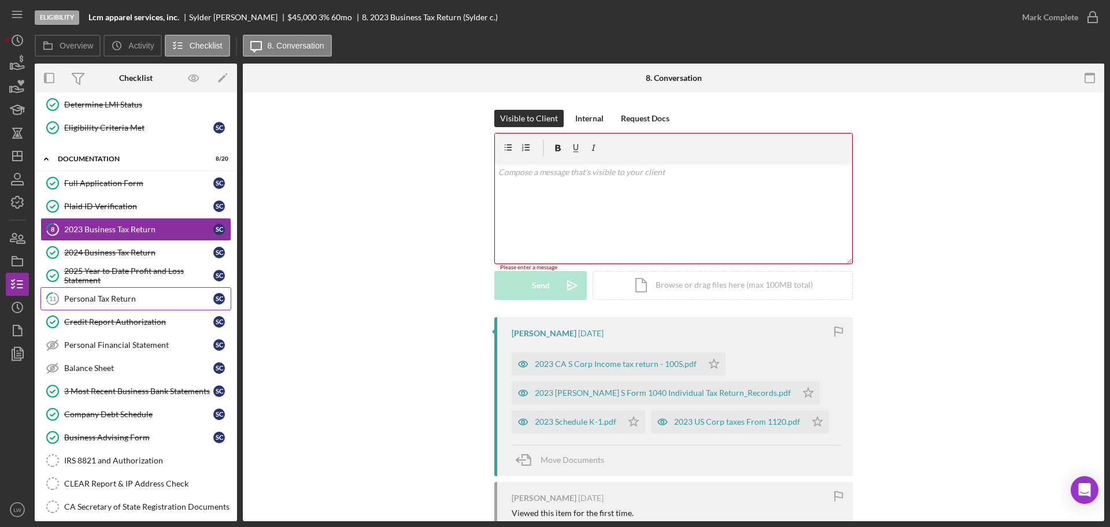
click at [145, 303] on div "Personal Tax Return" at bounding box center [138, 298] width 149 height 9
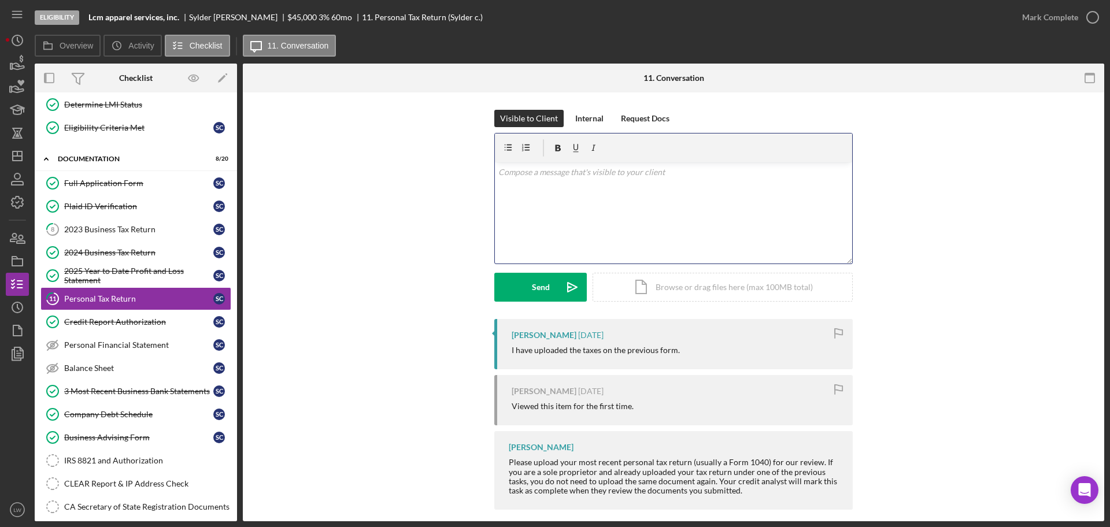
click at [584, 206] on div "v Color teal Color pink Remove color Add row above Add row below Add column bef…" at bounding box center [673, 212] width 357 height 101
drag, startPoint x: 816, startPoint y: 190, endPoint x: 690, endPoint y: 191, distance: 125.5
click at [690, 191] on p "Can you please upload personal tax return here please. Sorry I can't move attac…" at bounding box center [673, 188] width 351 height 13
copy p "Sorry I can't move attachment over."
click at [495, 188] on div "v Color teal Color pink Remove color Add row above Add row below Add column bef…" at bounding box center [673, 212] width 357 height 101
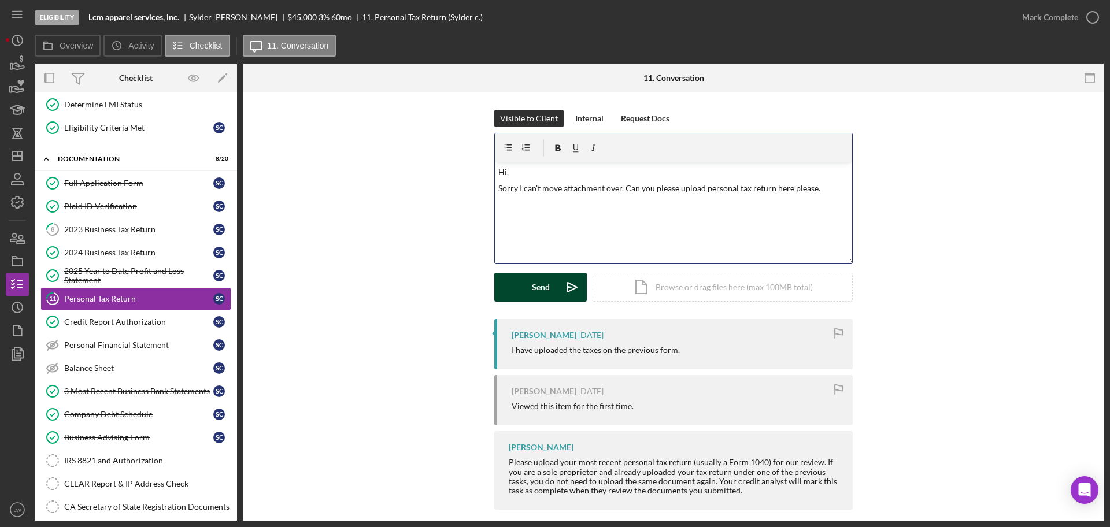
click at [539, 290] on div "Send" at bounding box center [541, 287] width 18 height 29
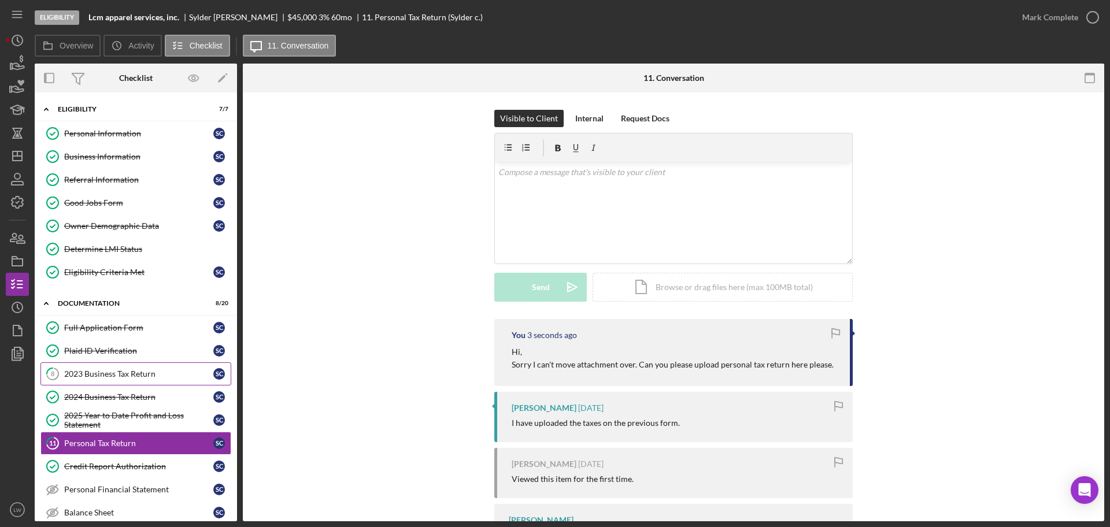
click at [75, 374] on div "2023 Business Tax Return" at bounding box center [138, 373] width 149 height 9
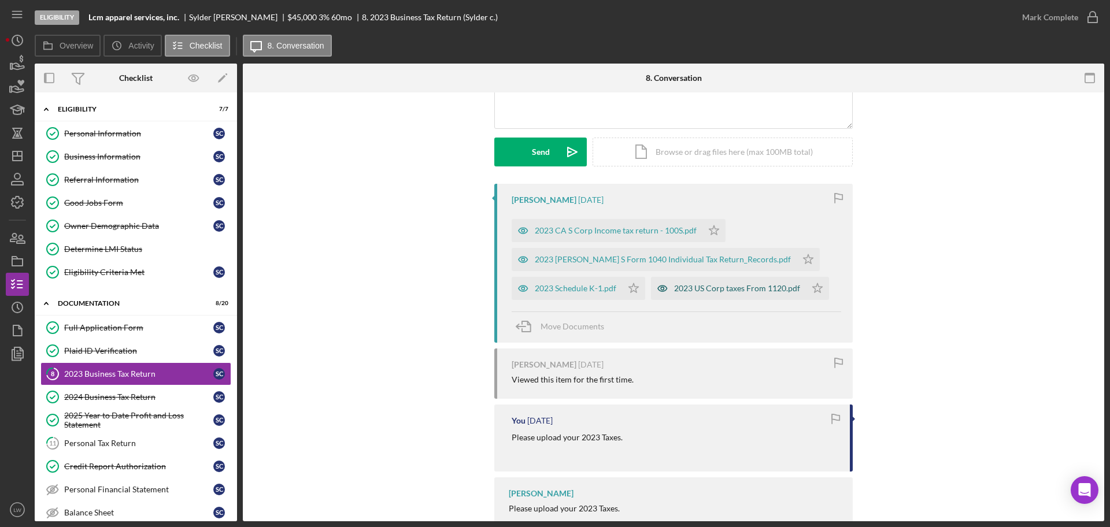
scroll to position [145, 0]
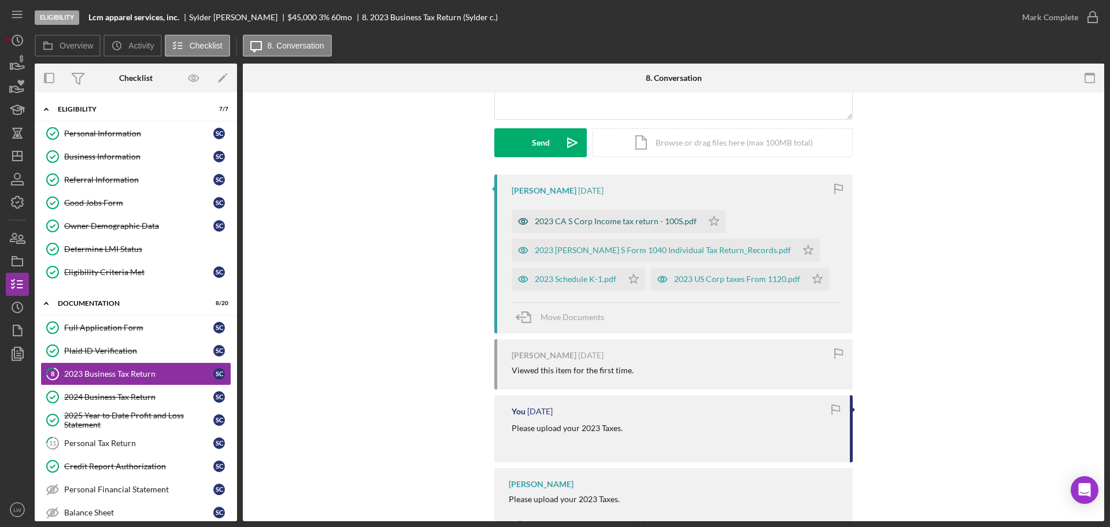
click at [568, 220] on div "2023 CA S Corp Income tax return - 100S.pdf" at bounding box center [616, 221] width 162 height 9
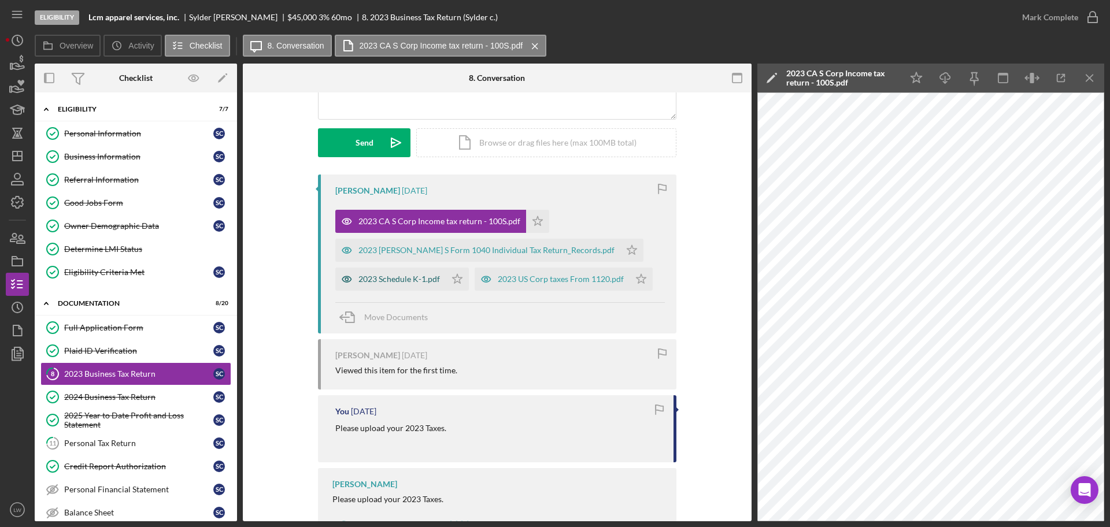
click at [409, 276] on div "2023 Schedule K-1.pdf" at bounding box center [399, 279] width 82 height 9
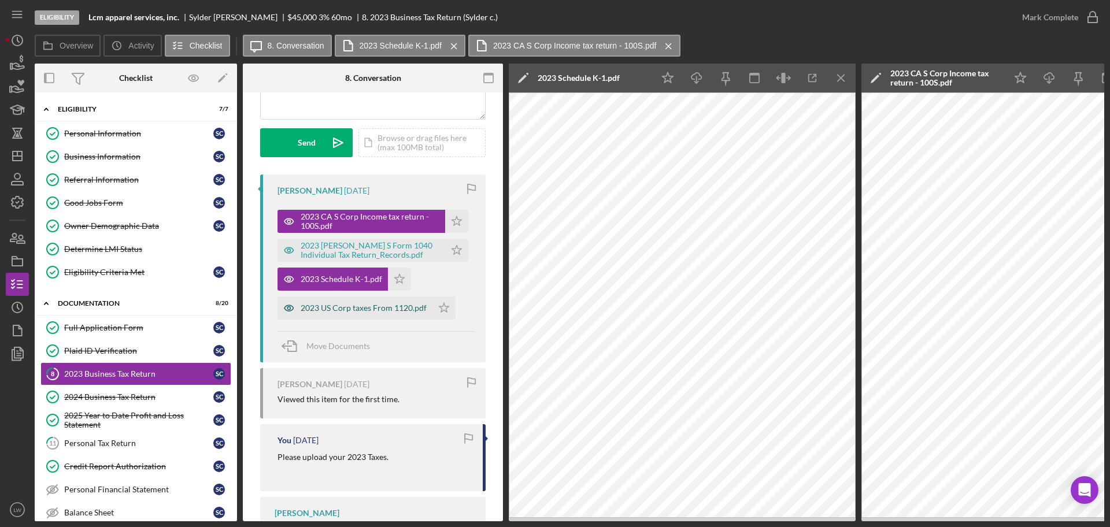
click at [387, 310] on div "2023 US Corp taxes From 1120.pdf" at bounding box center [364, 308] width 126 height 9
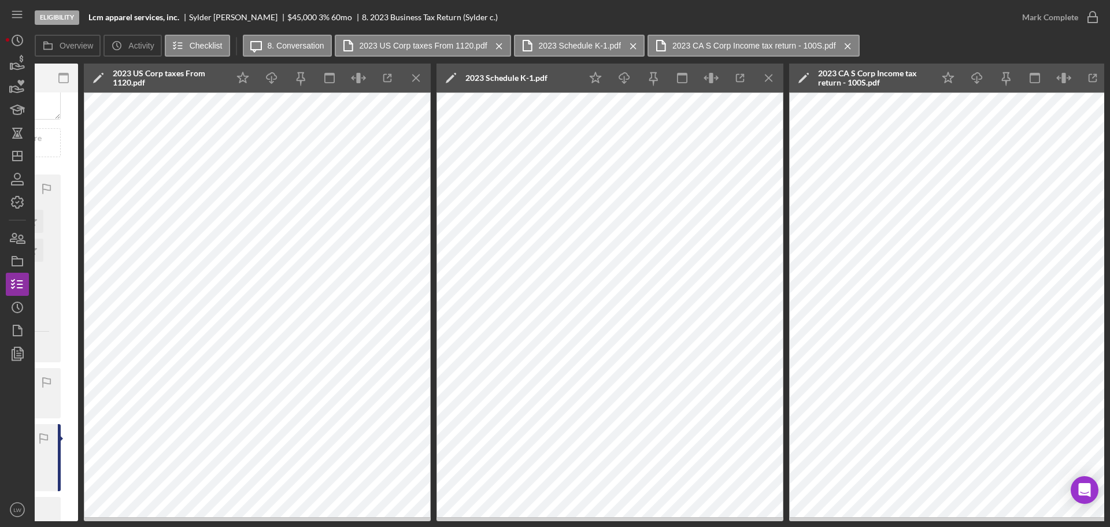
scroll to position [0, 457]
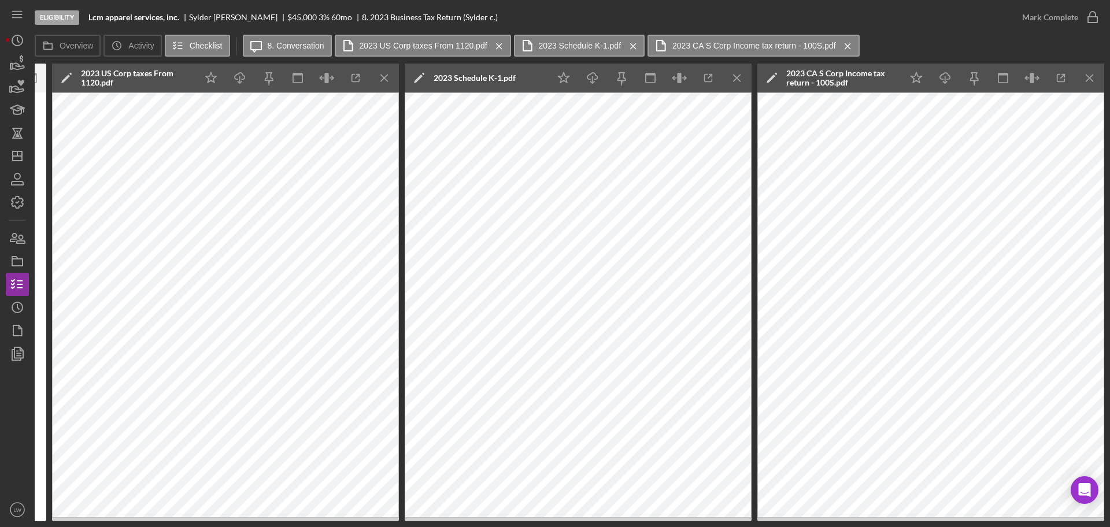
drag, startPoint x: 656, startPoint y: 521, endPoint x: 519, endPoint y: 523, distance: 136.4
click at [516, 524] on div "Eligibility Lcm apparel services, inc. Sylder cruz $45,000 $9,000 3 % 60 mo 8. …" at bounding box center [555, 263] width 1110 height 527
click at [745, 79] on icon "Icon/Menu Close" at bounding box center [737, 78] width 26 height 26
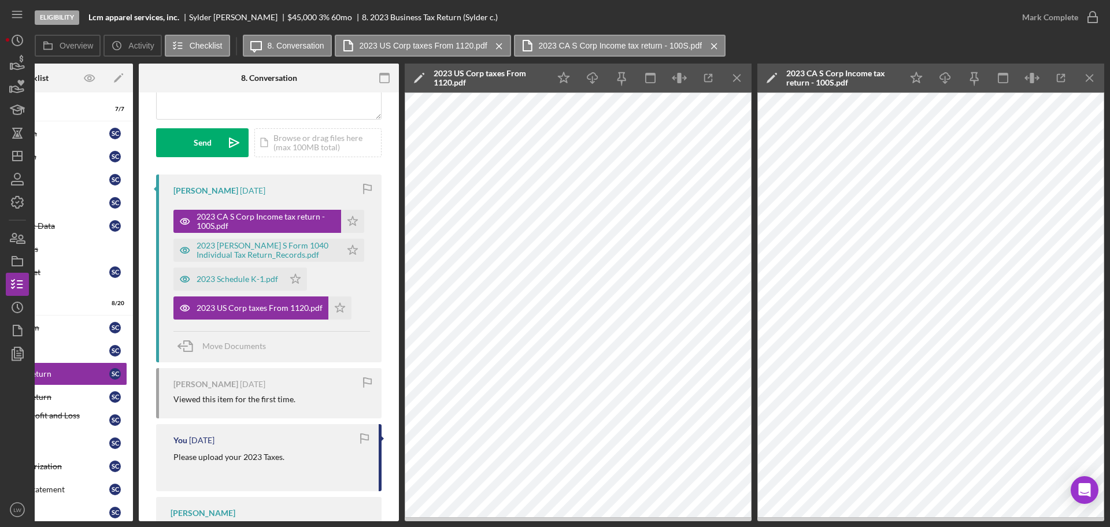
scroll to position [0, 104]
click at [1085, 72] on icon "Icon/Menu Close" at bounding box center [1090, 78] width 26 height 26
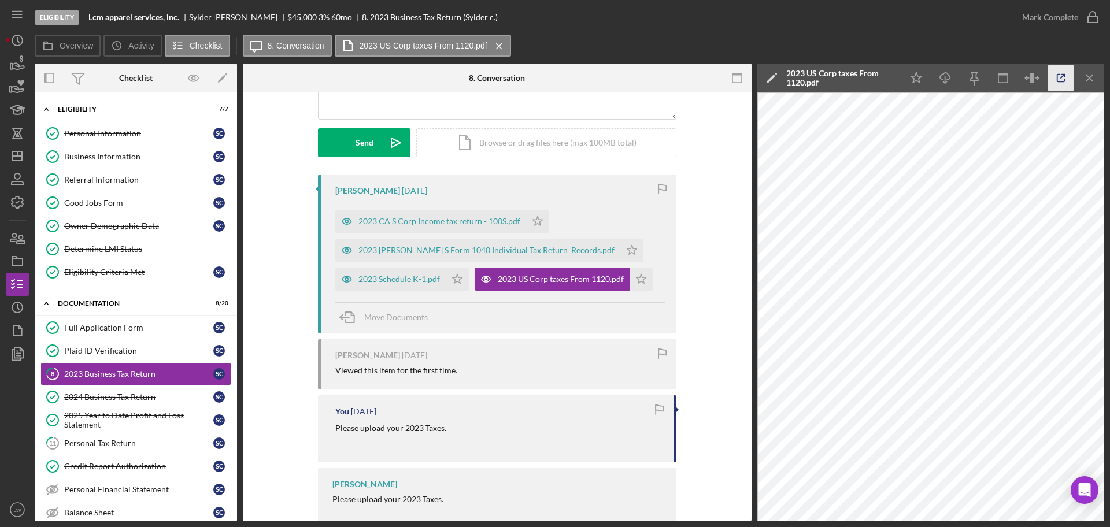
click at [1069, 80] on icon "button" at bounding box center [1061, 78] width 26 height 26
click at [415, 275] on div "2023 Schedule K-1.pdf" at bounding box center [399, 279] width 82 height 9
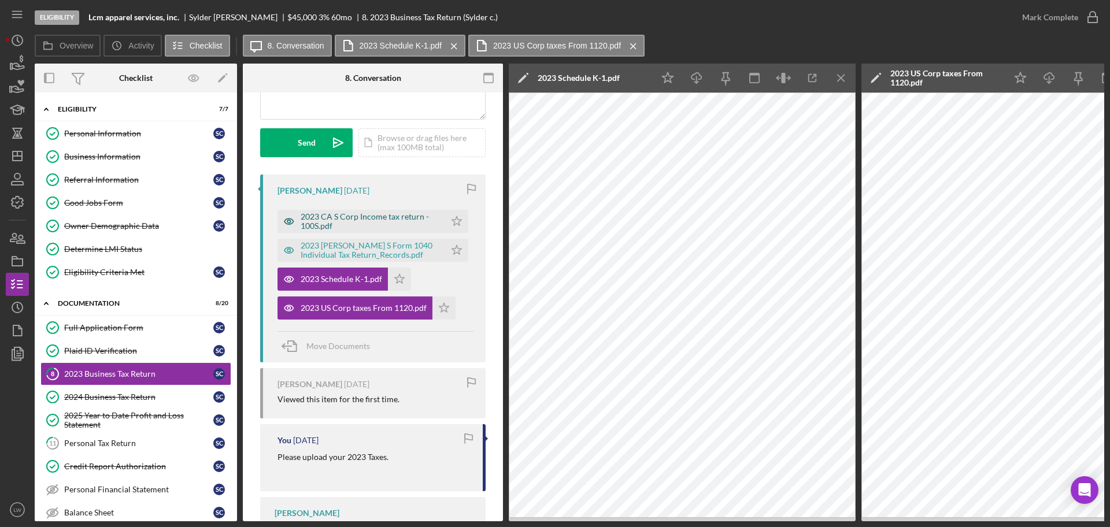
click at [361, 224] on div "2023 CA S Corp Income tax return - 100S.pdf" at bounding box center [370, 221] width 139 height 19
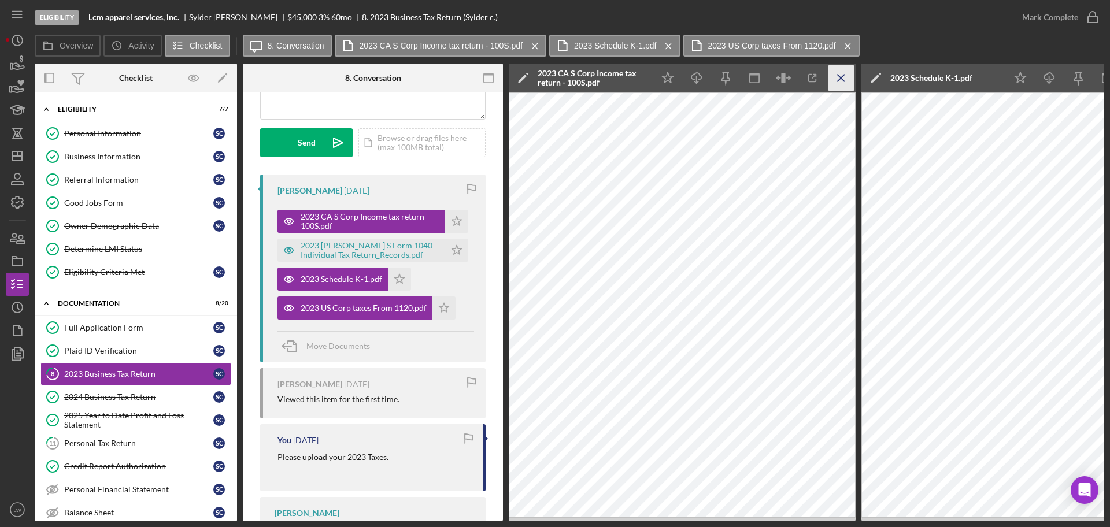
click at [839, 85] on icon "Icon/Menu Close" at bounding box center [841, 78] width 26 height 26
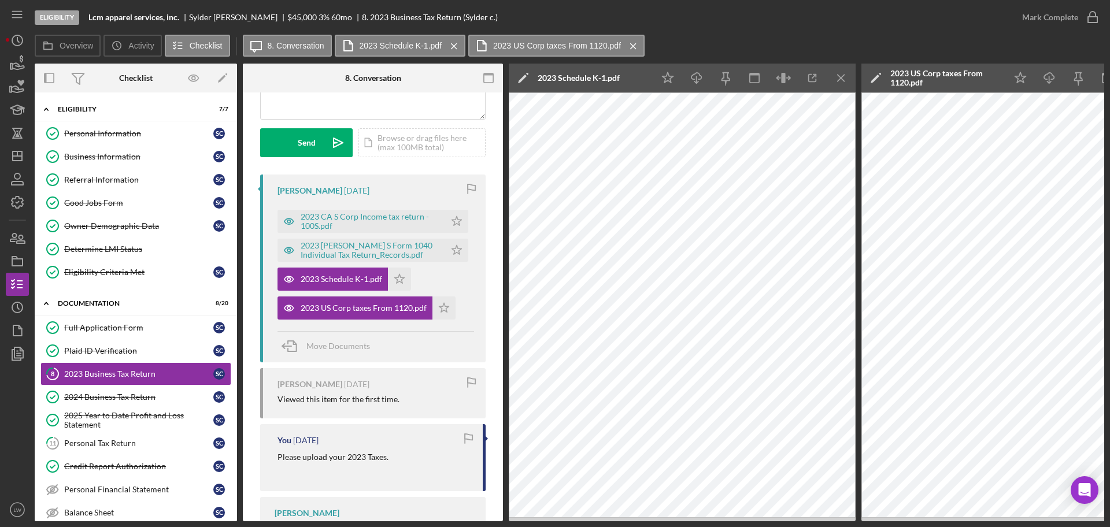
click at [849, 74] on icon "Icon/Menu Close" at bounding box center [841, 78] width 26 height 26
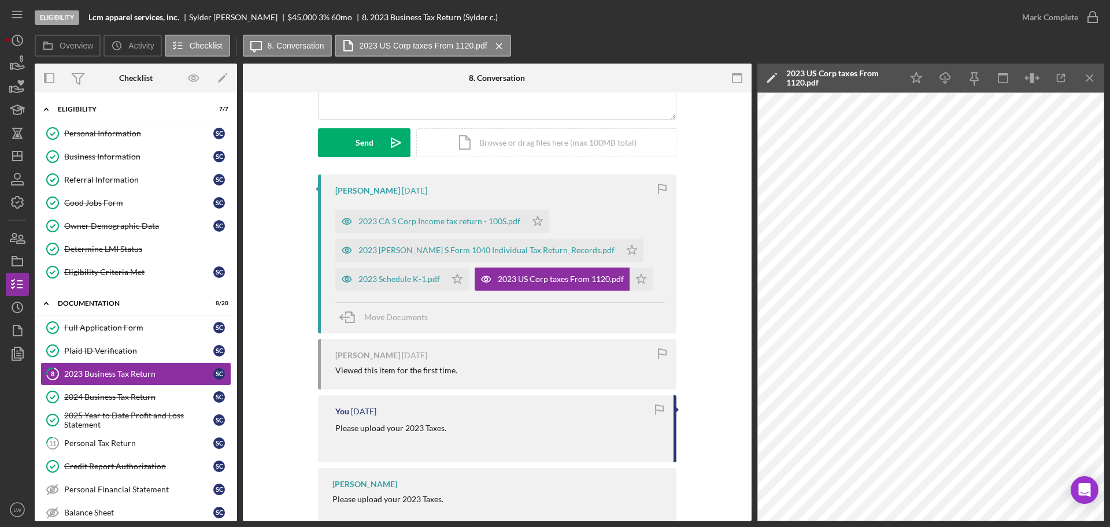
click at [1098, 66] on icon "Icon/Menu Close" at bounding box center [1090, 78] width 26 height 26
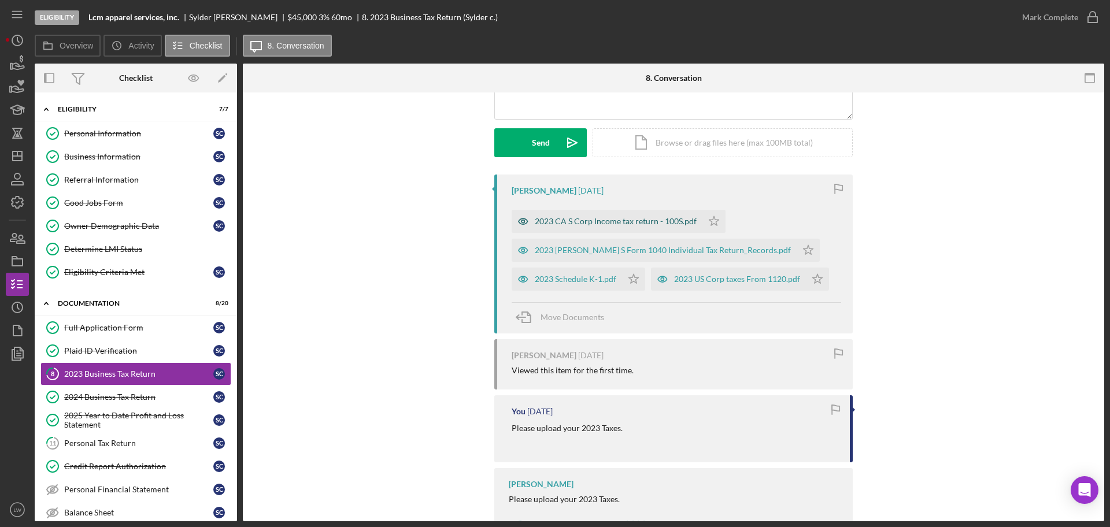
click at [610, 219] on div "2023 CA S Corp Income tax return - 100S.pdf" at bounding box center [616, 221] width 162 height 9
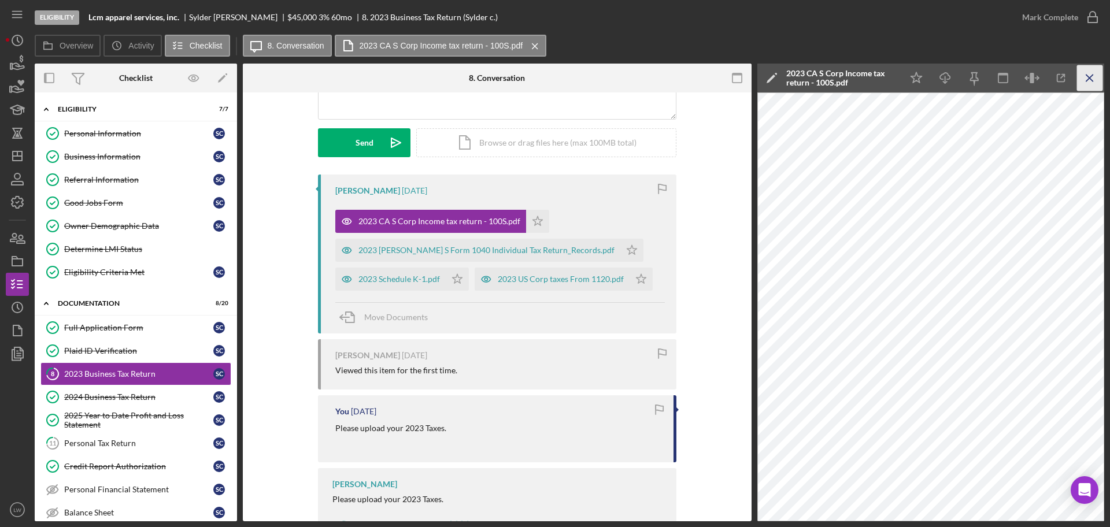
click at [1094, 76] on icon "Icon/Menu Close" at bounding box center [1090, 78] width 26 height 26
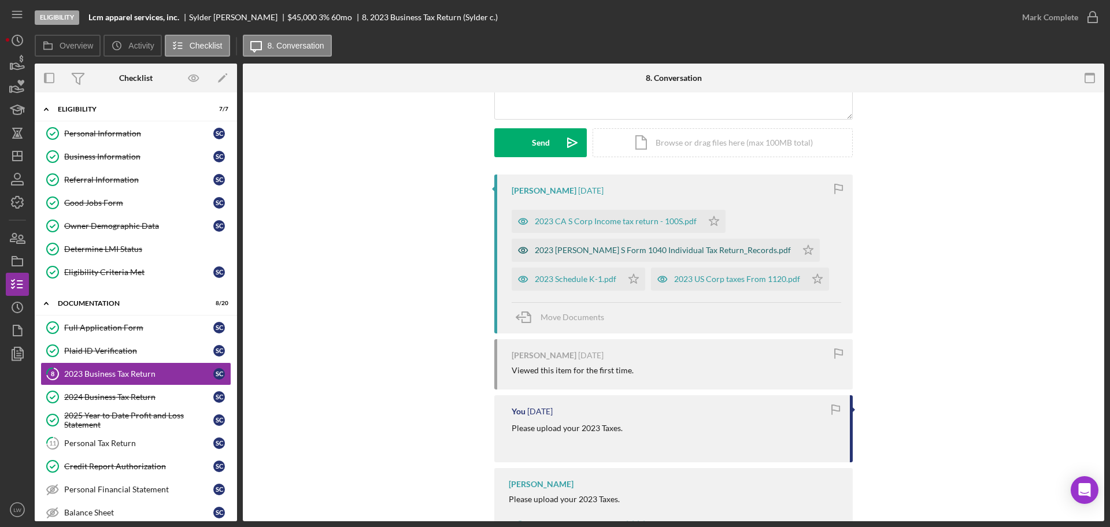
click at [657, 249] on div "2023 CRUZ S Form 1040 Individual Tax Return_Records.pdf" at bounding box center [663, 250] width 256 height 9
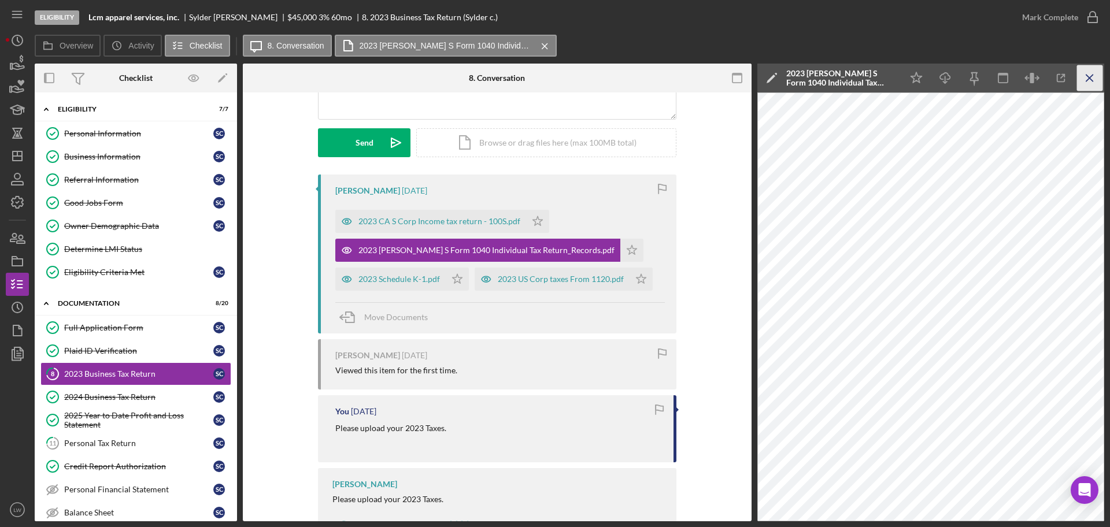
click at [1087, 75] on line "button" at bounding box center [1089, 78] width 6 height 6
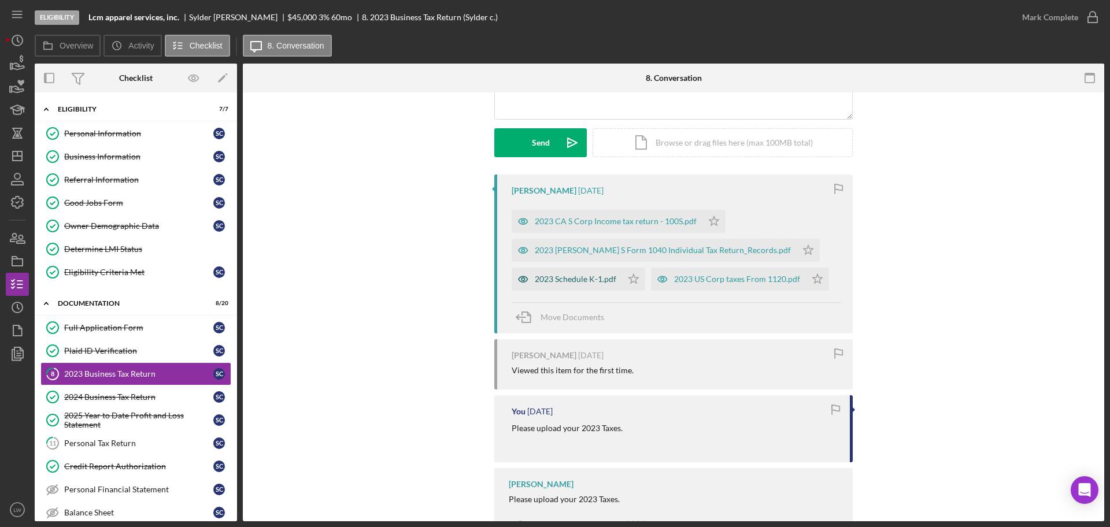
click at [555, 276] on div "2023 Schedule K-1.pdf" at bounding box center [576, 279] width 82 height 9
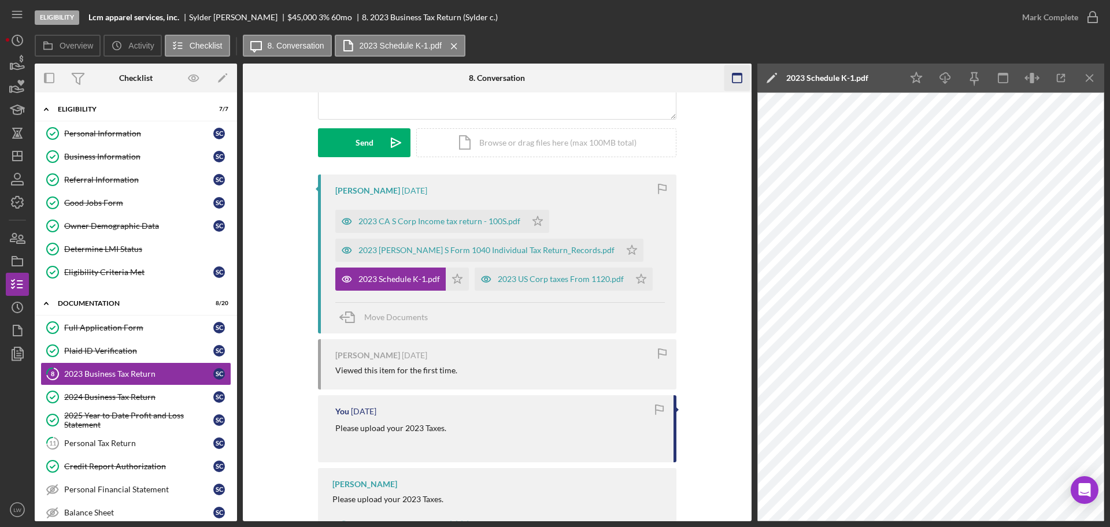
click at [1090, 72] on icon "Icon/Menu Close" at bounding box center [1090, 78] width 26 height 26
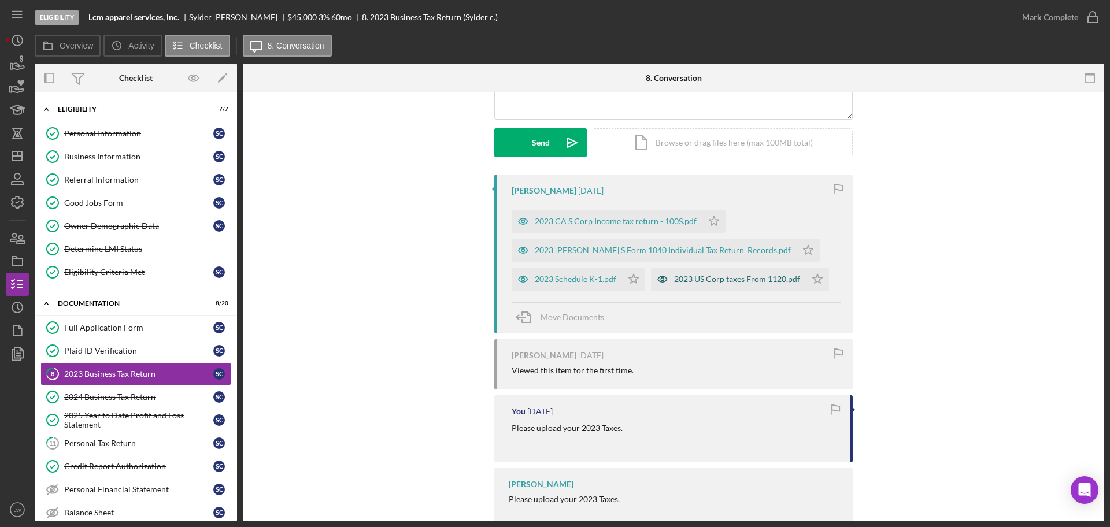
click at [714, 277] on div "2023 US Corp taxes From 1120.pdf" at bounding box center [737, 279] width 126 height 9
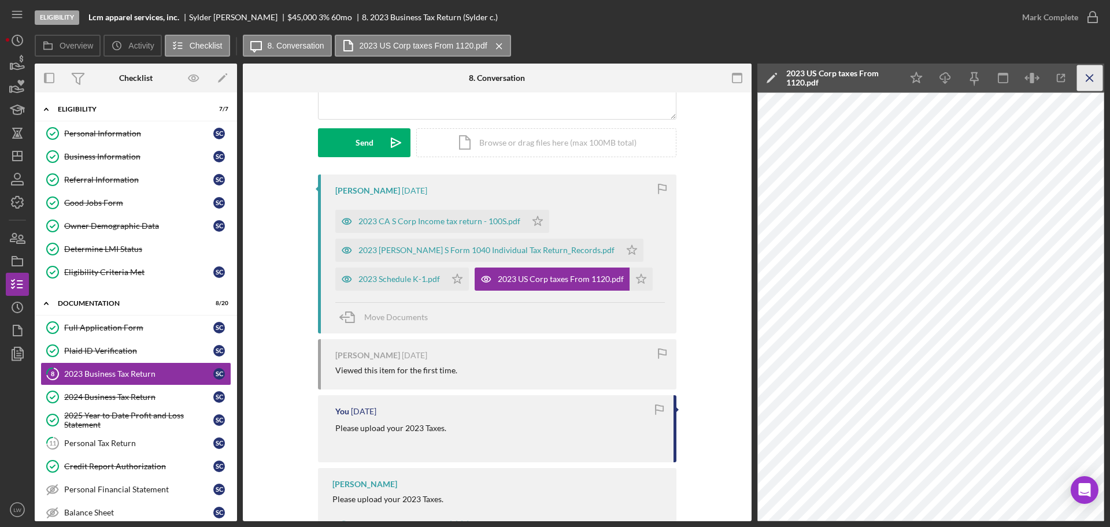
click at [1089, 72] on icon "Icon/Menu Close" at bounding box center [1090, 78] width 26 height 26
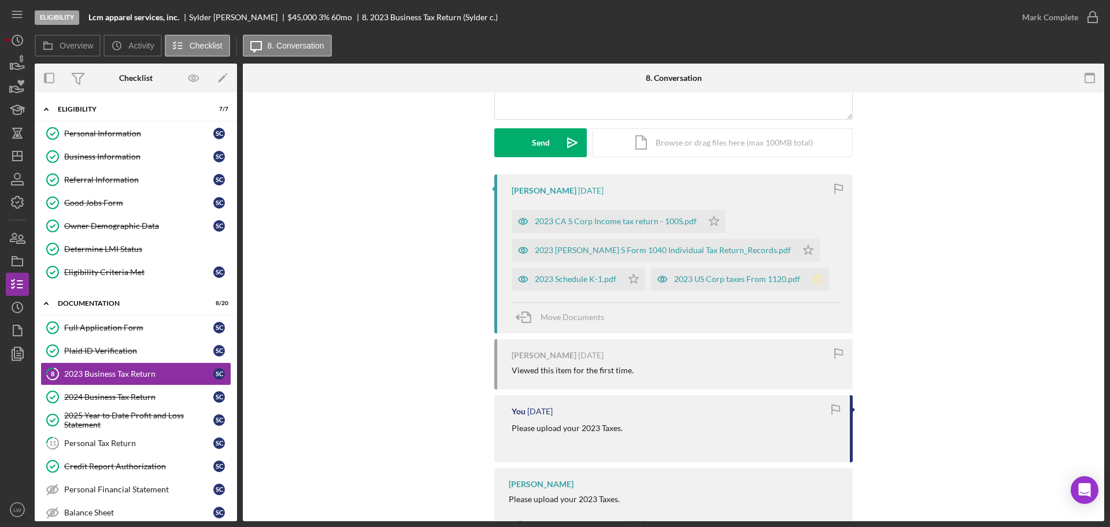
click at [815, 283] on polygon "button" at bounding box center [818, 278] width 10 height 9
click at [1026, 25] on div "Mark Complete" at bounding box center [1050, 17] width 56 height 23
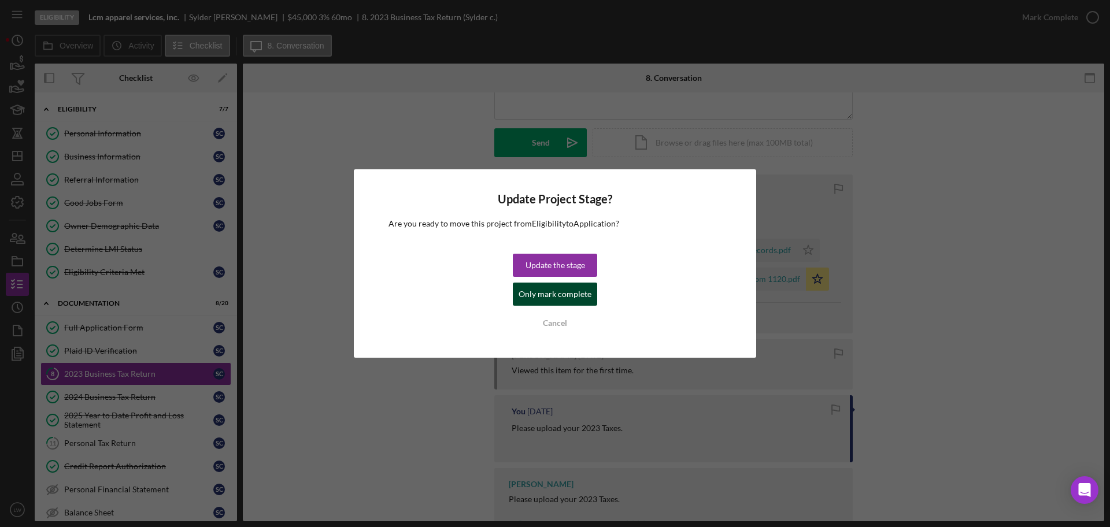
click at [543, 299] on div "Only mark complete" at bounding box center [555, 294] width 73 height 23
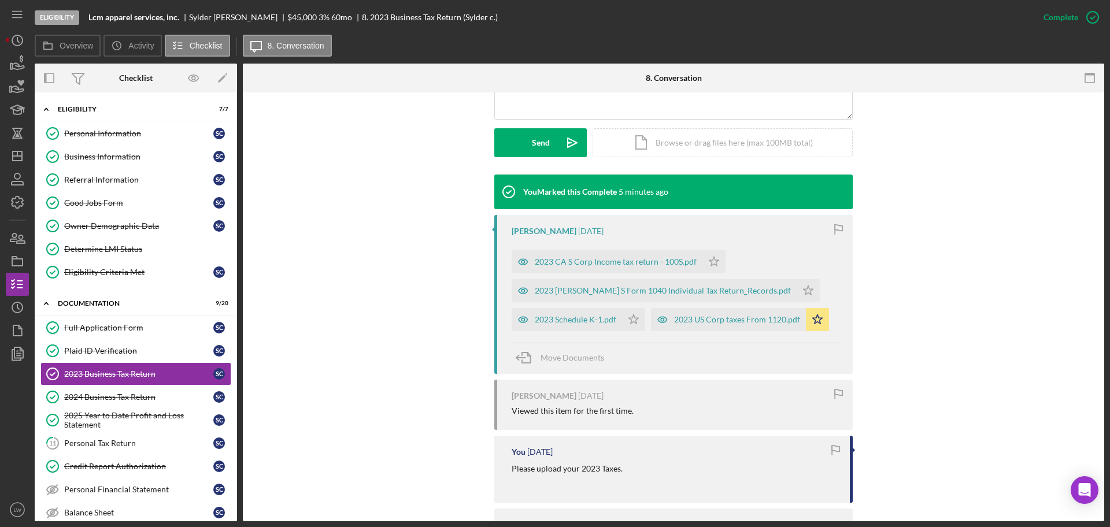
click at [147, 12] on div "Eligibility Lcm apparel services, inc. Sylder cruz $45,000 $9,000 3 % 60 mo 8. …" at bounding box center [533, 17] width 997 height 35
click at [147, 13] on b "Lcm apparel services, inc." at bounding box center [133, 17] width 91 height 9
copy b "Lcm apparel services, inc."
click at [201, 16] on div "Sylder cruz" at bounding box center [238, 17] width 98 height 9
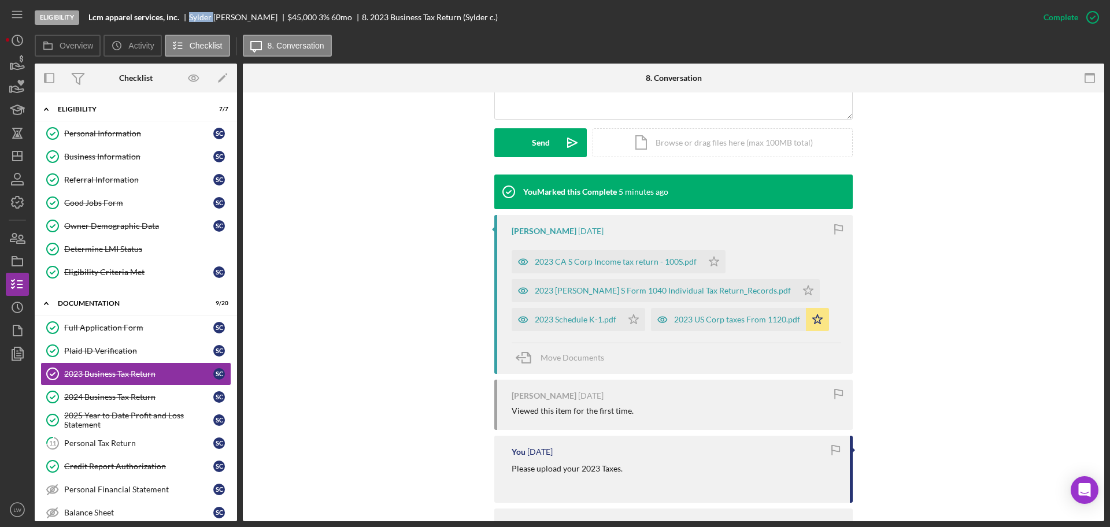
click at [201, 16] on div "Sylder cruz" at bounding box center [238, 17] width 98 height 9
copy div "Sylder cruz"
click at [9, 64] on icon "button" at bounding box center [17, 63] width 29 height 29
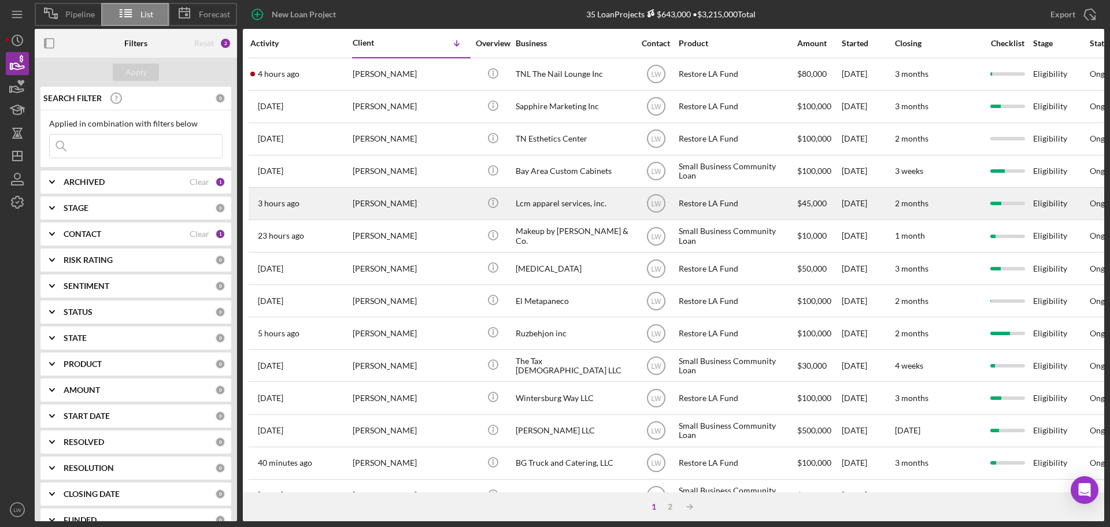
click at [544, 201] on div "Lcm apparel services, inc." at bounding box center [574, 203] width 116 height 31
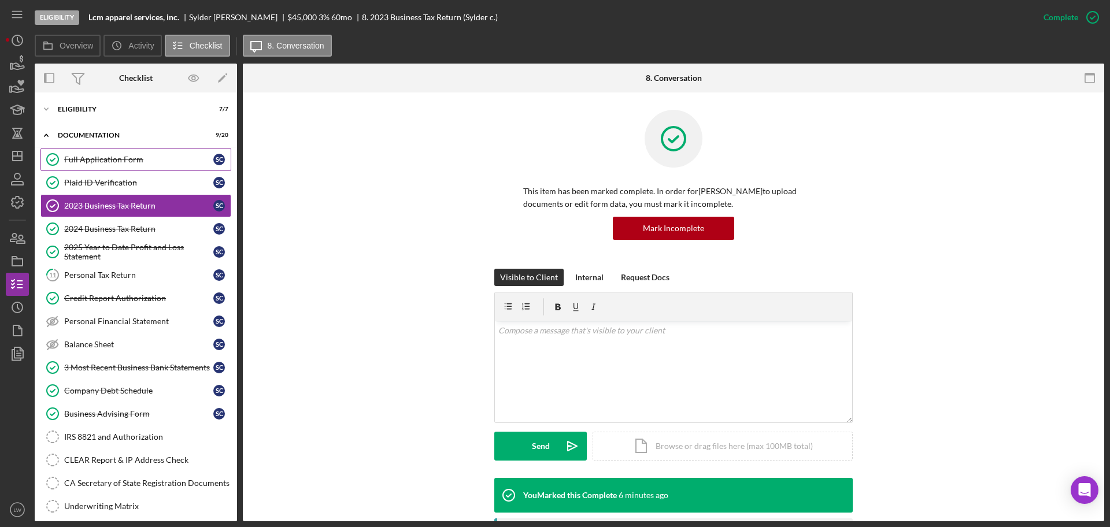
click at [98, 156] on div "Full Application Form" at bounding box center [138, 159] width 149 height 9
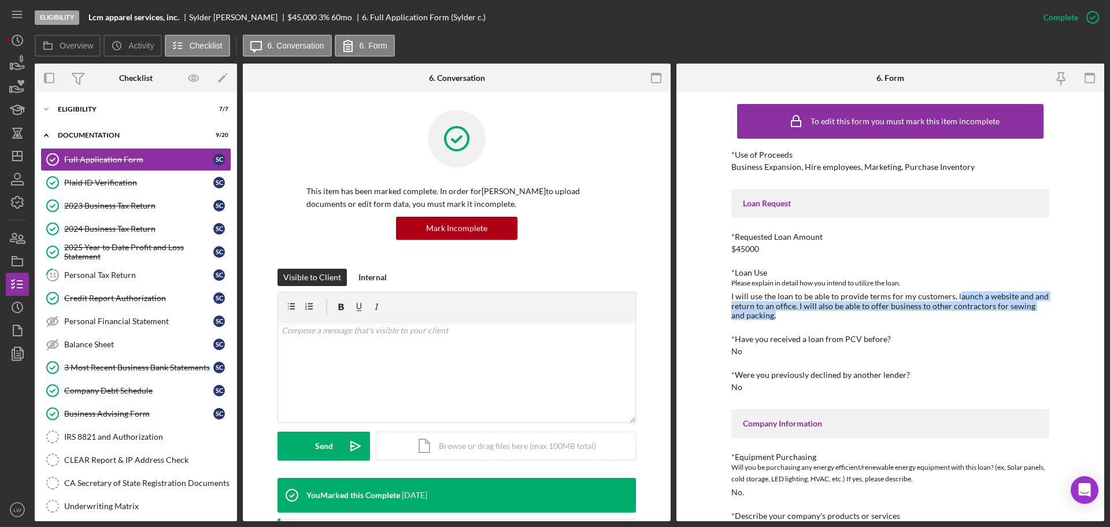
drag, startPoint x: 954, startPoint y: 294, endPoint x: 999, endPoint y: 310, distance: 47.9
click at [1005, 316] on div "I will use the loan to be able to provide terms for my customers, launch a webs…" at bounding box center [890, 306] width 318 height 28
drag, startPoint x: 986, startPoint y: 299, endPoint x: 995, endPoint y: 272, distance: 28.7
click at [997, 271] on div "*Loan Use" at bounding box center [890, 272] width 318 height 9
drag, startPoint x: 950, startPoint y: 295, endPoint x: 1024, endPoint y: 307, distance: 74.3
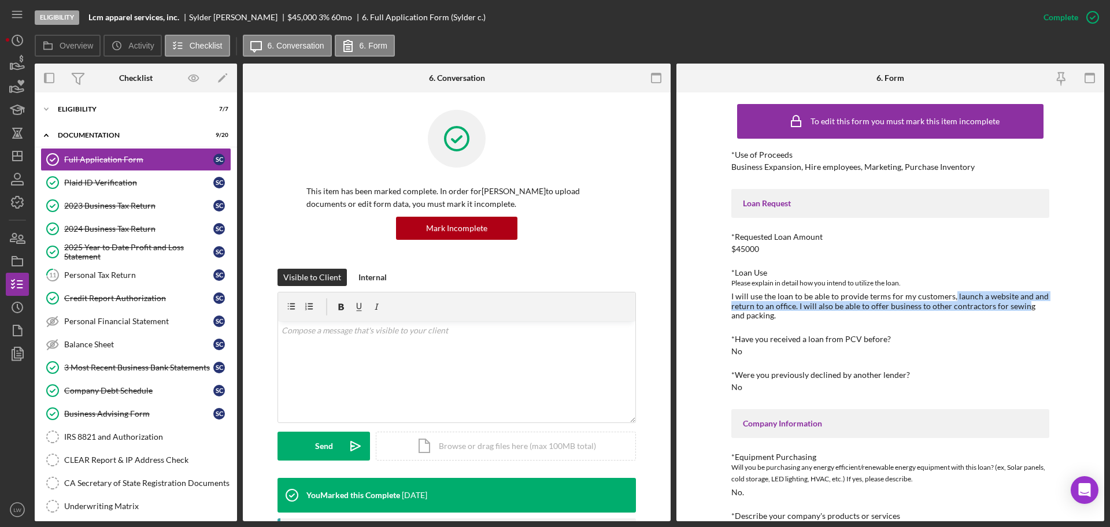
click at [1024, 307] on div "I will use the loan to be able to provide terms for my customers, launch a webs…" at bounding box center [890, 306] width 318 height 28
click at [1031, 304] on div "I will use the loan to be able to provide terms for my customers, launch a webs…" at bounding box center [890, 306] width 318 height 28
drag, startPoint x: 952, startPoint y: 295, endPoint x: 1022, endPoint y: 302, distance: 69.7
click at [1039, 316] on div "I will use the loan to be able to provide terms for my customers, launch a webs…" at bounding box center [890, 306] width 318 height 28
copy div "launch a website and and return to an office. I will also be able to offer busi…"
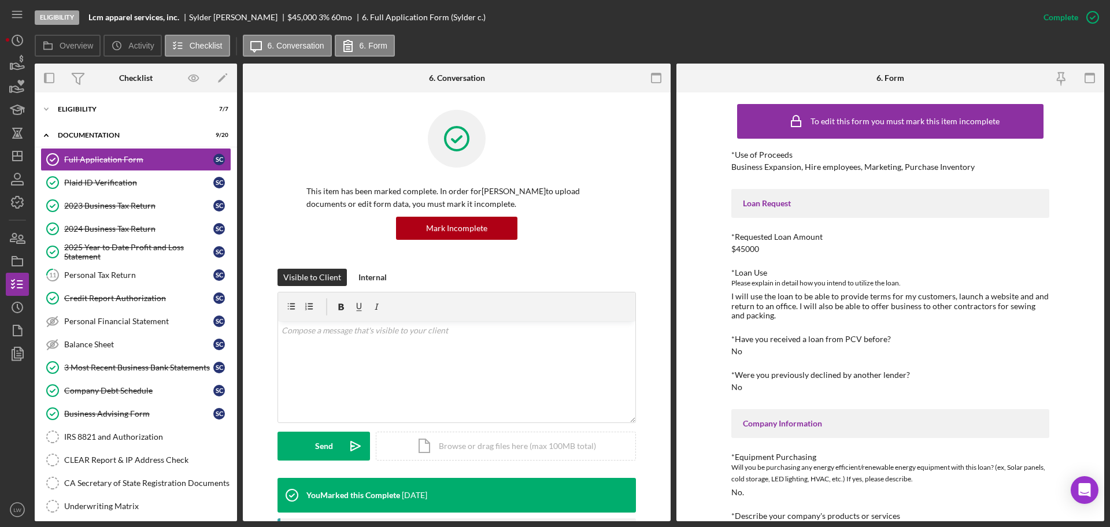
click at [123, 206] on div "2023 Business Tax Return" at bounding box center [138, 205] width 149 height 9
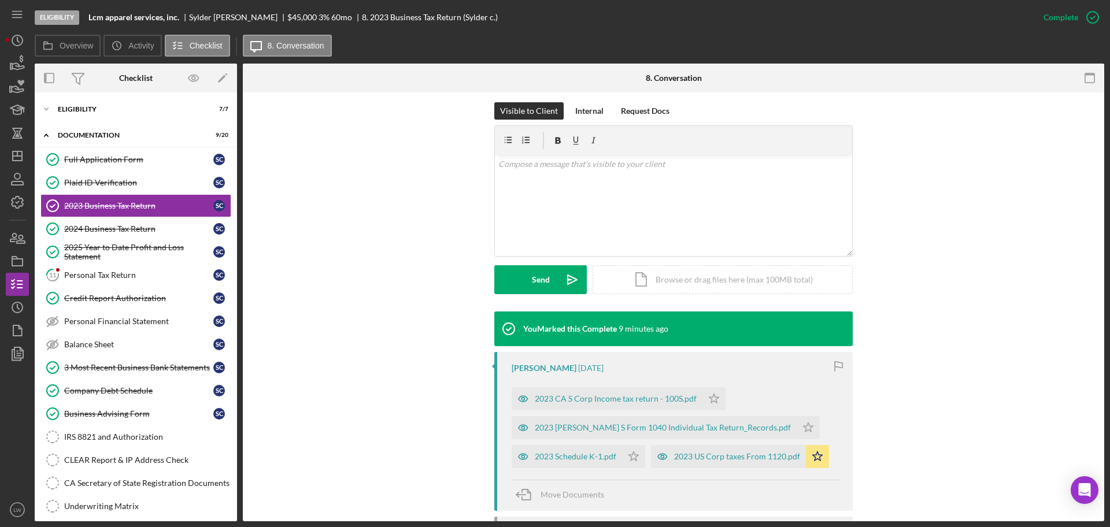
scroll to position [217, 0]
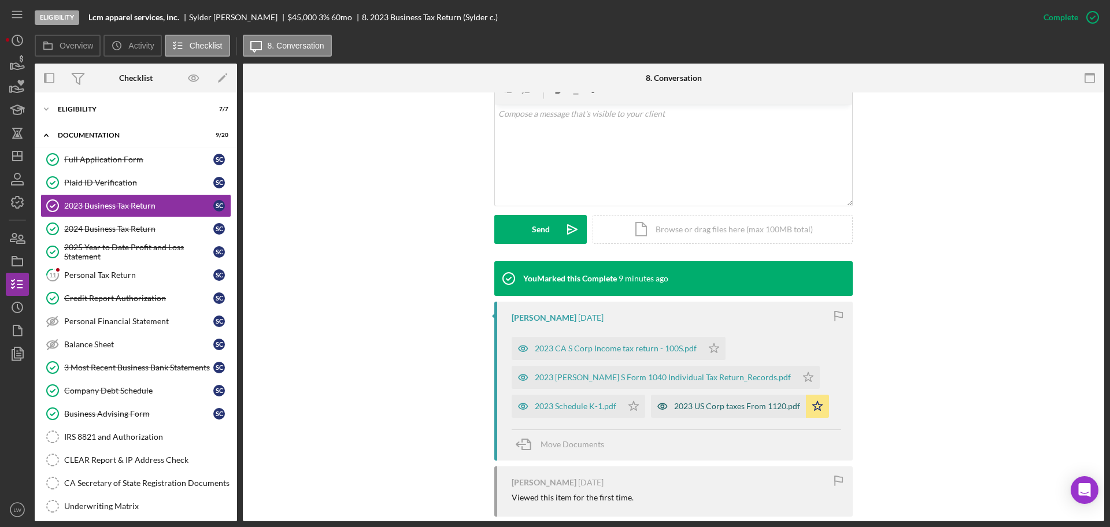
click at [710, 411] on div "2023 US Corp taxes From 1120.pdf" at bounding box center [728, 406] width 155 height 23
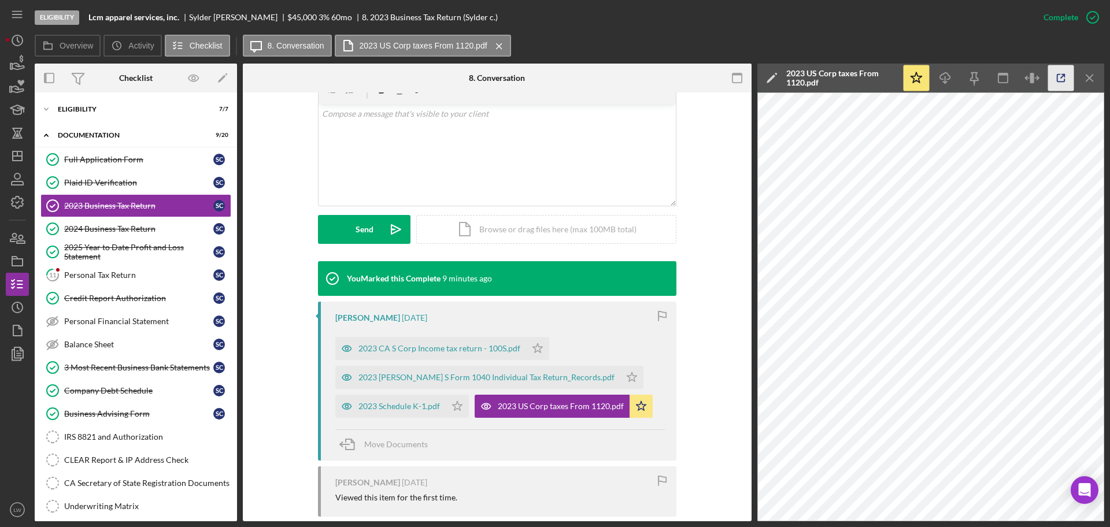
click at [1066, 75] on icon "button" at bounding box center [1061, 78] width 26 height 26
click at [739, 70] on icon "button" at bounding box center [737, 78] width 26 height 26
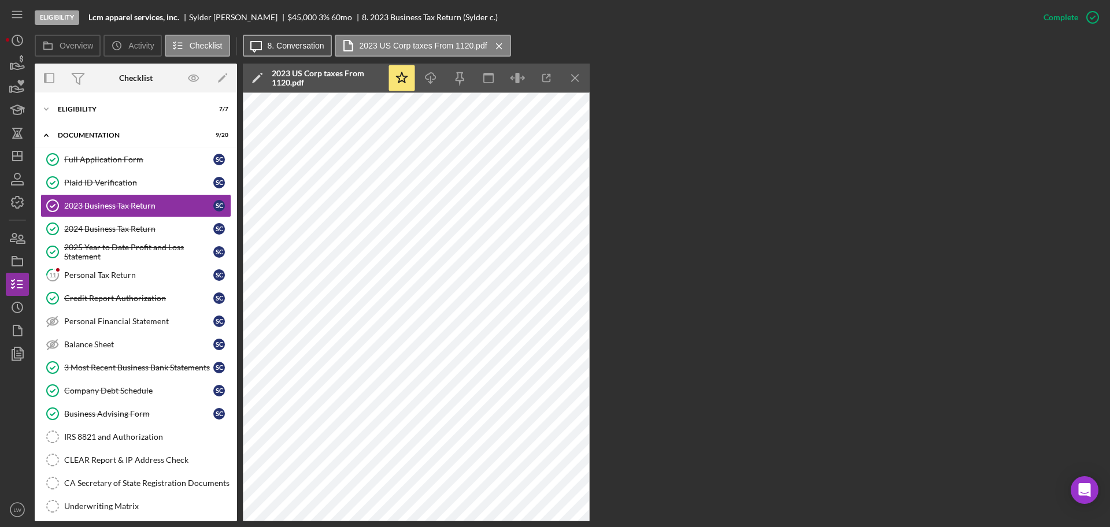
click at [317, 42] on label "8. Conversation" at bounding box center [296, 45] width 57 height 9
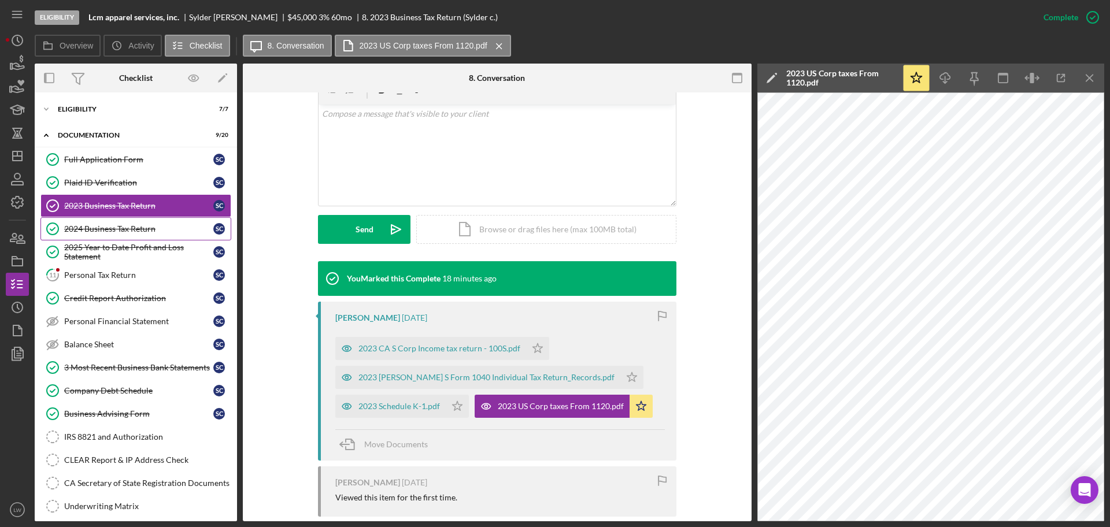
click at [131, 233] on div "2024 Business Tax Return" at bounding box center [138, 228] width 149 height 9
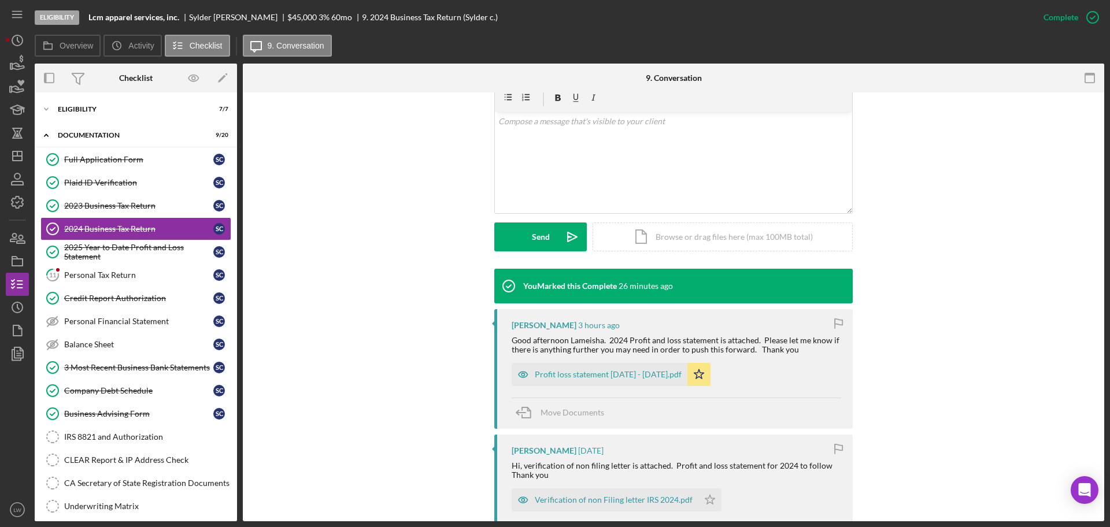
scroll to position [217, 0]
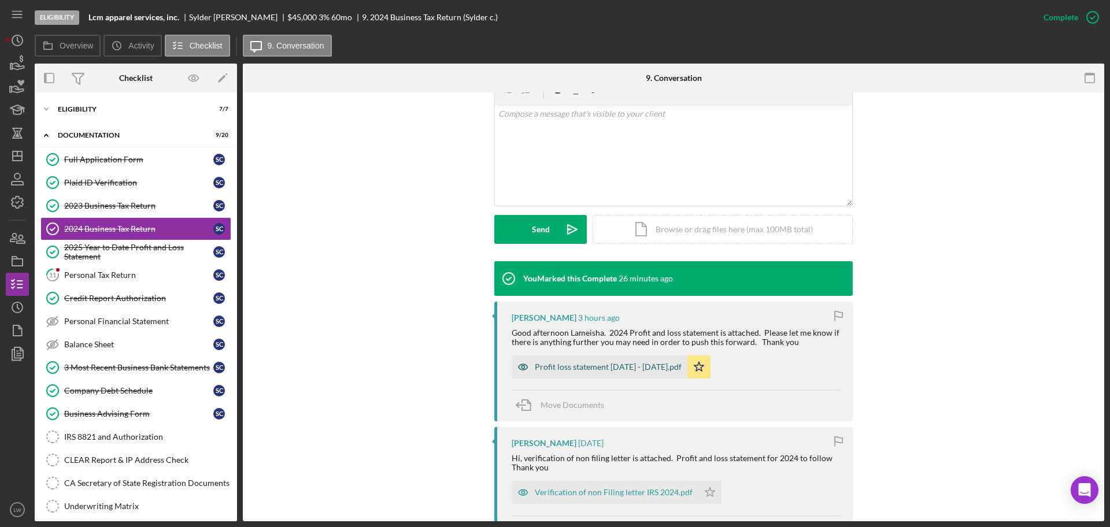
click at [598, 364] on div "Profit loss statement [DATE] - [DATE].pdf" at bounding box center [608, 366] width 147 height 9
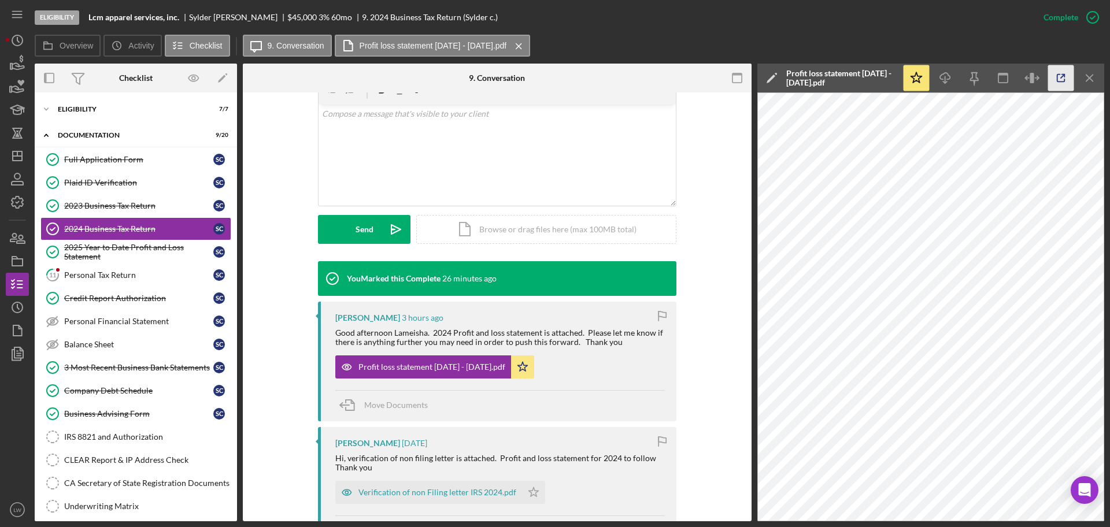
click at [1069, 80] on icon "button" at bounding box center [1061, 78] width 26 height 26
click at [91, 251] on div "2025 Year to Date Profit and Loss Statement" at bounding box center [138, 252] width 149 height 19
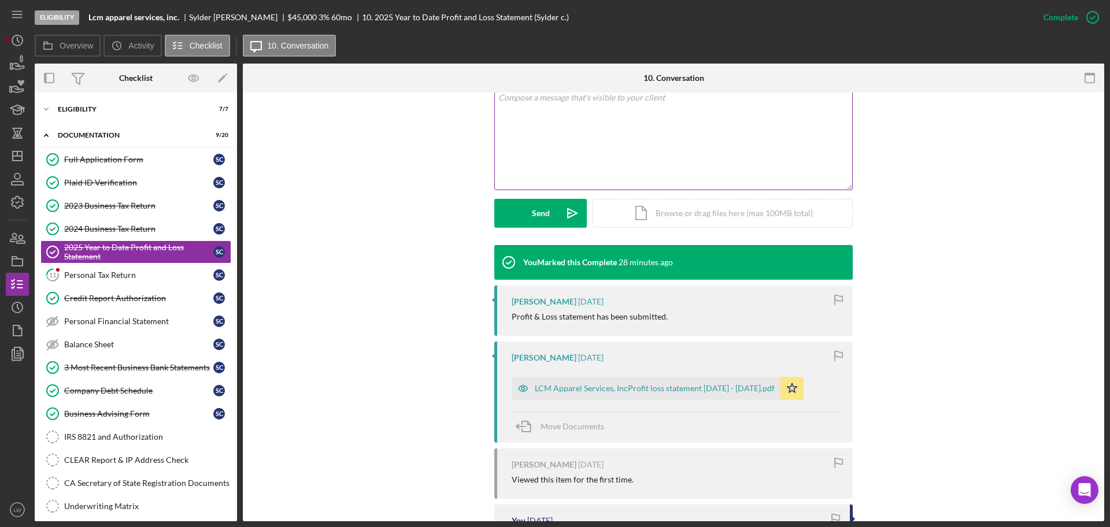
scroll to position [289, 0]
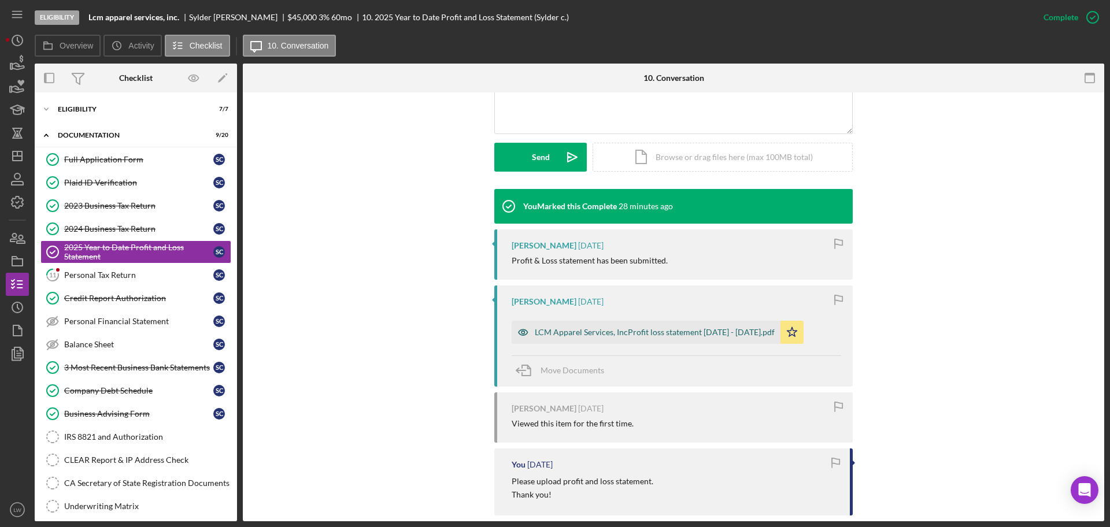
click at [604, 325] on div "LCM Apparel Services, IncProfit loss statement Jan 2025 - Sep 23 2025.pdf" at bounding box center [646, 332] width 269 height 23
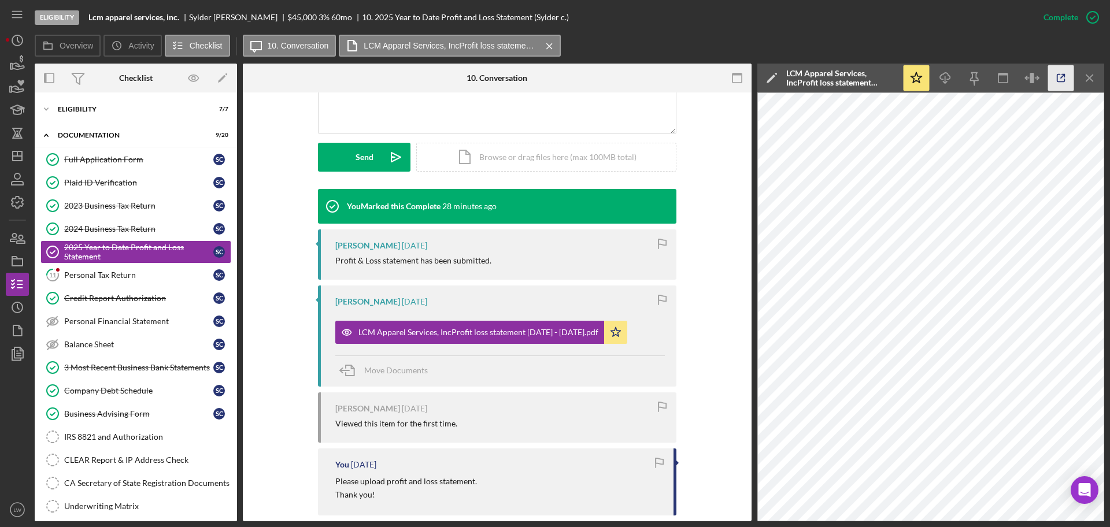
click at [1060, 76] on icon "button" at bounding box center [1061, 78] width 26 height 26
click at [158, 265] on link "11 Personal Tax Return S c" at bounding box center [135, 275] width 191 height 23
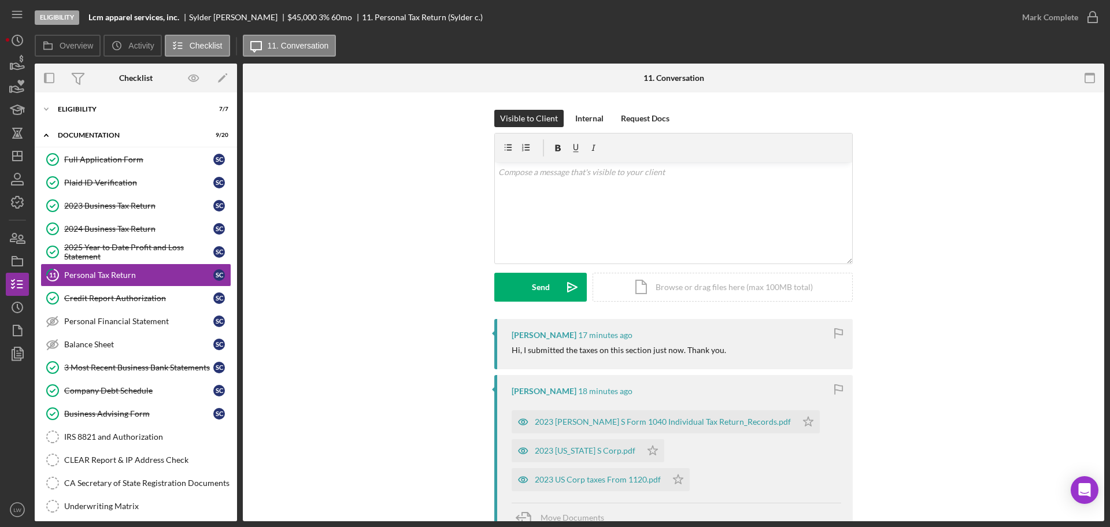
click at [590, 483] on div "2023 US Corp taxes From 1120.pdf" at bounding box center [598, 479] width 126 height 9
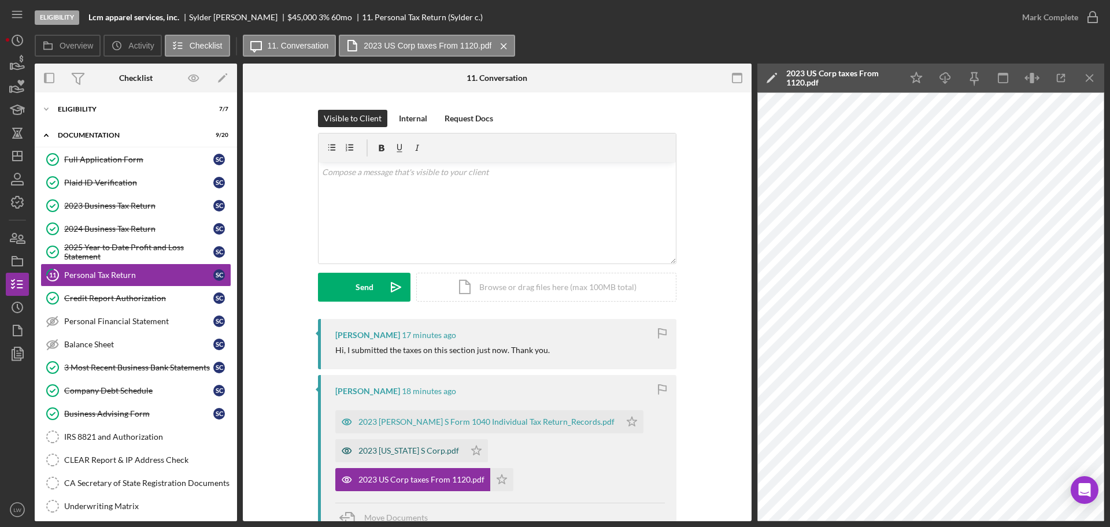
click at [431, 446] on div "2023 California S Corp.pdf" at bounding box center [408, 450] width 101 height 9
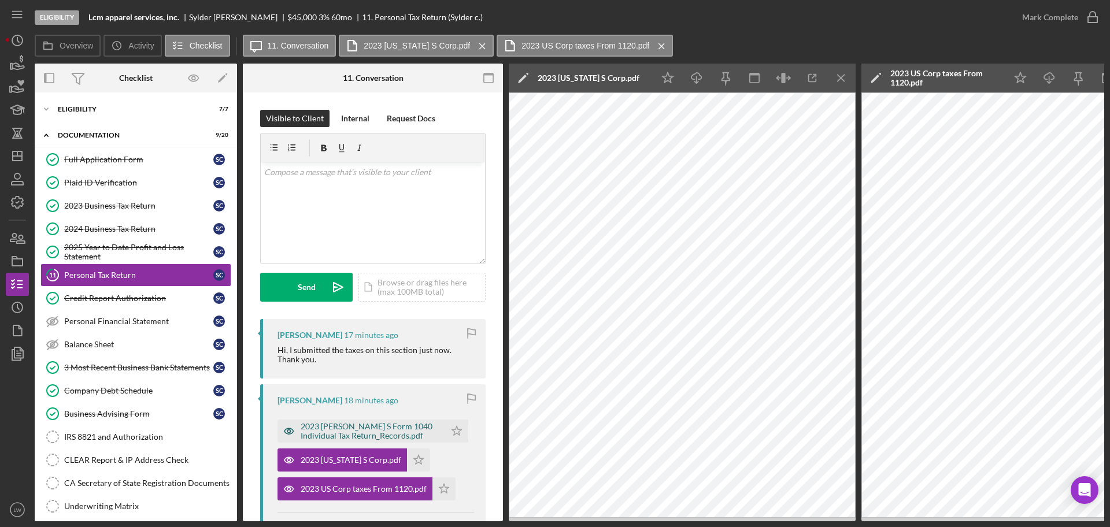
click at [415, 424] on div "2023 CRUZ S Form 1040 Individual Tax Return_Records.pdf" at bounding box center [370, 431] width 139 height 19
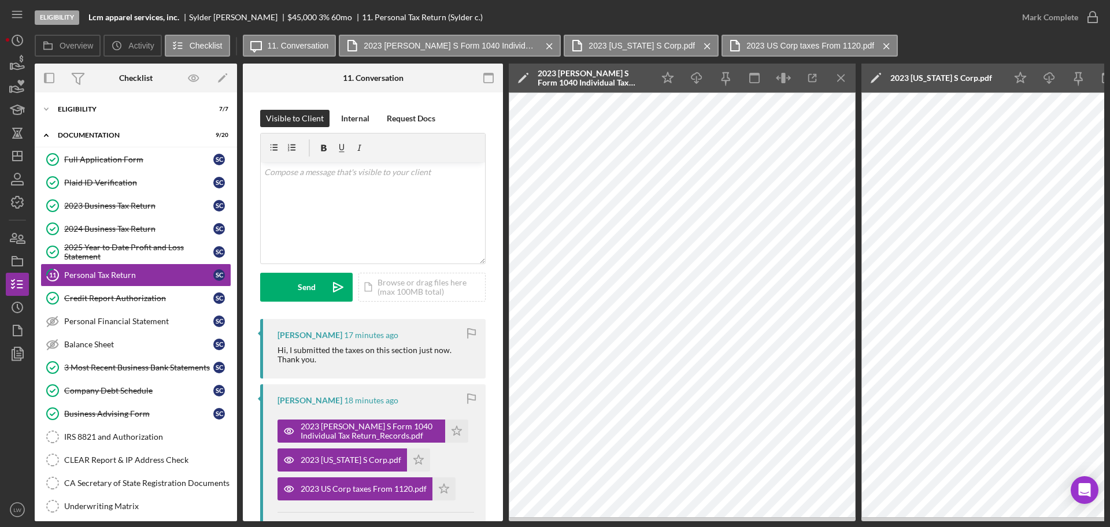
click at [841, 74] on icon "Icon/Menu Close" at bounding box center [841, 78] width 26 height 26
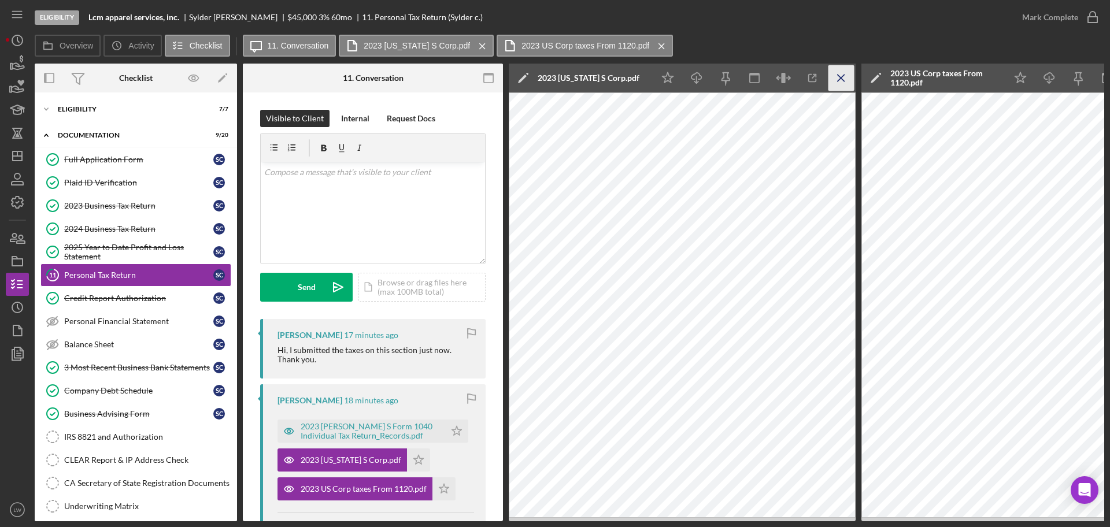
click at [846, 77] on icon "Icon/Menu Close" at bounding box center [841, 78] width 26 height 26
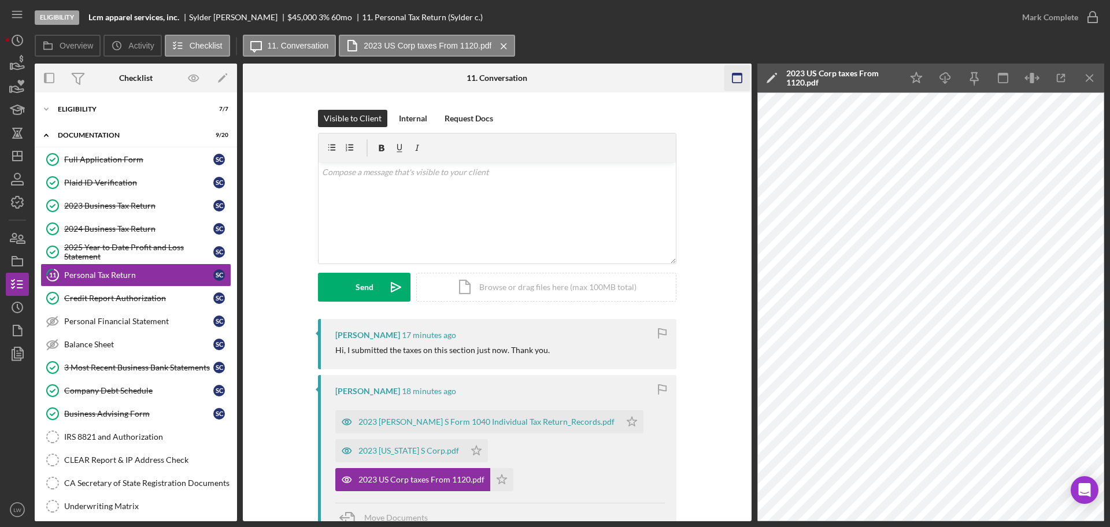
drag, startPoint x: 1098, startPoint y: 73, endPoint x: 1092, endPoint y: 73, distance: 6.4
click at [1094, 73] on icon "Icon/Menu Close" at bounding box center [1090, 78] width 26 height 26
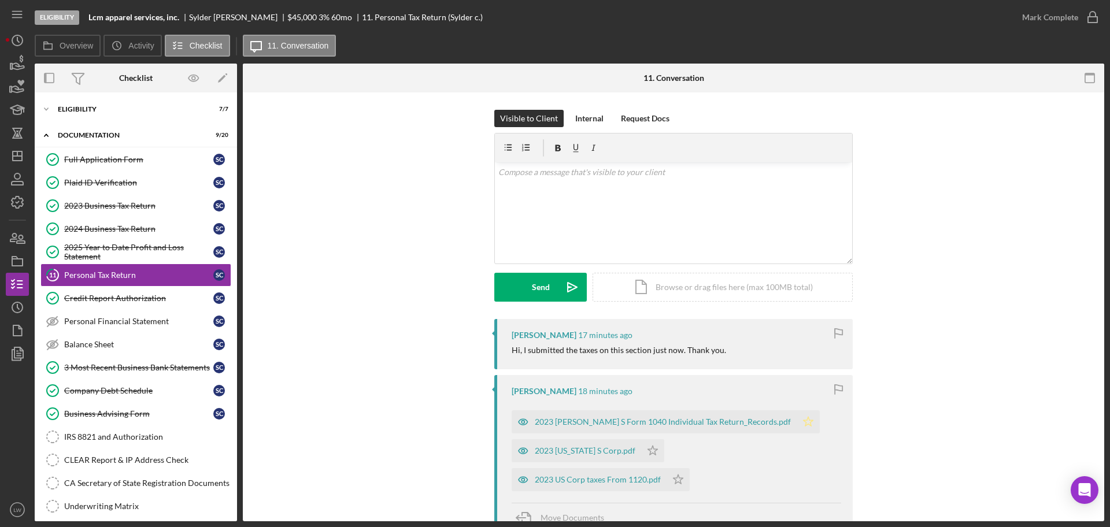
click at [804, 421] on polygon "button" at bounding box center [809, 421] width 10 height 9
click at [1067, 21] on div "Mark Complete" at bounding box center [1050, 17] width 56 height 23
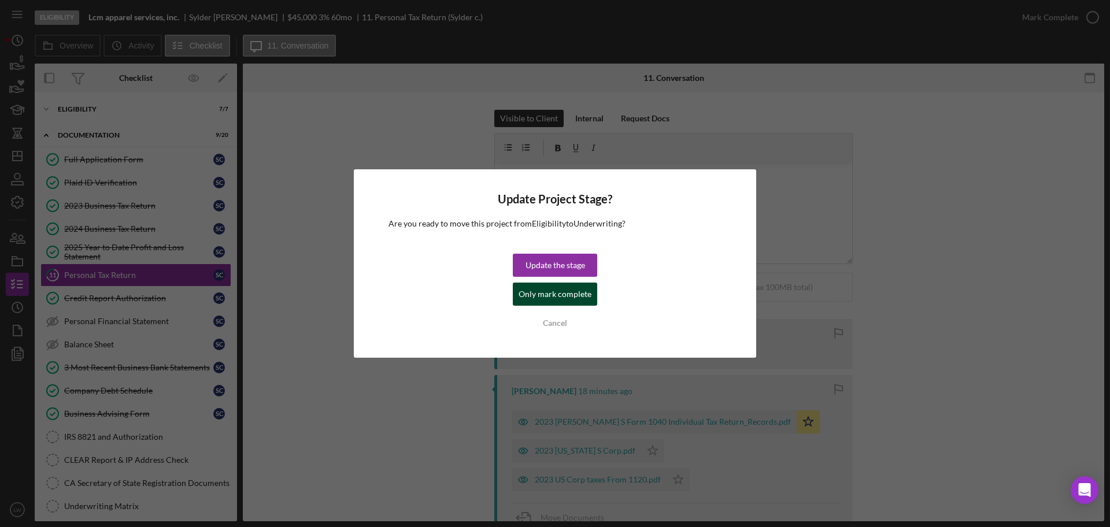
click at [565, 298] on div "Only mark complete" at bounding box center [555, 294] width 73 height 23
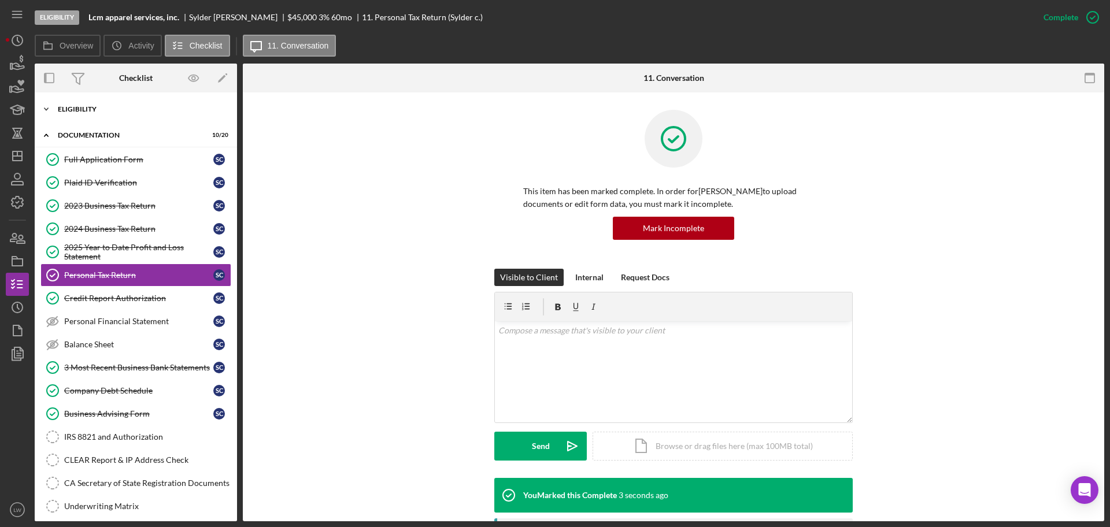
click at [101, 107] on div "Eligibility" at bounding box center [140, 109] width 165 height 7
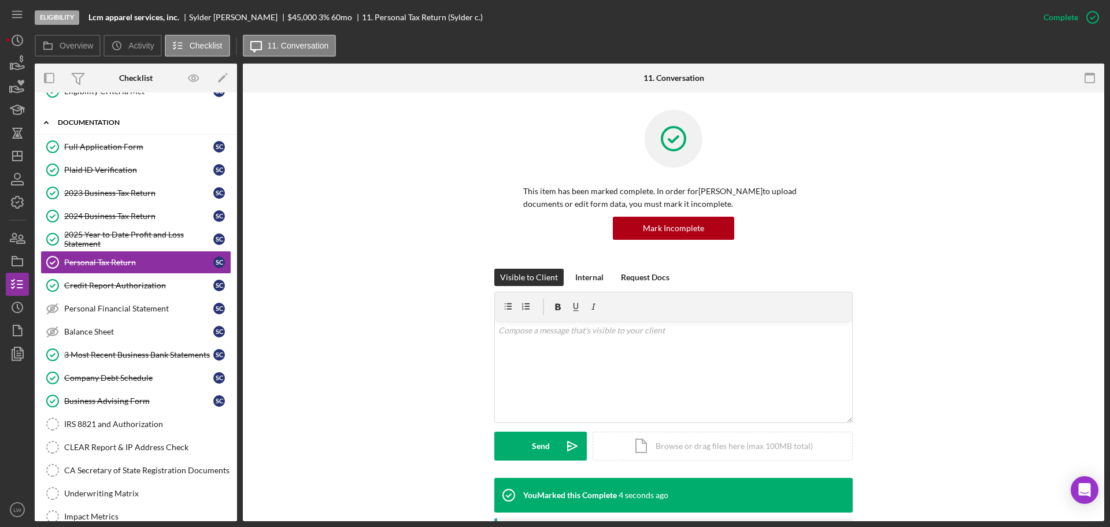
scroll to position [217, 0]
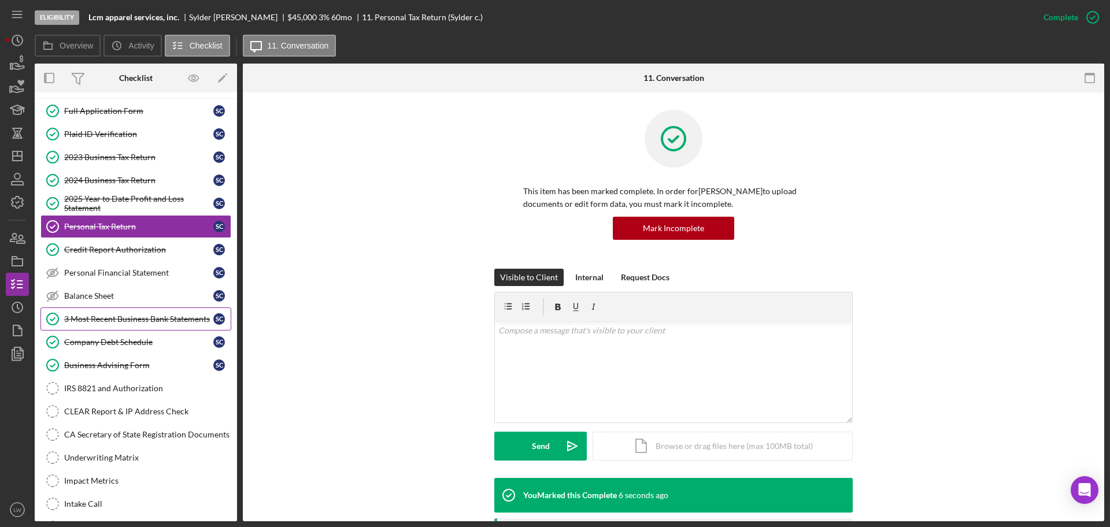
click at [135, 321] on div "3 Most Recent Business Bank Statements" at bounding box center [138, 319] width 149 height 9
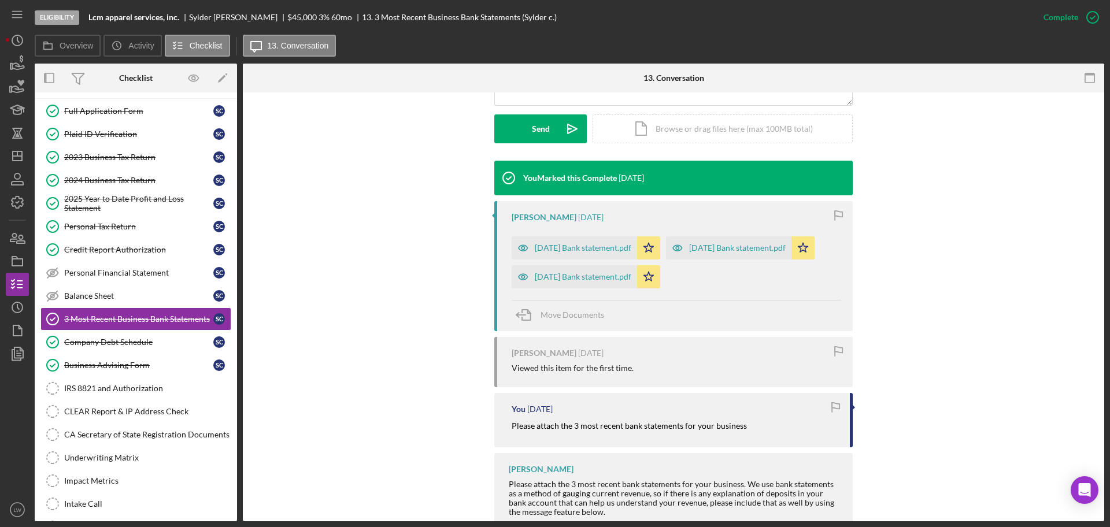
scroll to position [361, 0]
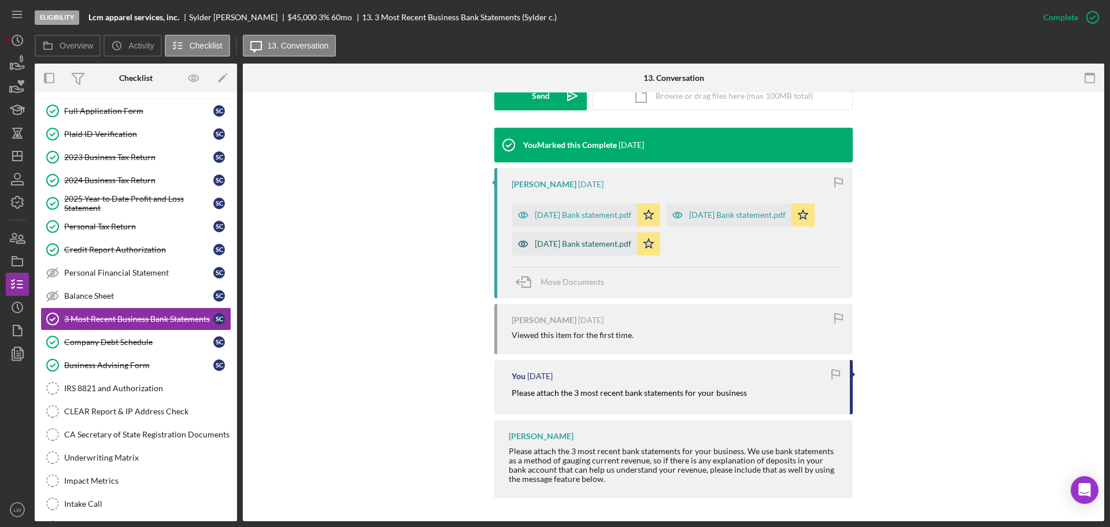
click at [593, 249] on div "June 2025 Bank statement.pdf" at bounding box center [583, 243] width 97 height 9
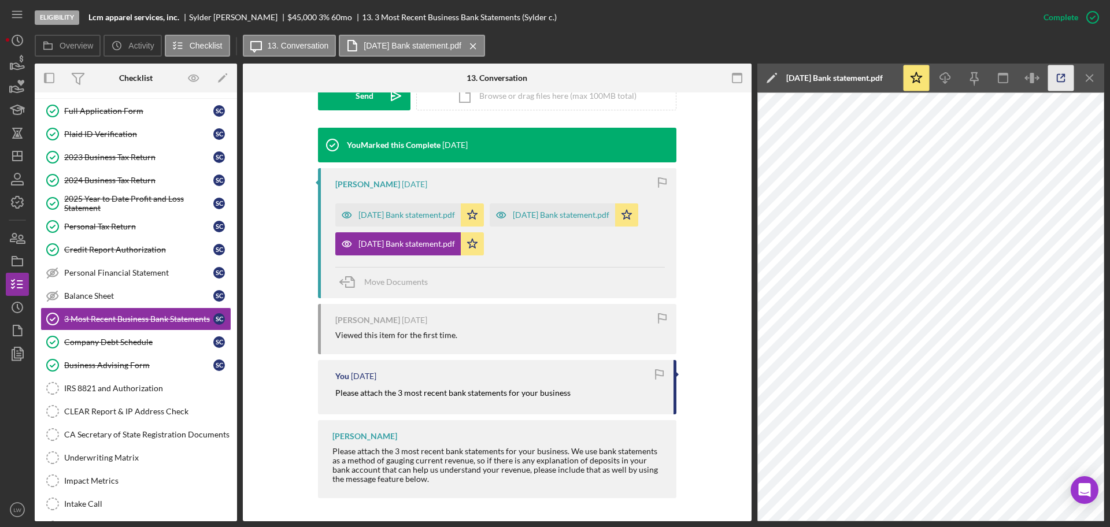
click at [1064, 76] on polyline "button" at bounding box center [1063, 76] width 3 height 3
click at [739, 82] on icon "button" at bounding box center [737, 78] width 26 height 26
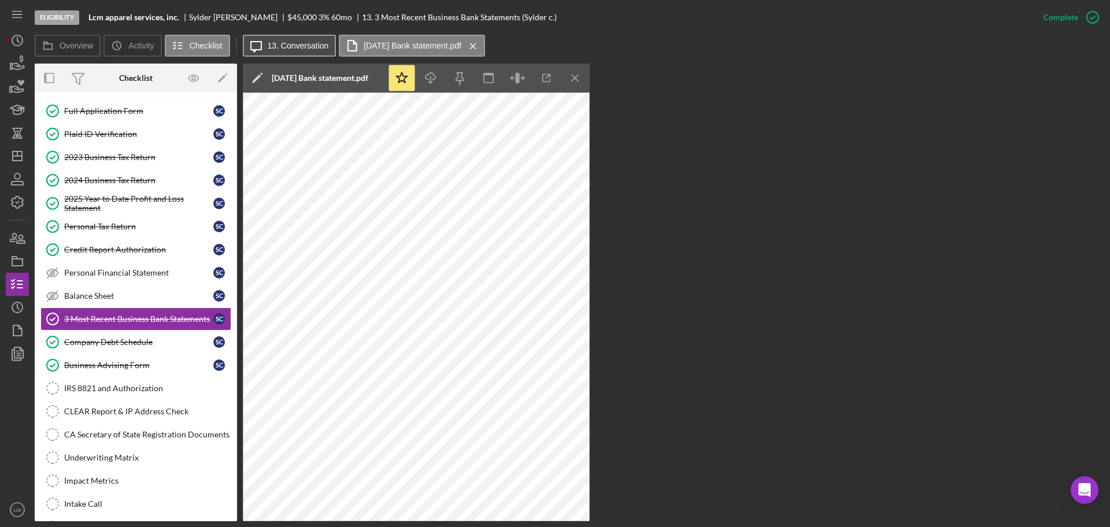
click at [330, 46] on button "Icon/Message 13. Conversation" at bounding box center [290, 46] width 94 height 22
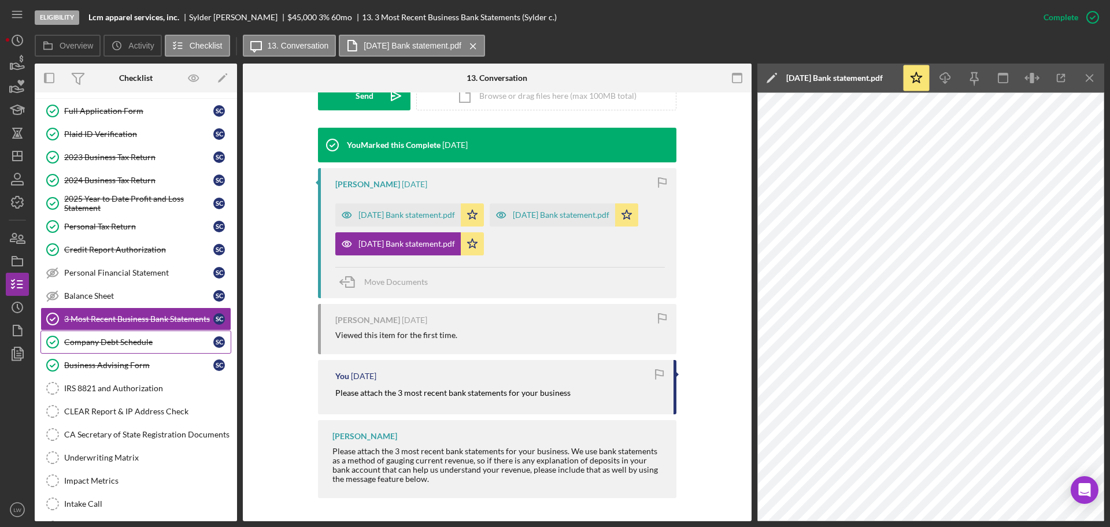
click at [142, 345] on div "Company Debt Schedule" at bounding box center [138, 342] width 149 height 9
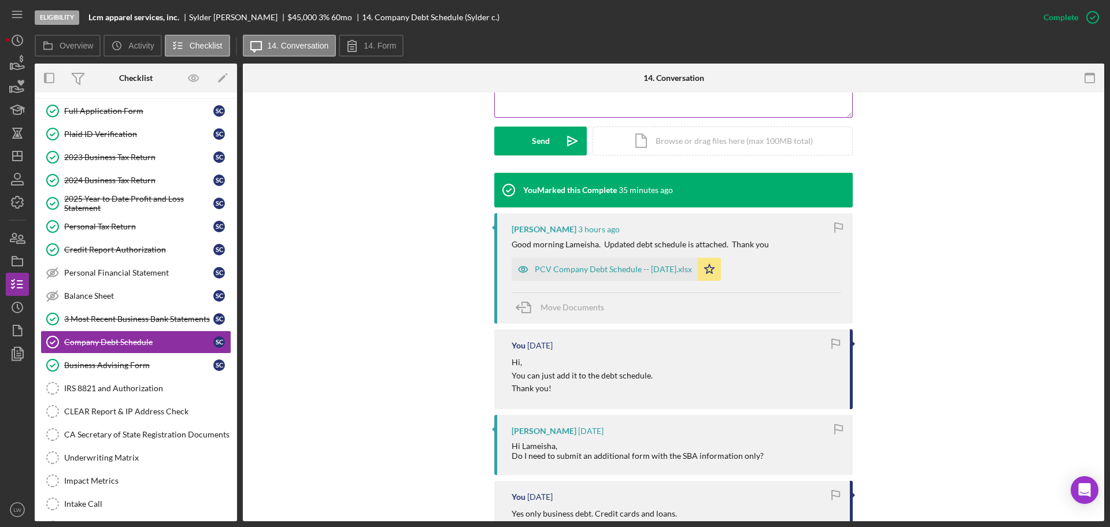
scroll to position [361, 0]
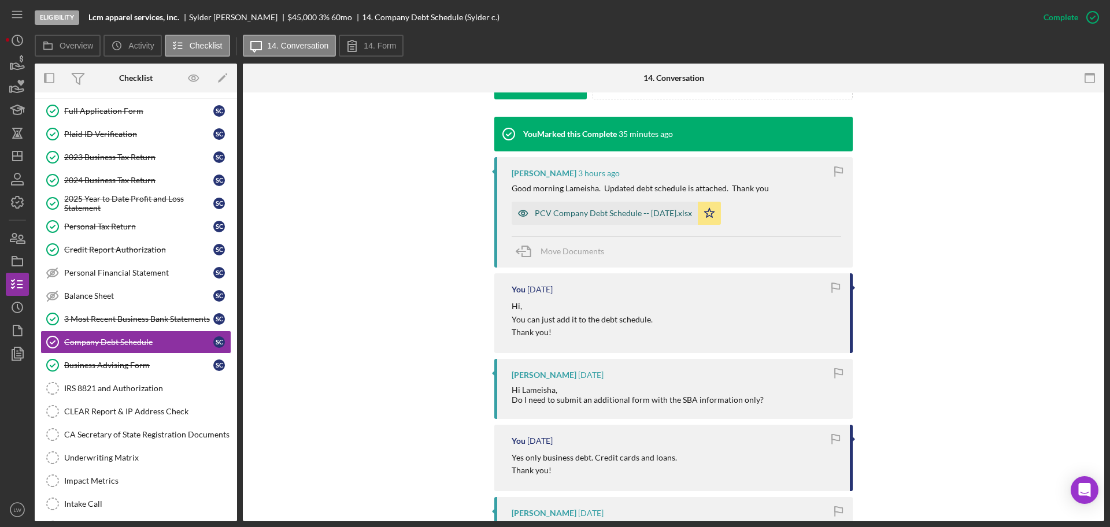
click at [597, 209] on div "PCV Company Debt Schedule -- 2025-09-27.xlsx" at bounding box center [613, 213] width 157 height 9
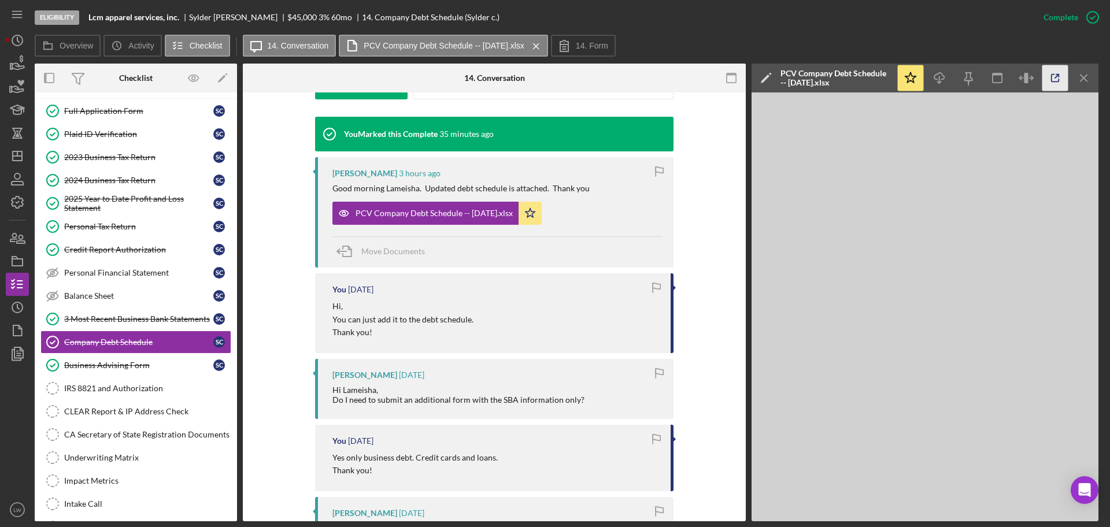
click at [1060, 79] on icon "button" at bounding box center [1055, 78] width 26 height 26
click at [436, 214] on div "PCV Company Debt Schedule -- 2025-09-27.xlsx" at bounding box center [434, 213] width 157 height 9
click at [1055, 75] on icon "button" at bounding box center [1055, 78] width 26 height 26
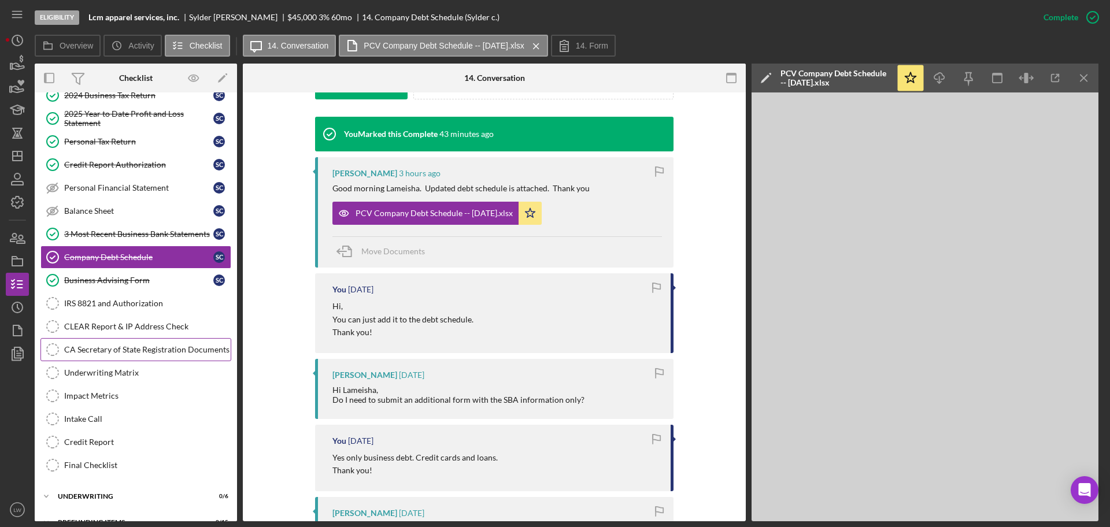
scroll to position [321, 0]
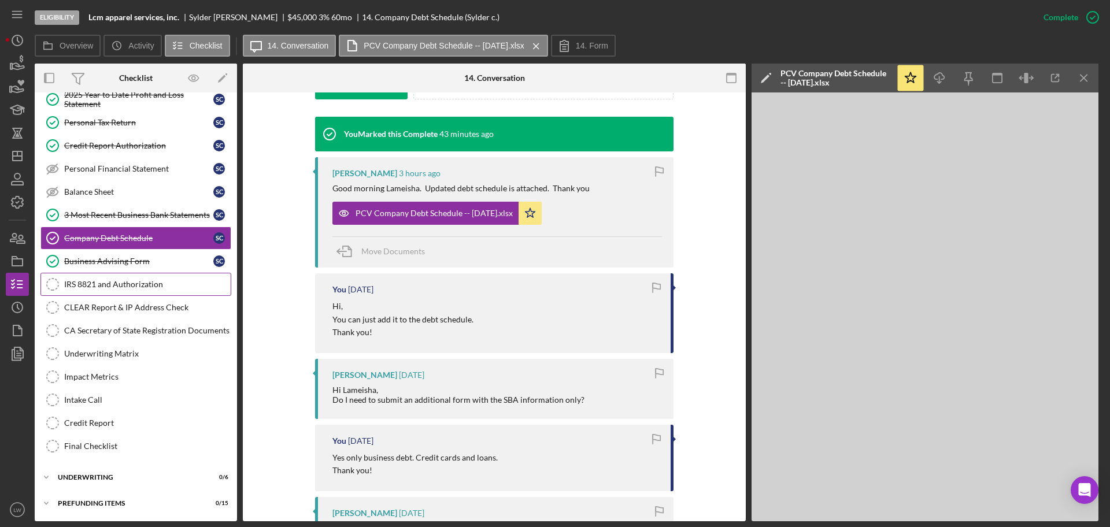
click at [114, 275] on link "IRS 8821 and Authorization IRS 8821 and Authorization" at bounding box center [135, 284] width 191 height 23
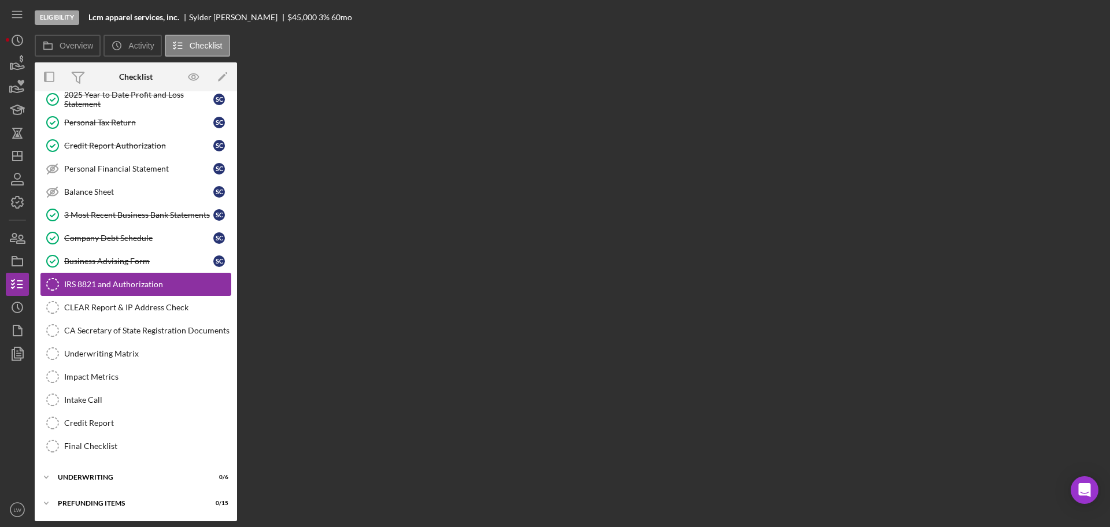
scroll to position [321, 0]
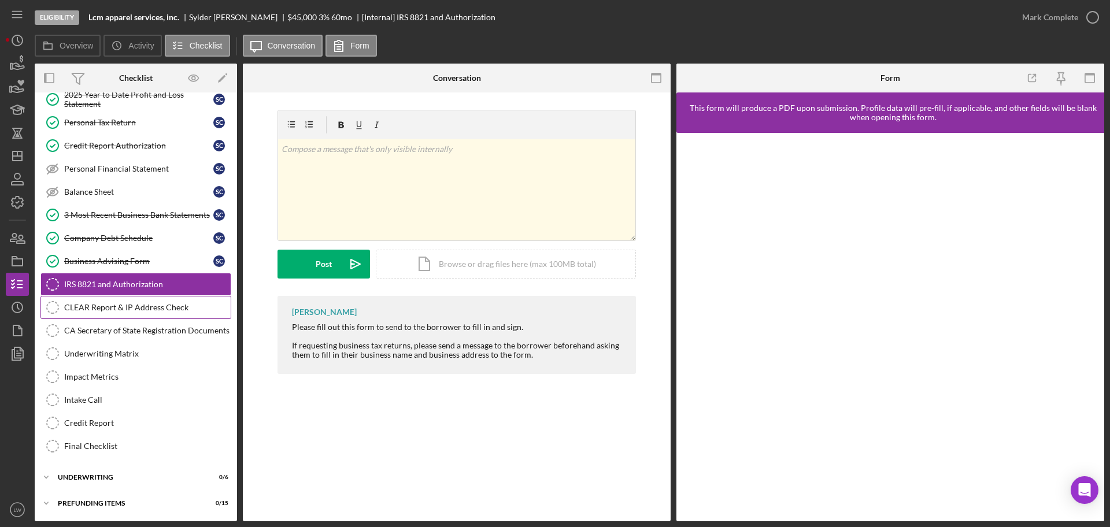
click at [138, 304] on div "CLEAR Report & IP Address Check" at bounding box center [147, 307] width 167 height 9
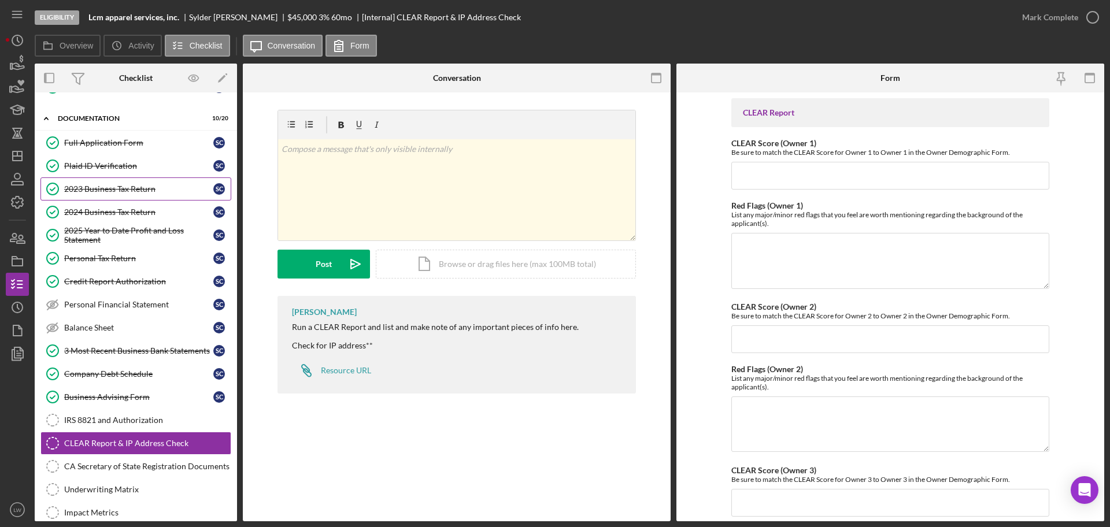
scroll to position [176, 0]
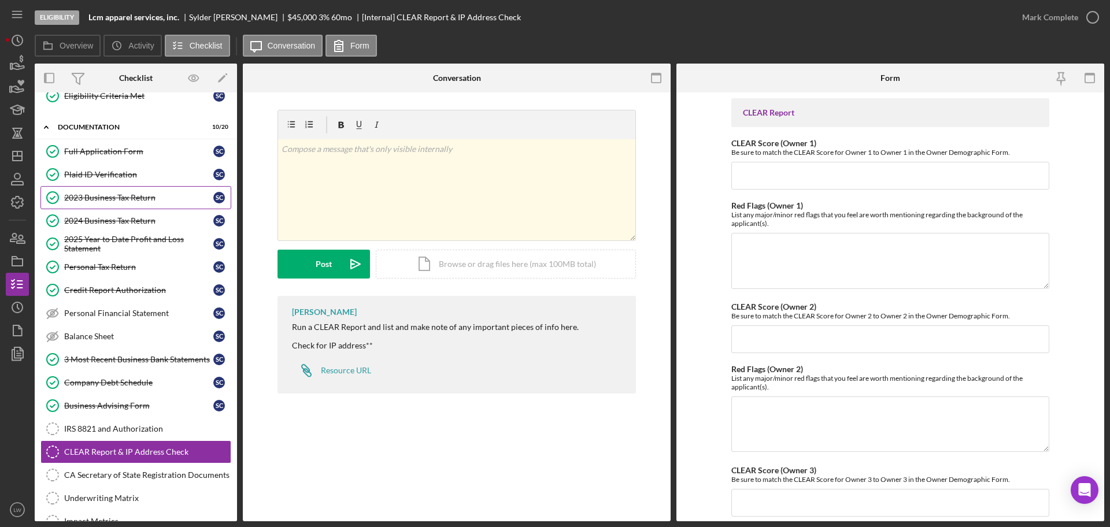
click at [124, 198] on div "2023 Business Tax Return" at bounding box center [138, 197] width 149 height 9
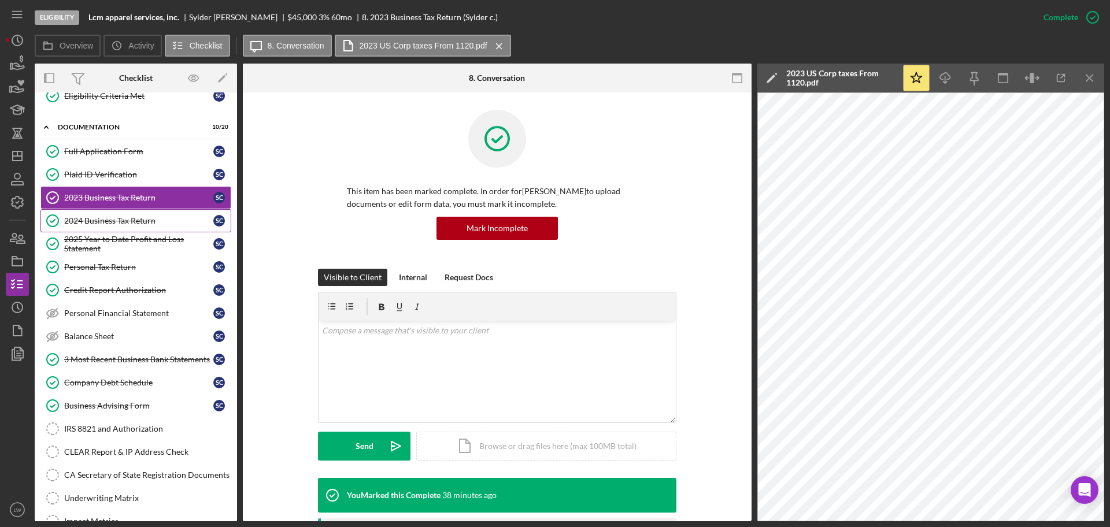
click at [112, 223] on div "2024 Business Tax Return" at bounding box center [138, 220] width 149 height 9
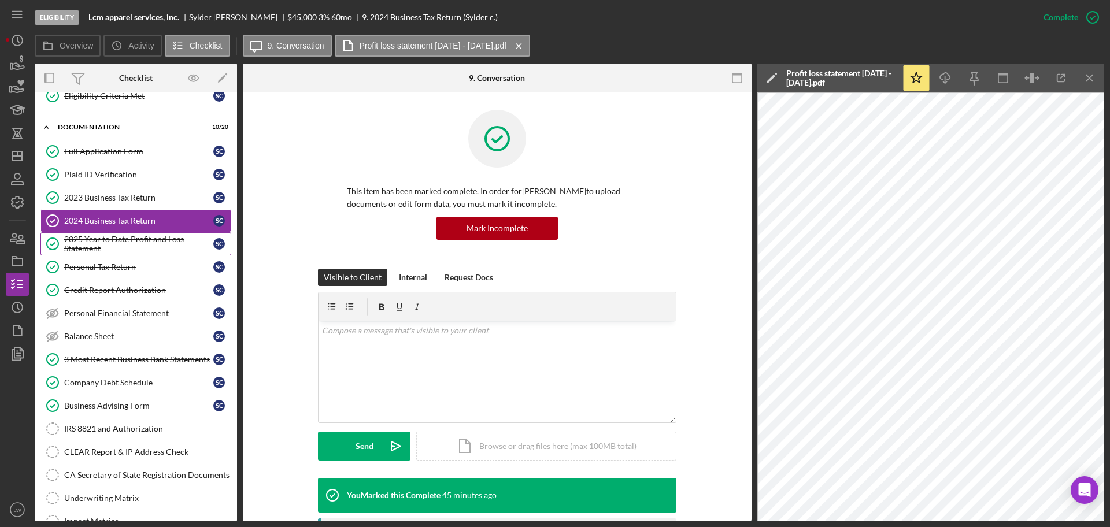
click at [119, 241] on div "2025 Year to Date Profit and Loss Statement" at bounding box center [138, 244] width 149 height 19
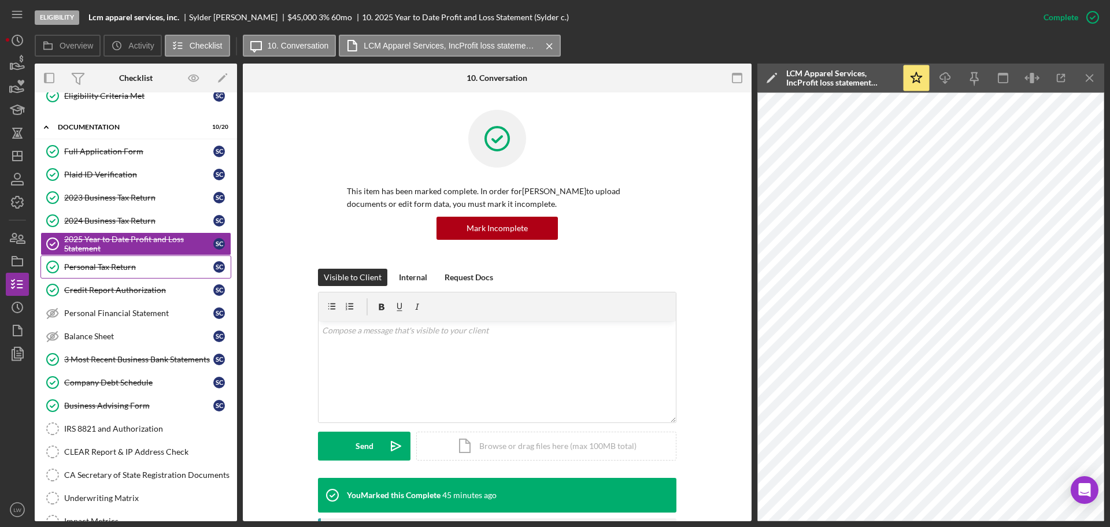
click at [119, 263] on div "Personal Tax Return" at bounding box center [138, 266] width 149 height 9
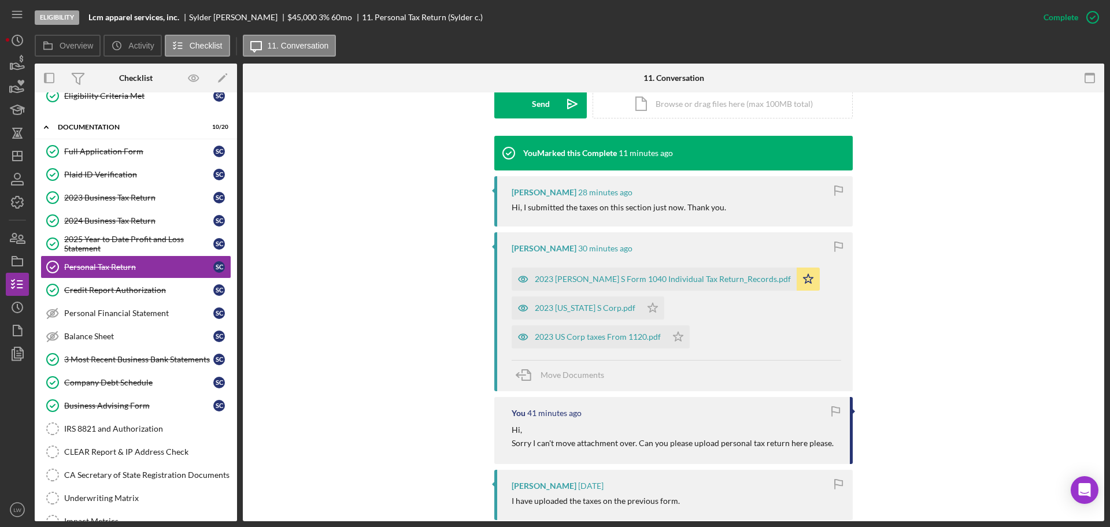
scroll to position [361, 0]
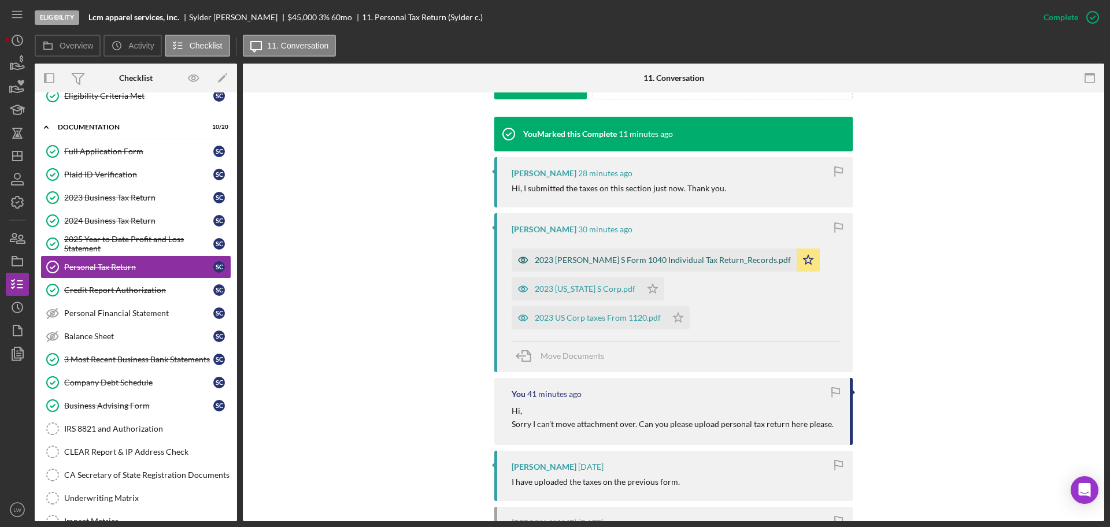
click at [630, 261] on div "2023 CRUZ S Form 1040 Individual Tax Return_Records.pdf" at bounding box center [663, 260] width 256 height 9
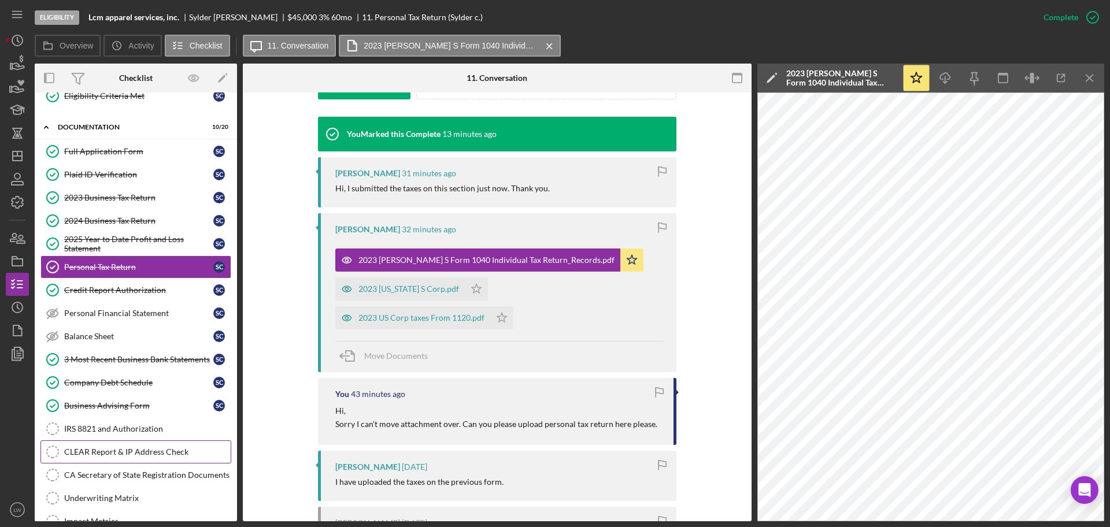
click at [149, 447] on div "CLEAR Report & IP Address Check" at bounding box center [147, 451] width 167 height 9
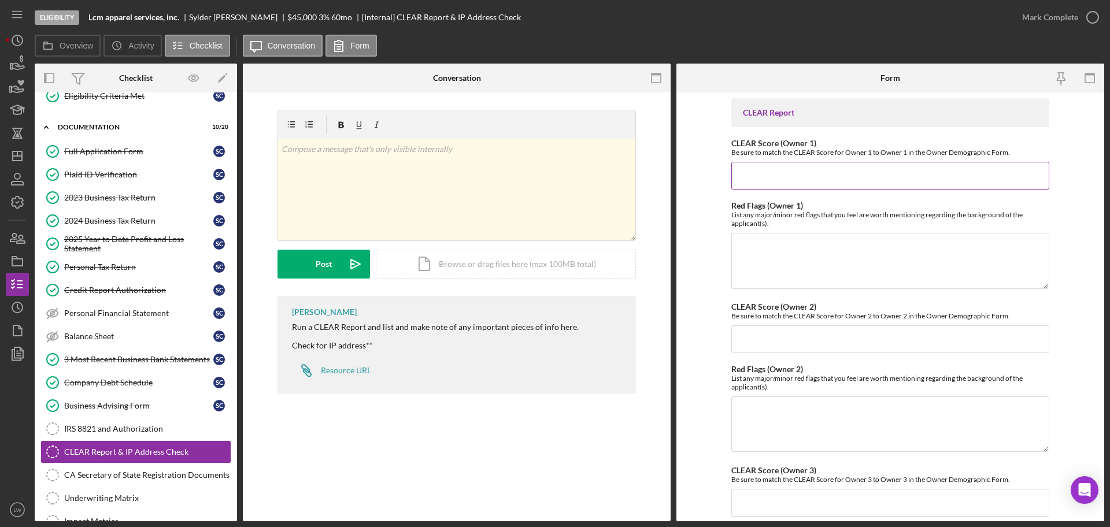
click at [833, 171] on input "CLEAR Score (Owner 1)" at bounding box center [890, 176] width 318 height 28
type input "90"
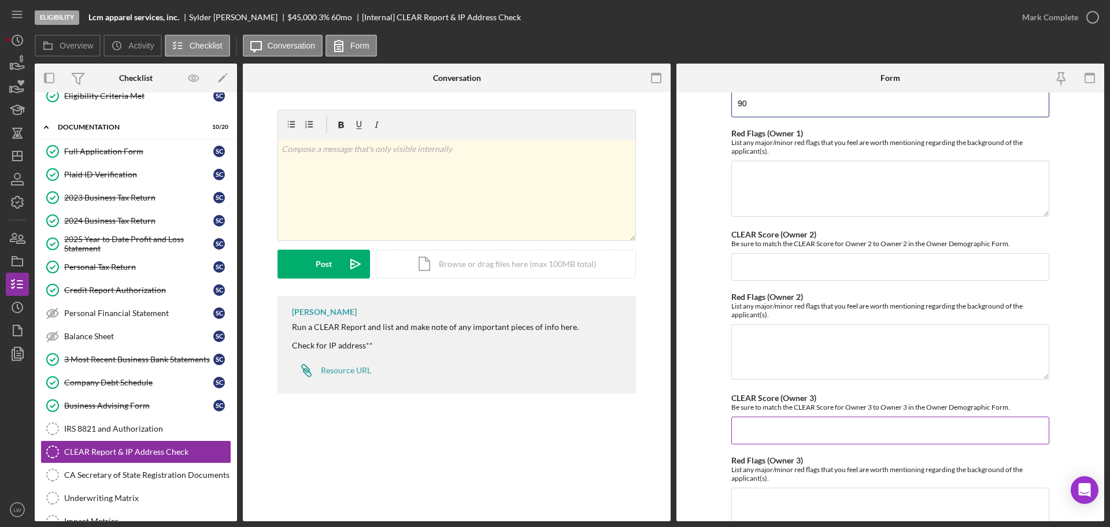
scroll to position [465, 0]
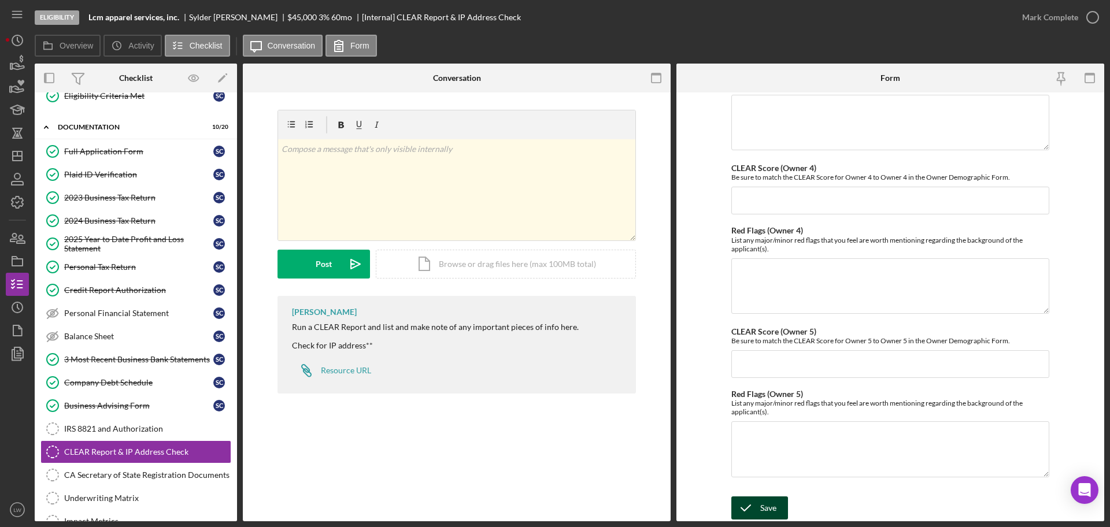
click at [749, 498] on icon "submit" at bounding box center [745, 508] width 29 height 29
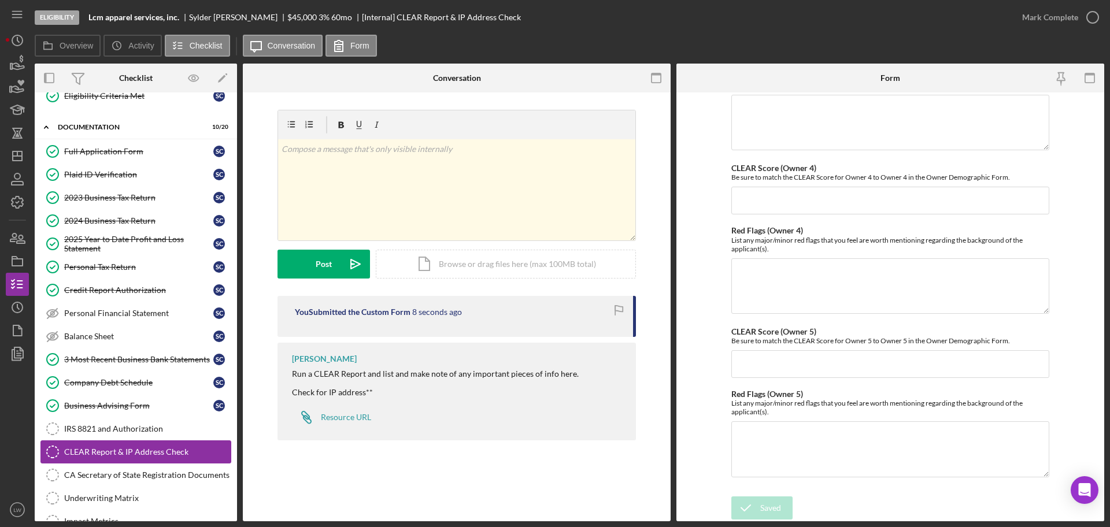
scroll to position [249, 0]
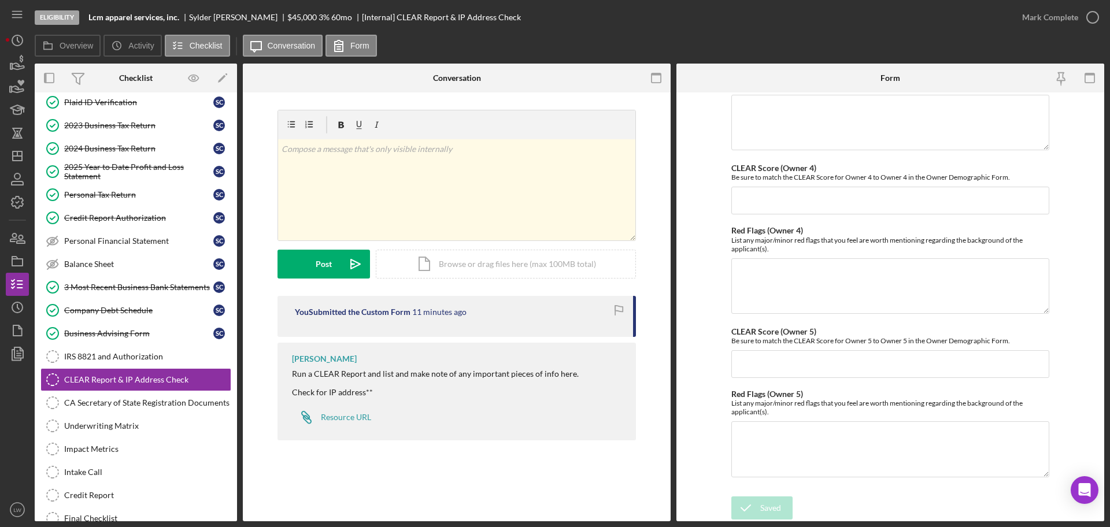
click at [134, 10] on div "Eligibility Lcm apparel services, inc. Sylder cruz $45,000 $9,000 3 % 60 mo [In…" at bounding box center [523, 17] width 976 height 35
click at [134, 14] on b "Lcm apparel services, inc." at bounding box center [133, 17] width 91 height 9
click at [134, 17] on b "Lcm apparel services, inc." at bounding box center [133, 17] width 91 height 9
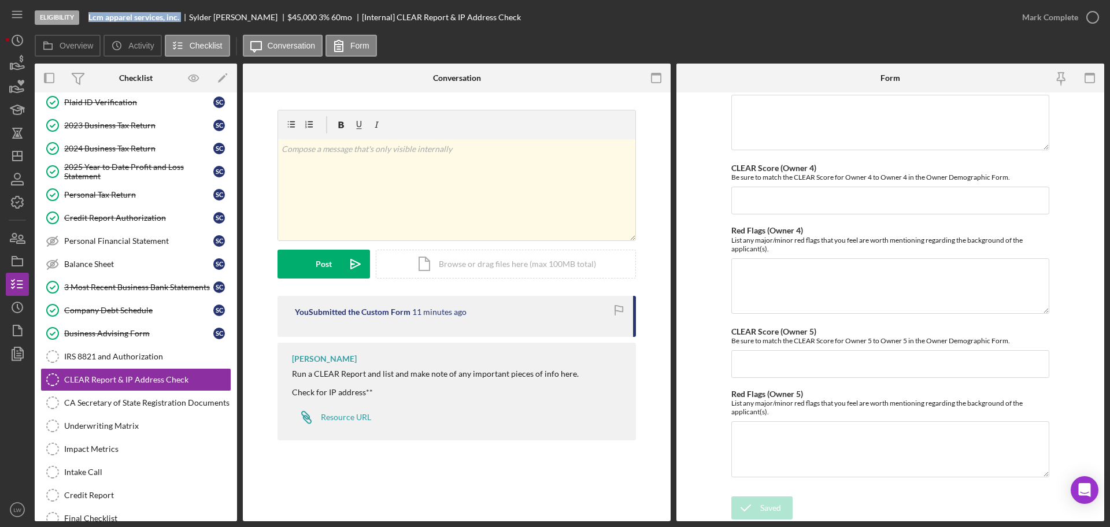
copy b "Lcm apparel services, inc."
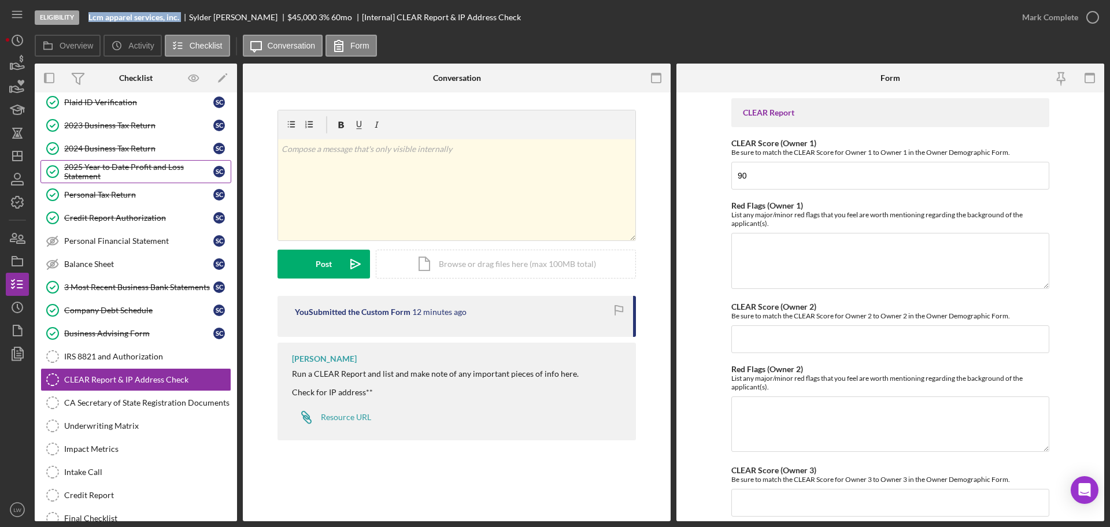
scroll to position [0, 0]
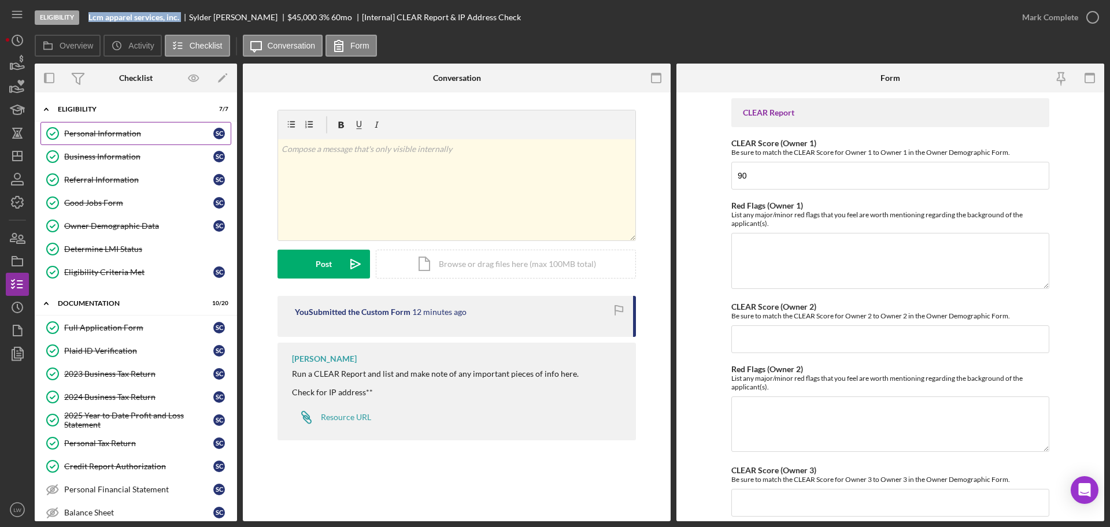
click at [115, 127] on link "Personal Information Personal Information S c" at bounding box center [135, 133] width 191 height 23
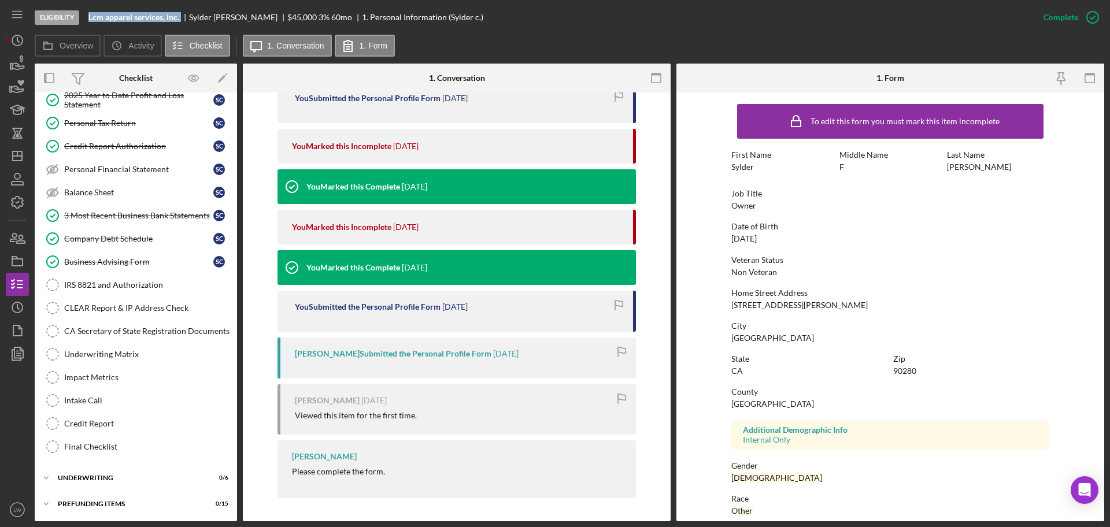
scroll to position [321, 0]
click at [140, 305] on div "CLEAR Report & IP Address Check" at bounding box center [147, 307] width 167 height 9
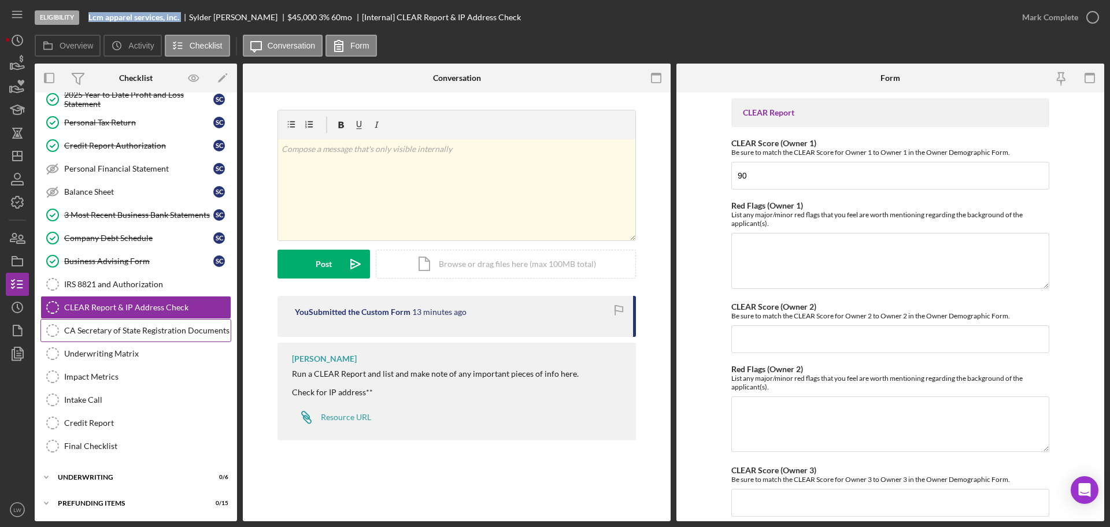
click at [188, 320] on link "CA Secretary of State Registration Documents CA Secretary of State Registration…" at bounding box center [135, 330] width 191 height 23
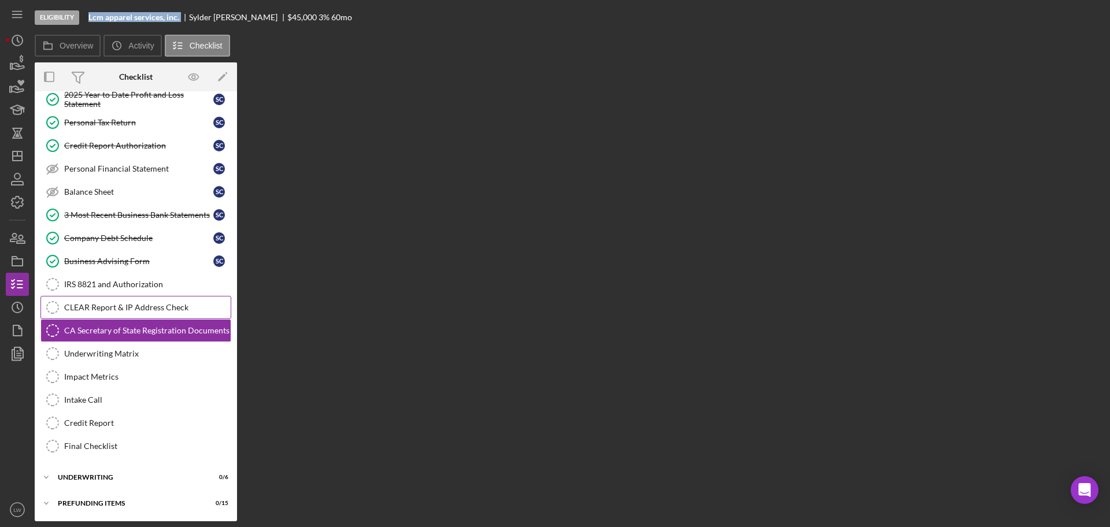
scroll to position [321, 0]
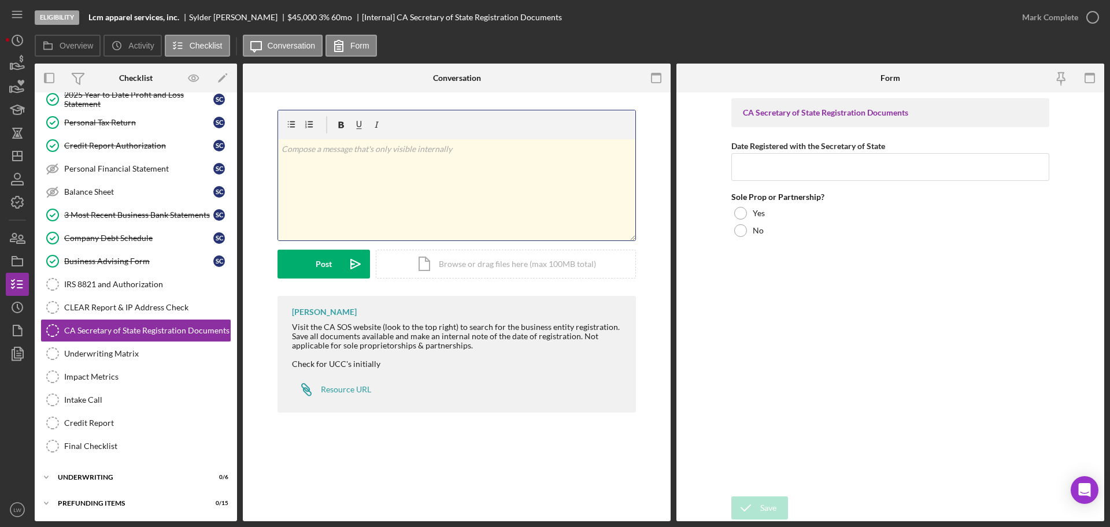
click at [434, 198] on div "v Color teal Color pink Remove color Add row above Add row below Add column bef…" at bounding box center [456, 189] width 357 height 101
click at [169, 349] on div "Underwriting Matrix" at bounding box center [147, 353] width 167 height 9
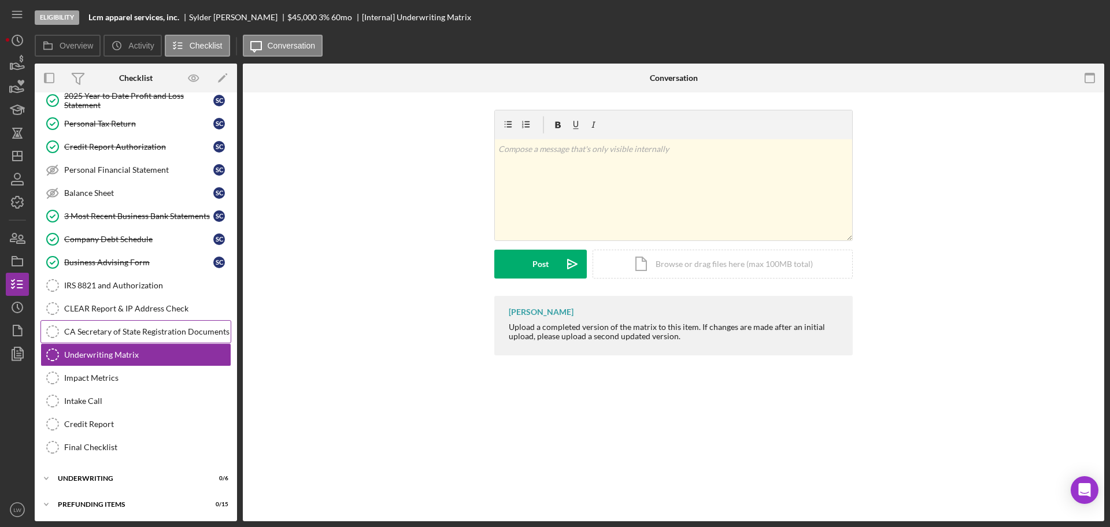
scroll to position [321, 0]
click at [170, 326] on div "CA Secretary of State Registration Documents" at bounding box center [147, 330] width 167 height 9
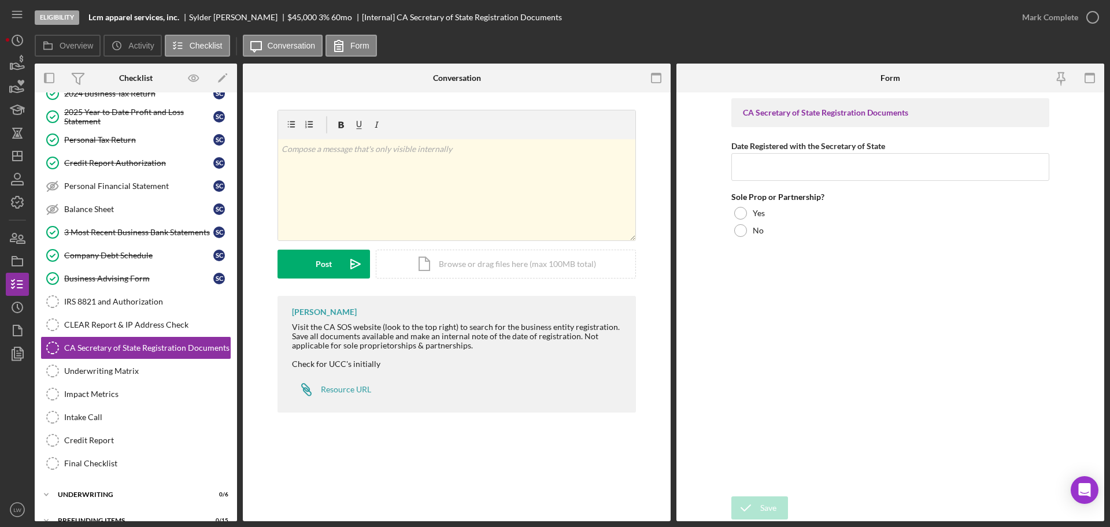
scroll to position [321, 0]
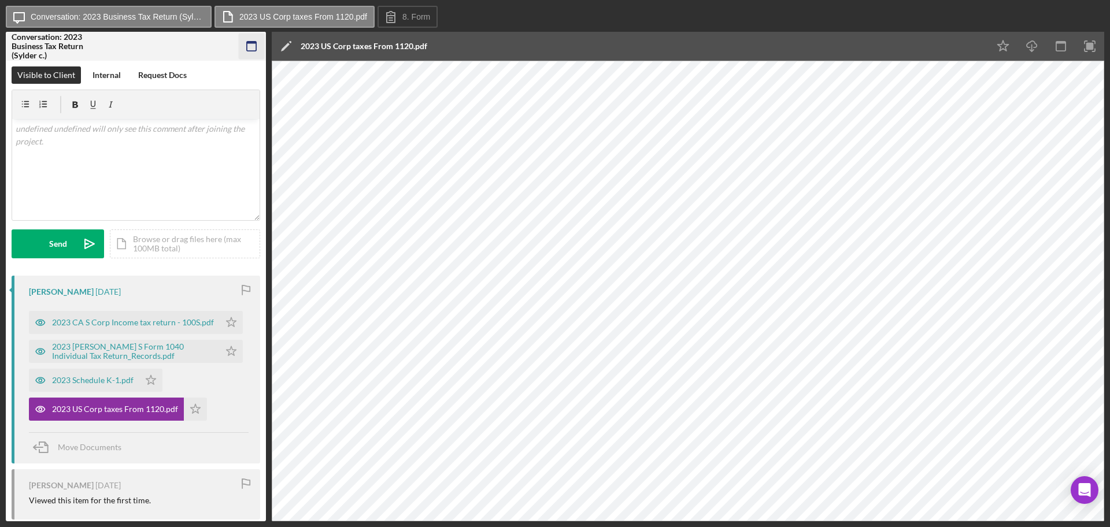
click at [243, 45] on icon "button" at bounding box center [252, 47] width 26 height 26
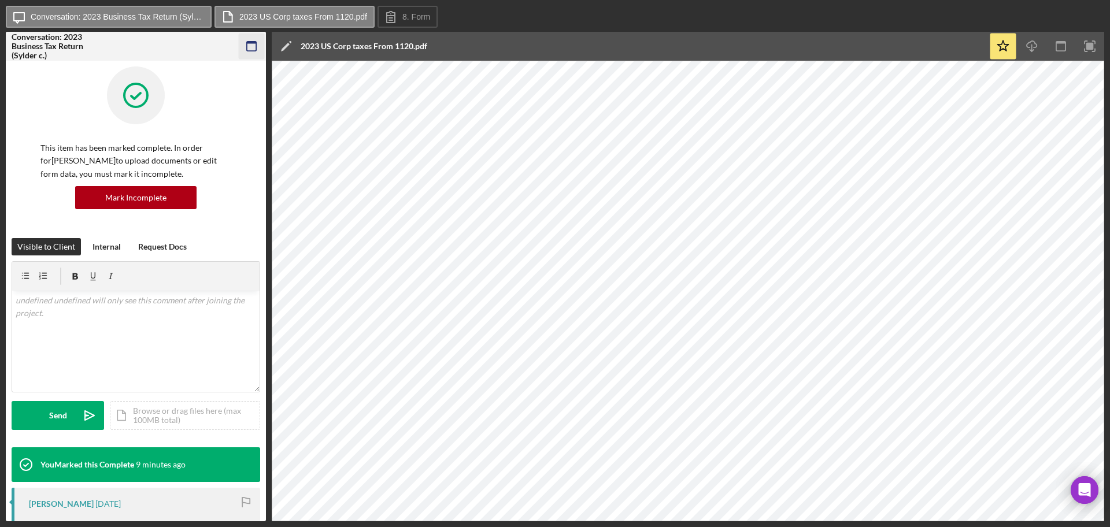
click at [249, 46] on icon "button" at bounding box center [252, 47] width 26 height 26
click at [248, 47] on icon "button" at bounding box center [252, 47] width 26 height 26
click at [253, 42] on rect "button" at bounding box center [251, 46] width 9 height 9
click at [251, 45] on icon "button" at bounding box center [252, 47] width 26 height 26
